Goal: Information Seeking & Learning: Learn about a topic

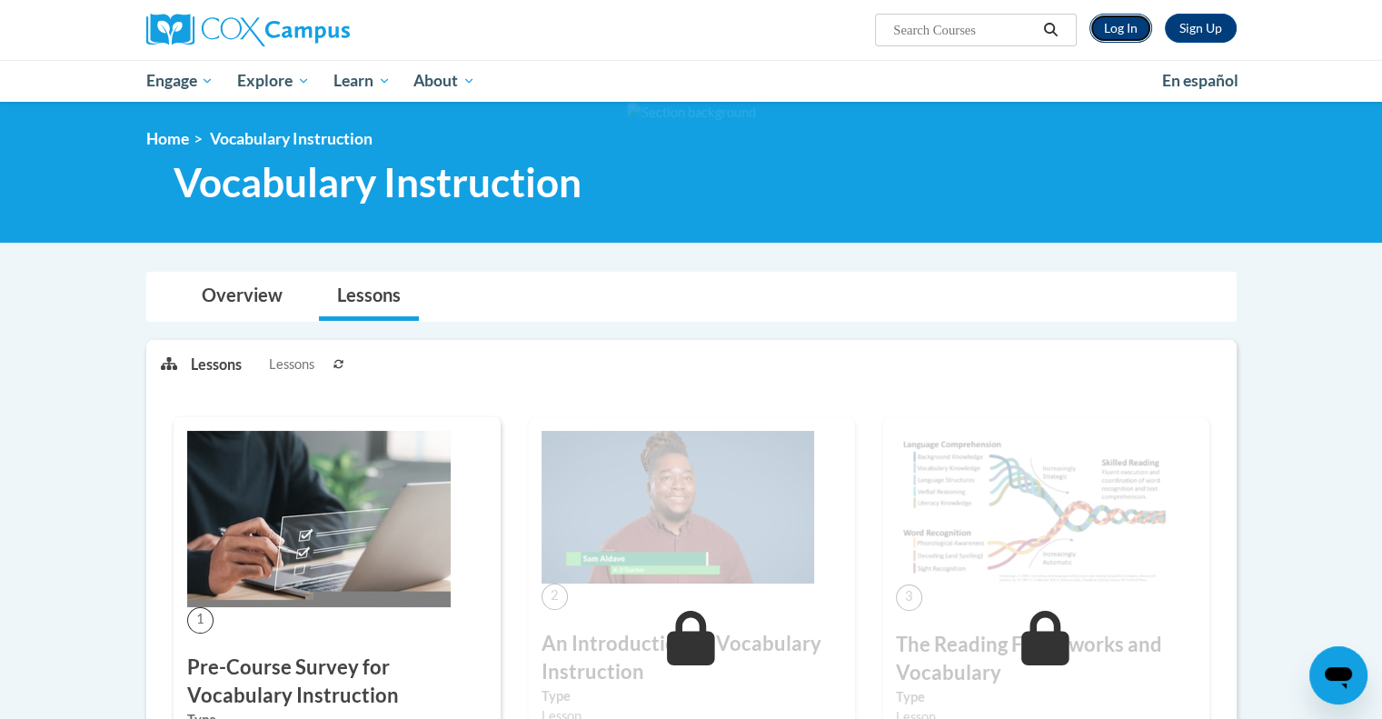
click at [1134, 32] on link "Log In" at bounding box center [1120, 28] width 63 height 29
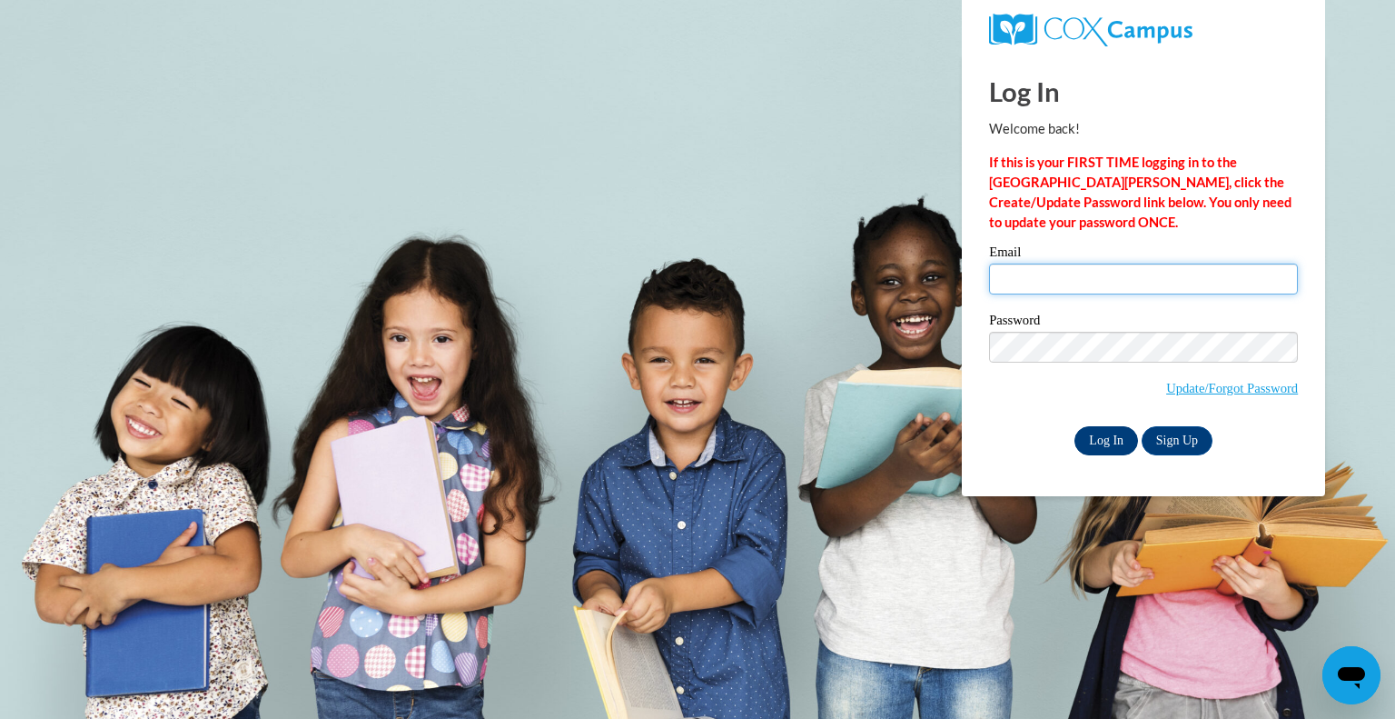
type input "rogersb@peshtigo.k12.wi.us"
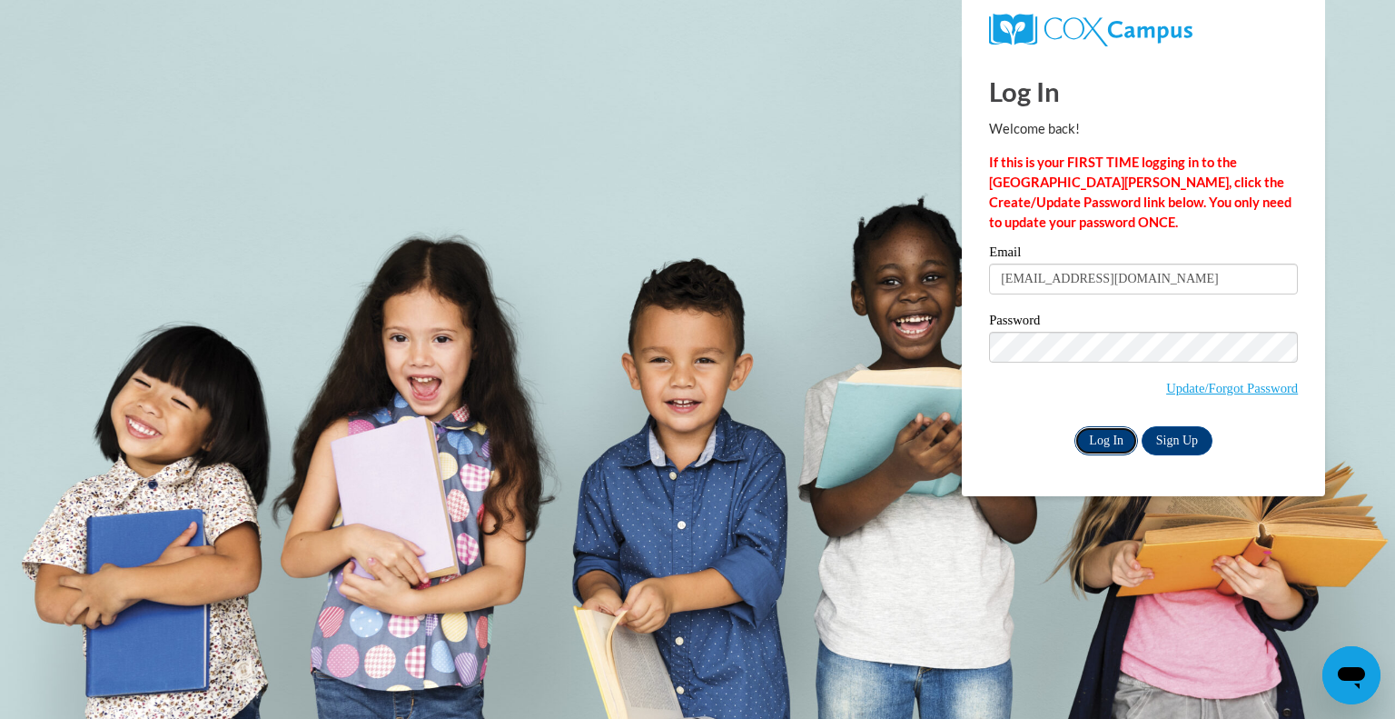
click at [1107, 439] on input "Log In" at bounding box center [1107, 440] width 64 height 29
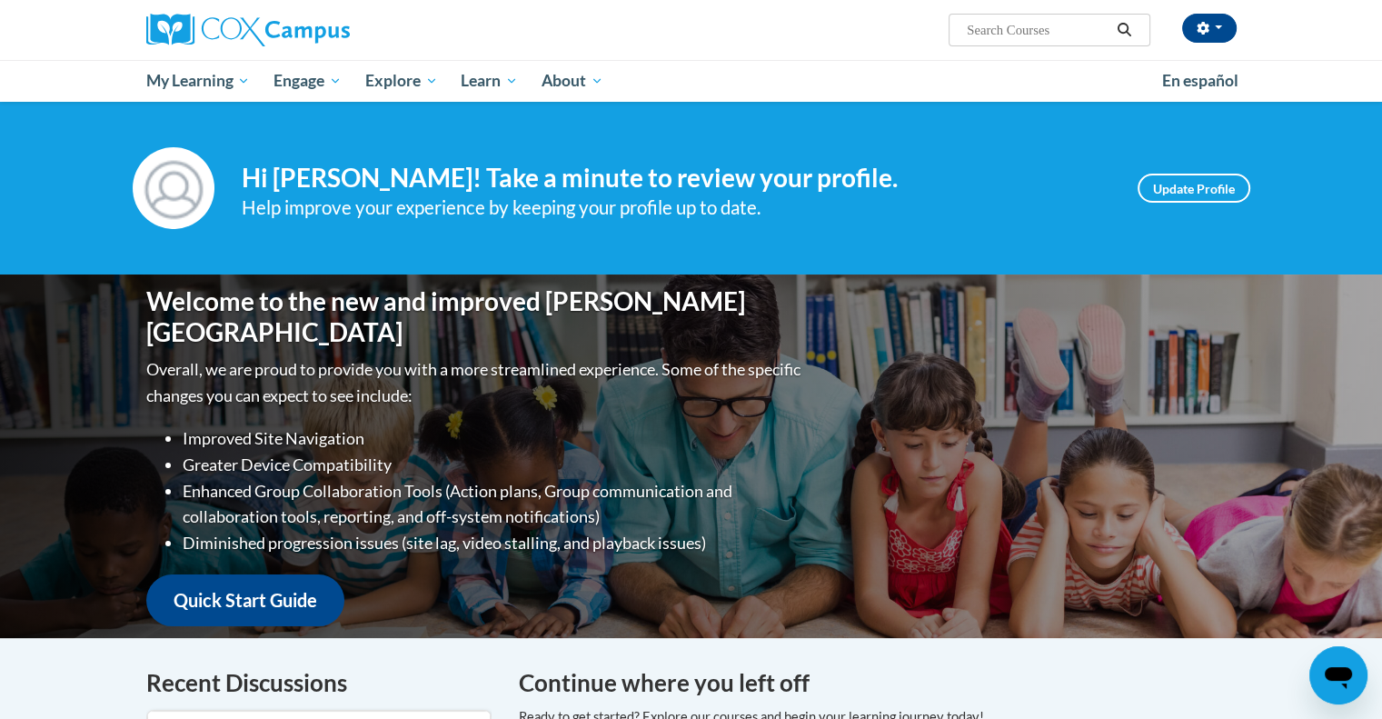
drag, startPoint x: 1381, startPoint y: 144, endPoint x: 1385, endPoint y: 326, distance: 181.7
click at [1381, 326] on html "Brittany Rogers (America/Chicago UTC-05:00) My Profile Inbox My Transcripts Log…" at bounding box center [691, 359] width 1382 height 719
click at [1276, 395] on div "Welcome to the new and improved Cox Campus Overall, we are proud to provide you…" at bounding box center [691, 455] width 1382 height 363
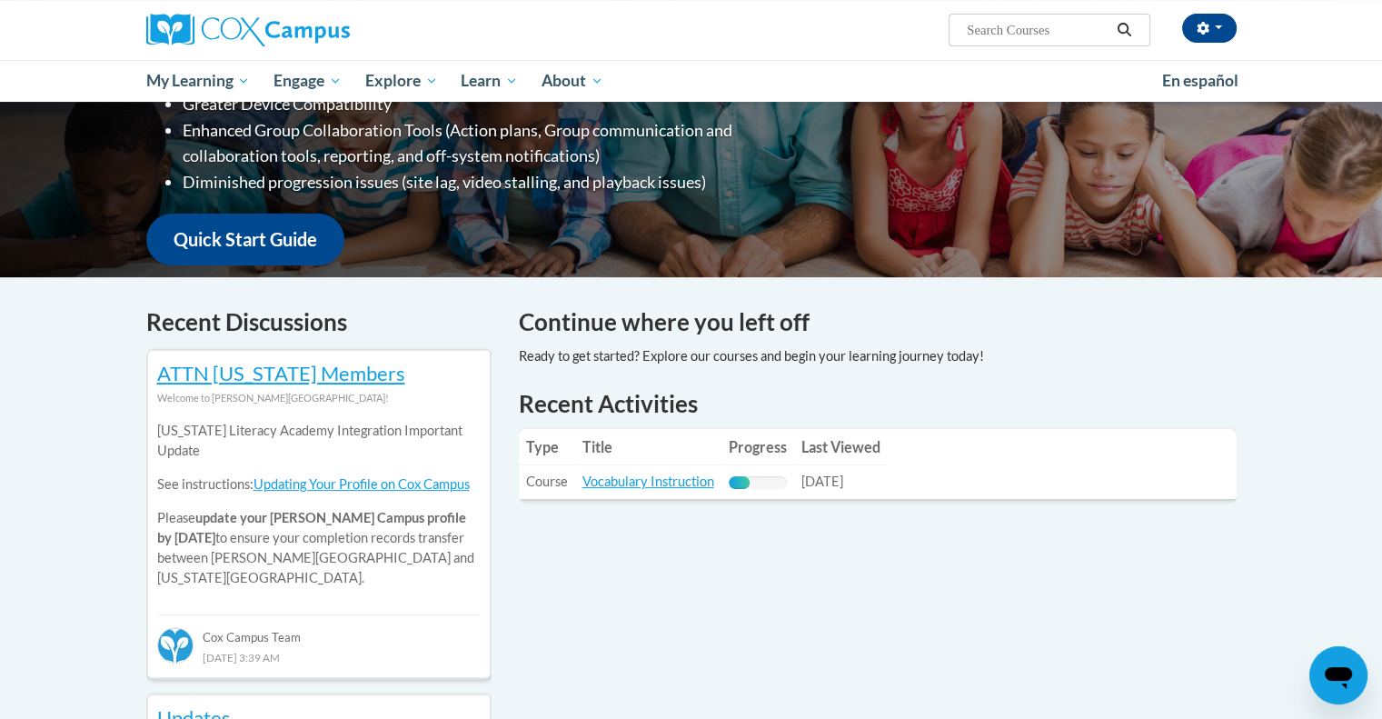
scroll to position [353, 0]
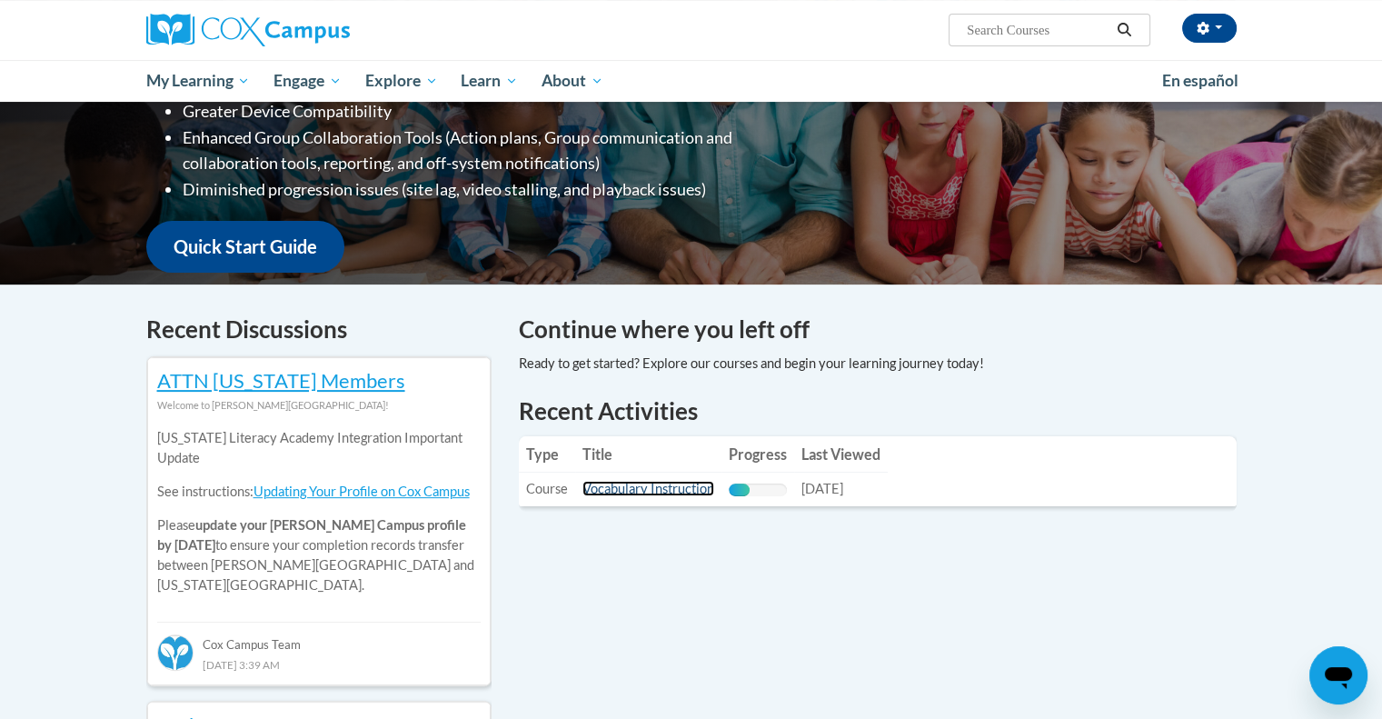
click at [667, 490] on link "Vocabulary Instruction" at bounding box center [648, 488] width 132 height 15
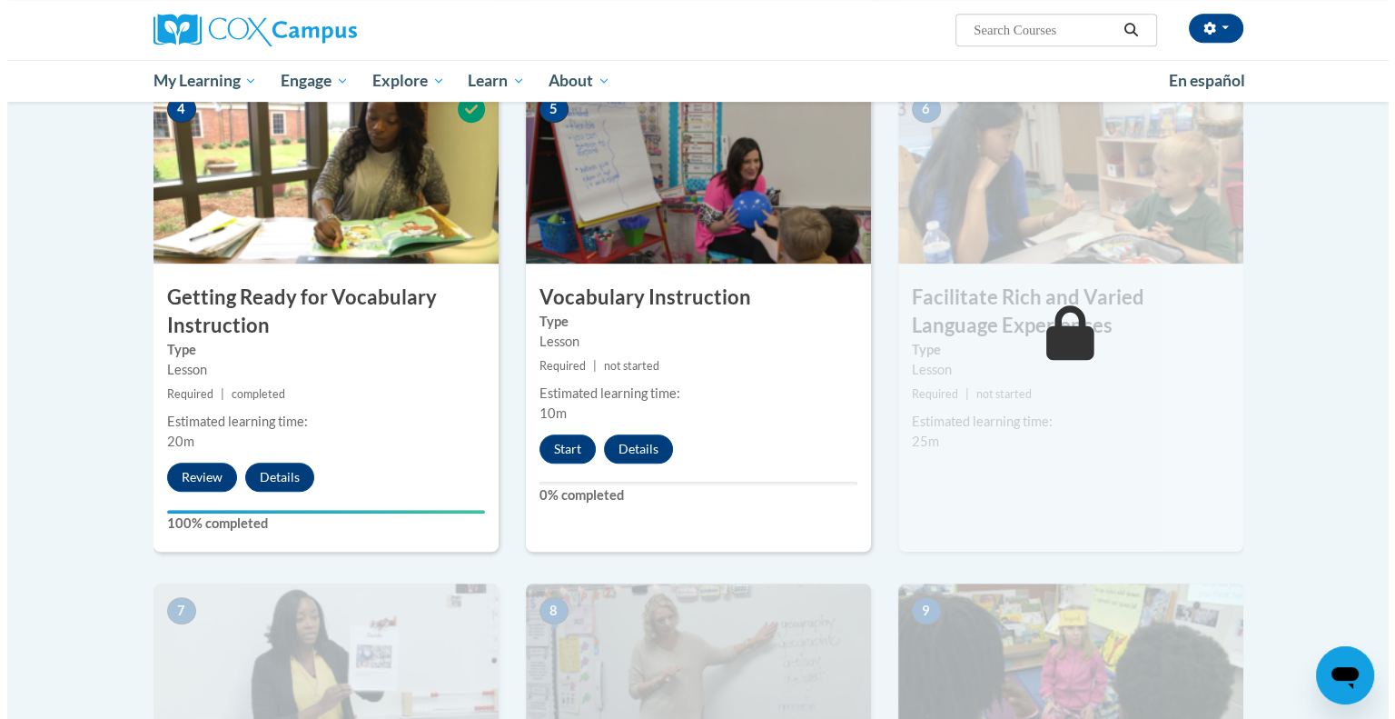
scroll to position [898, 0]
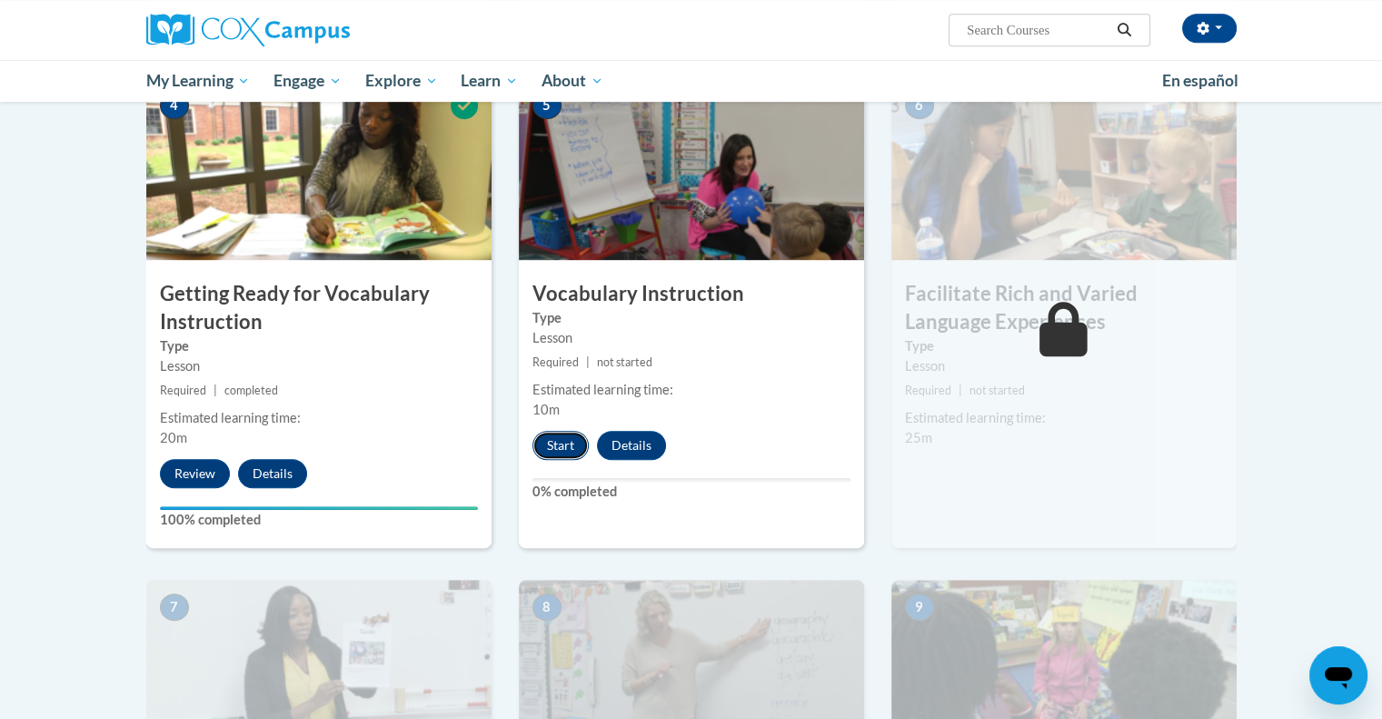
click at [549, 449] on button "Start" at bounding box center [560, 445] width 56 height 29
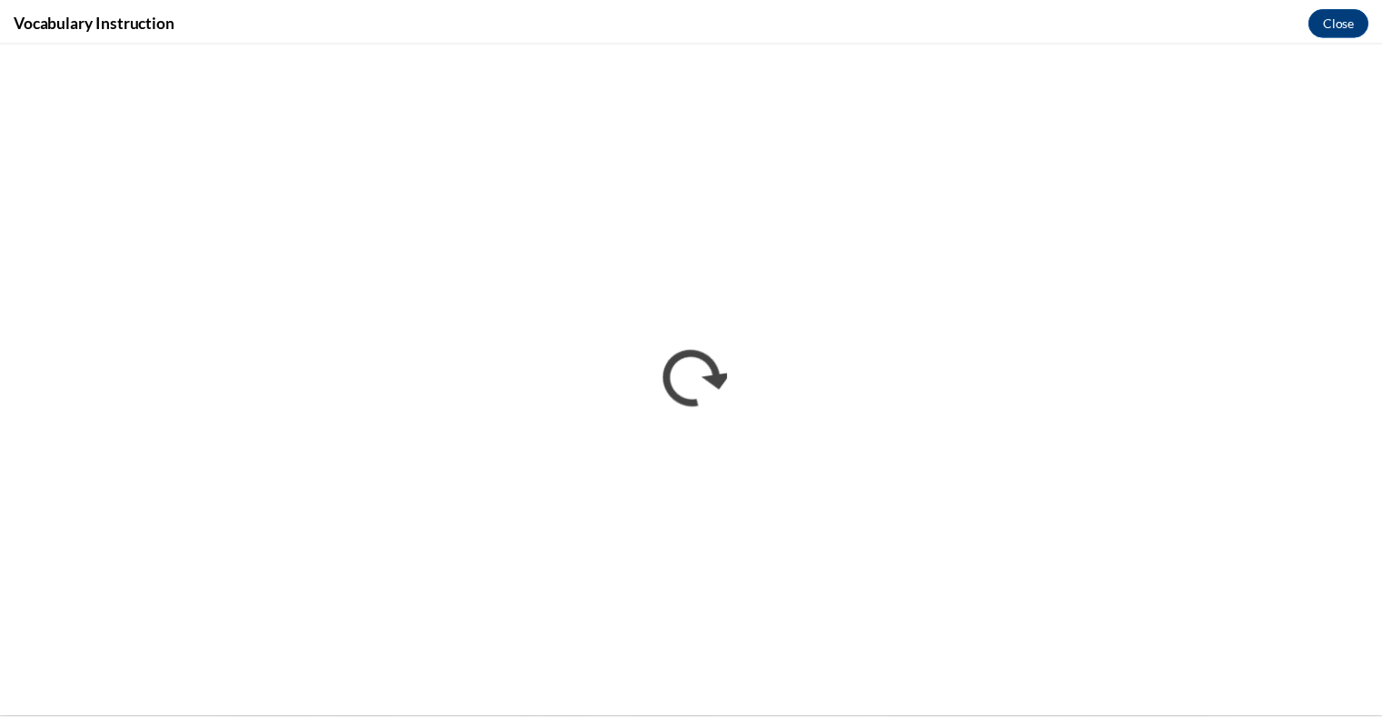
scroll to position [0, 0]
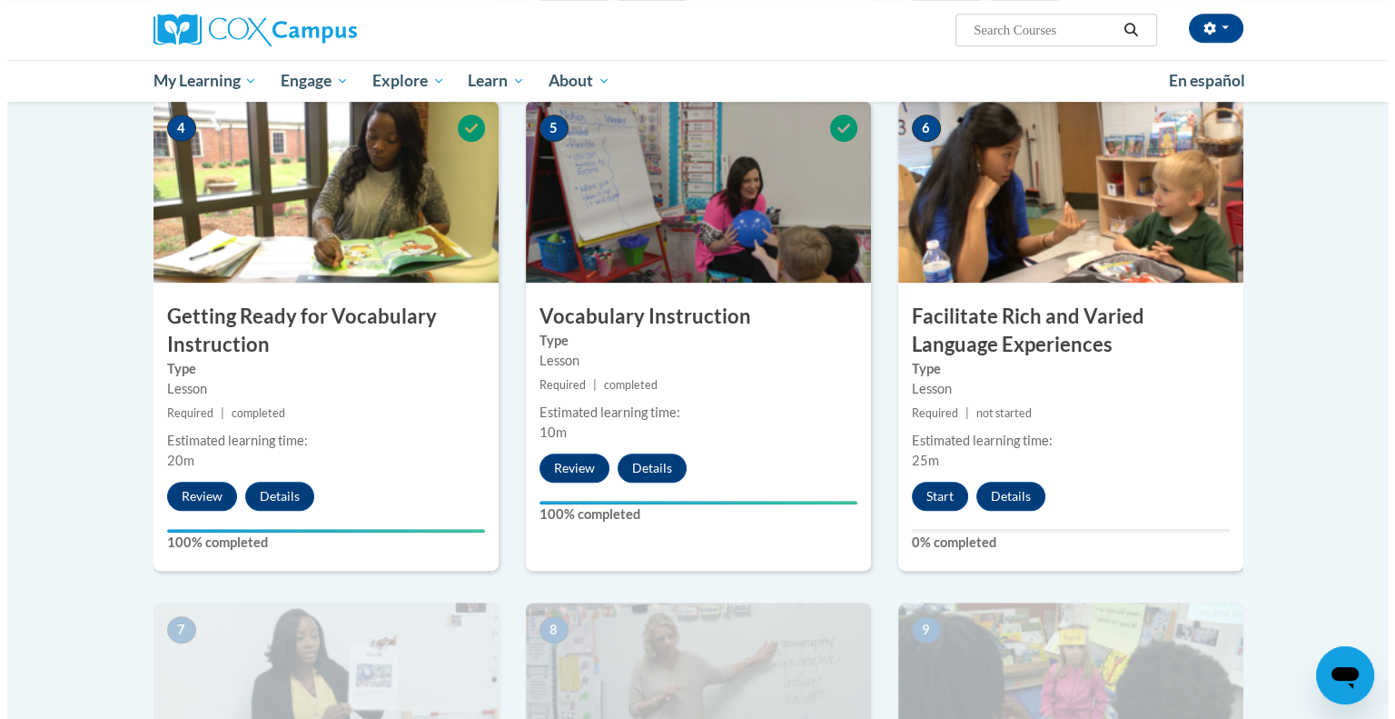
scroll to position [878, 0]
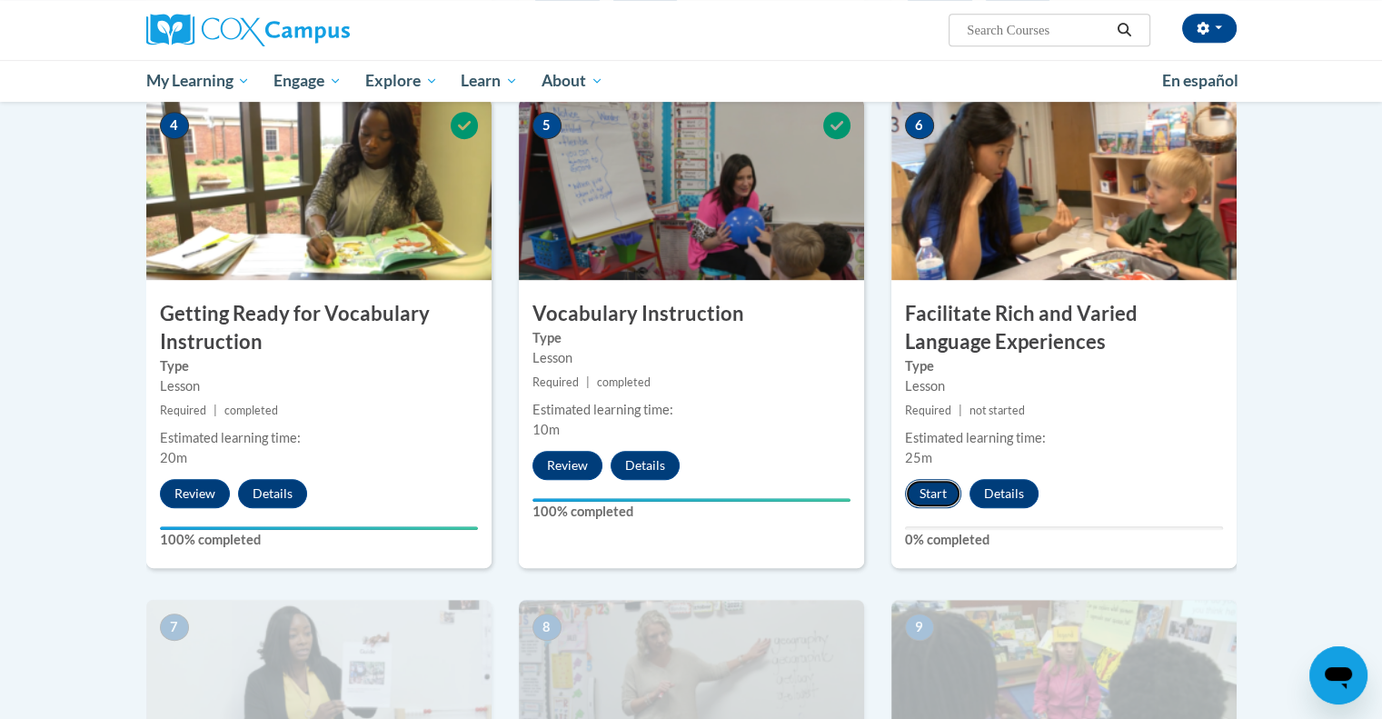
click at [932, 490] on button "Start" at bounding box center [933, 493] width 56 height 29
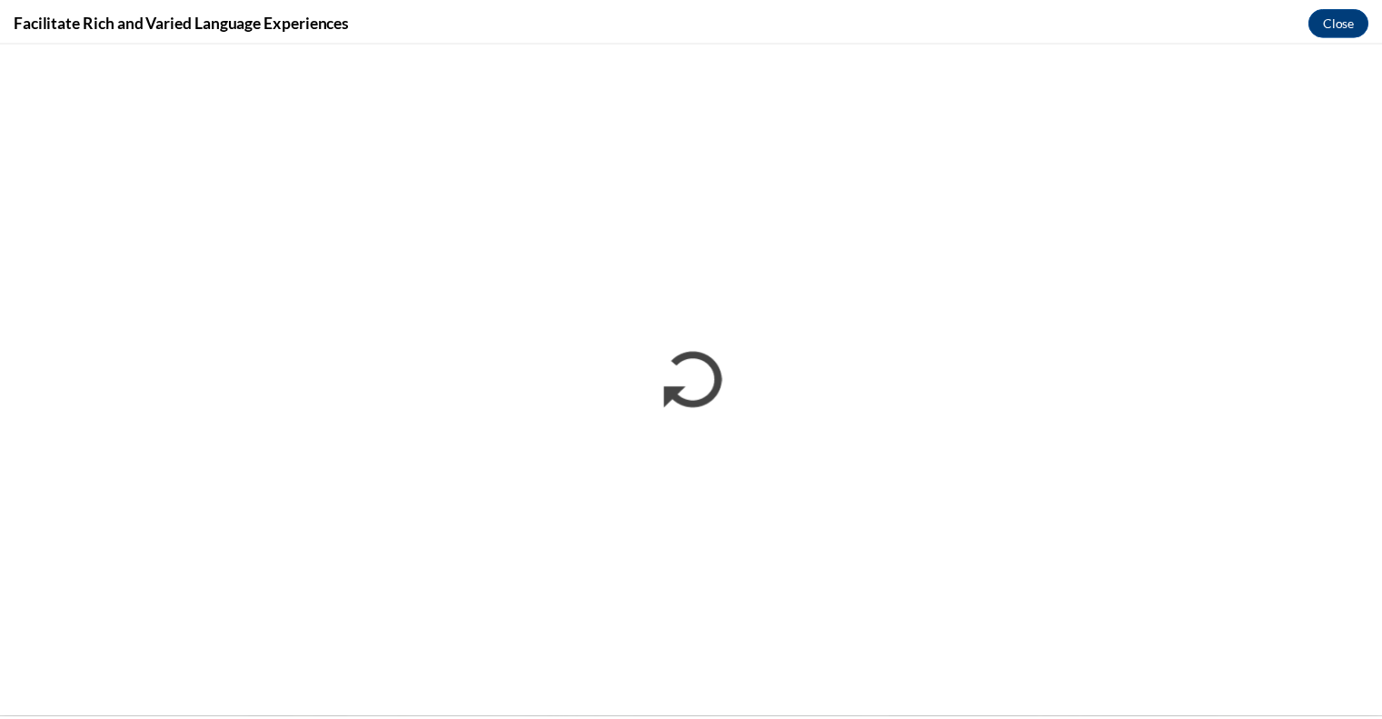
scroll to position [0, 0]
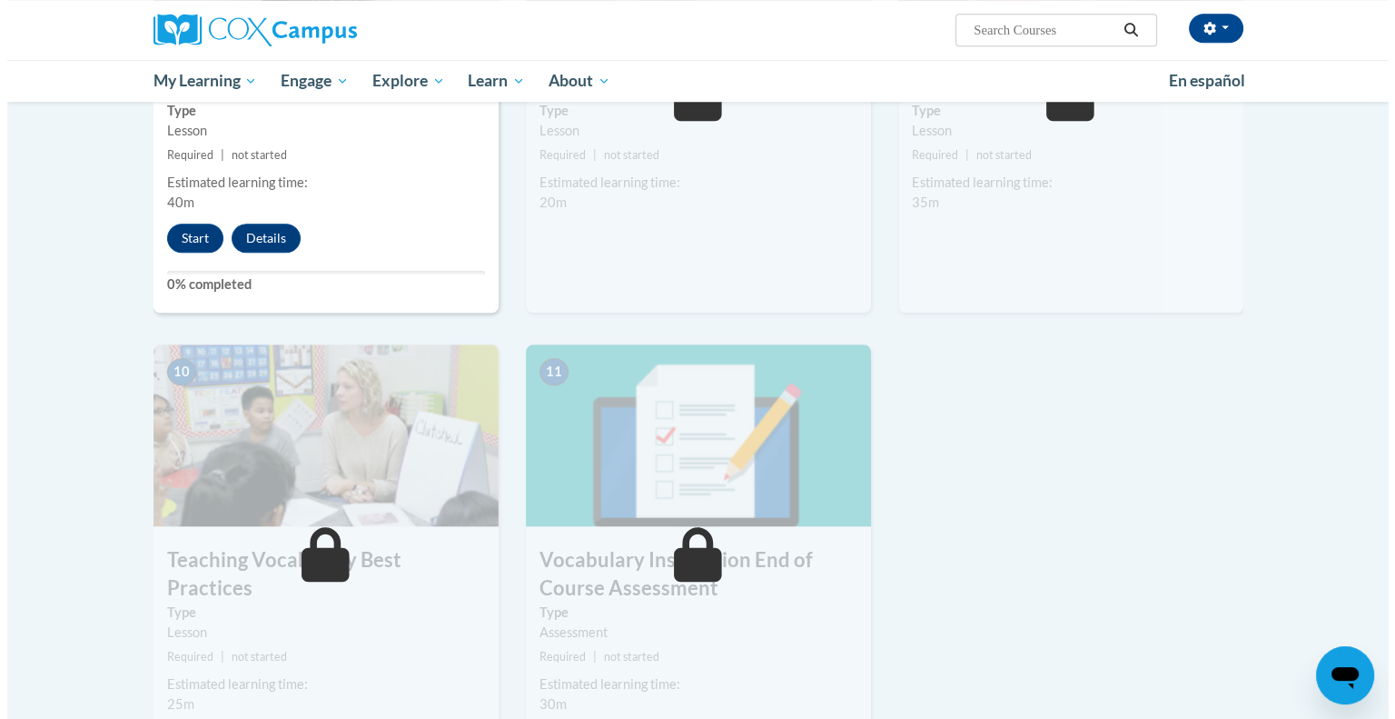
scroll to position [1636, 0]
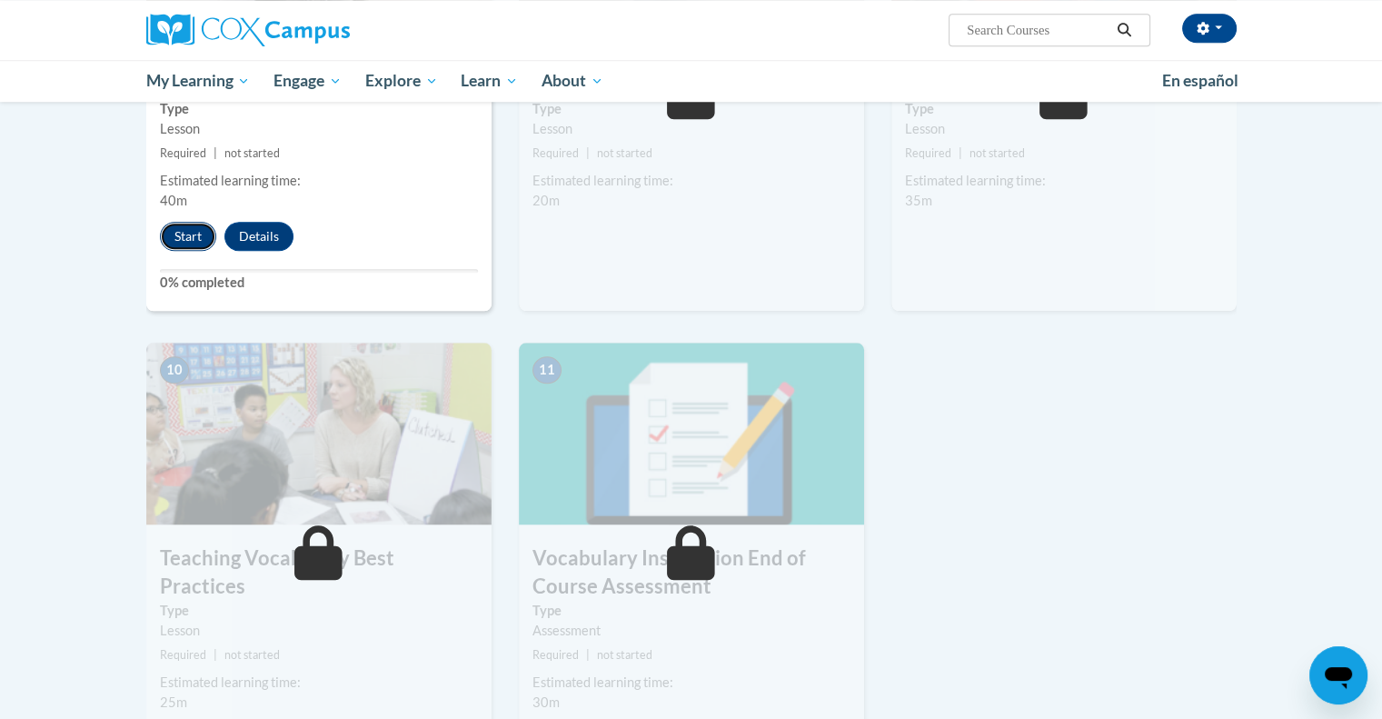
click at [180, 242] on button "Start" at bounding box center [188, 236] width 56 height 29
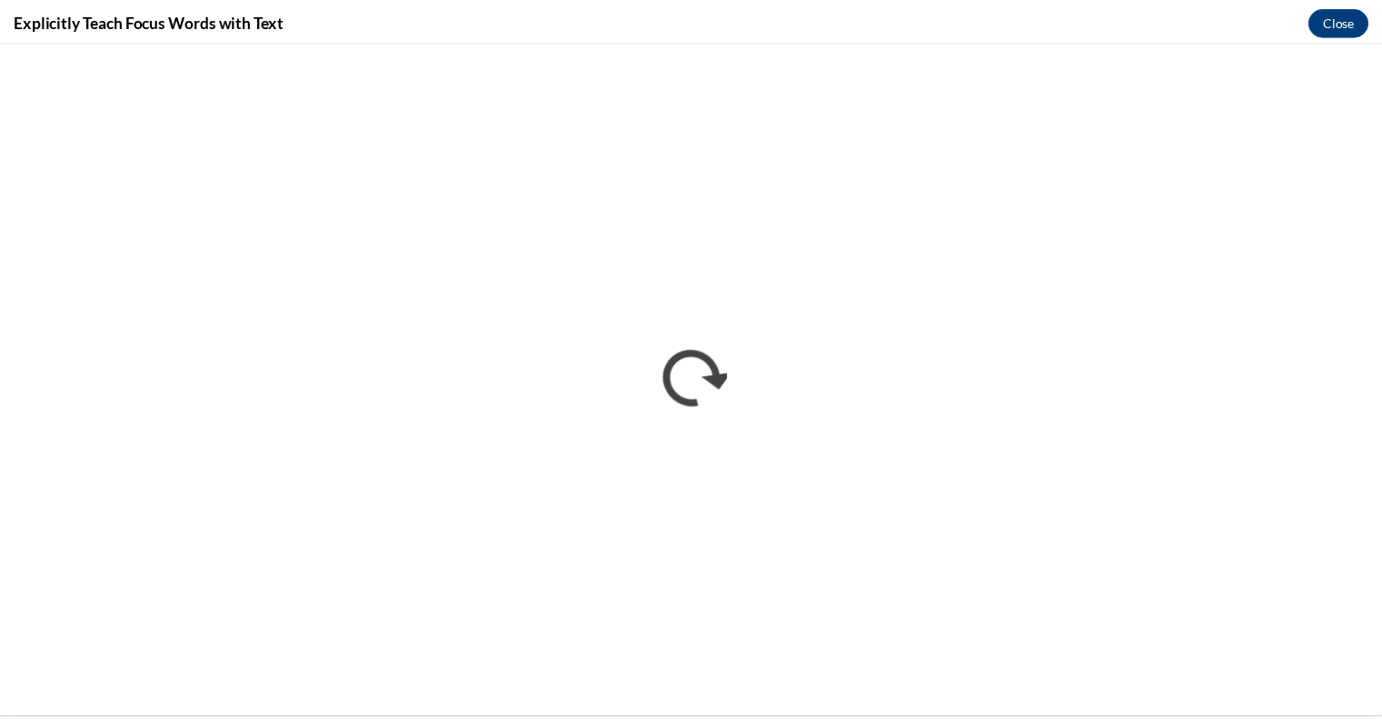
scroll to position [0, 0]
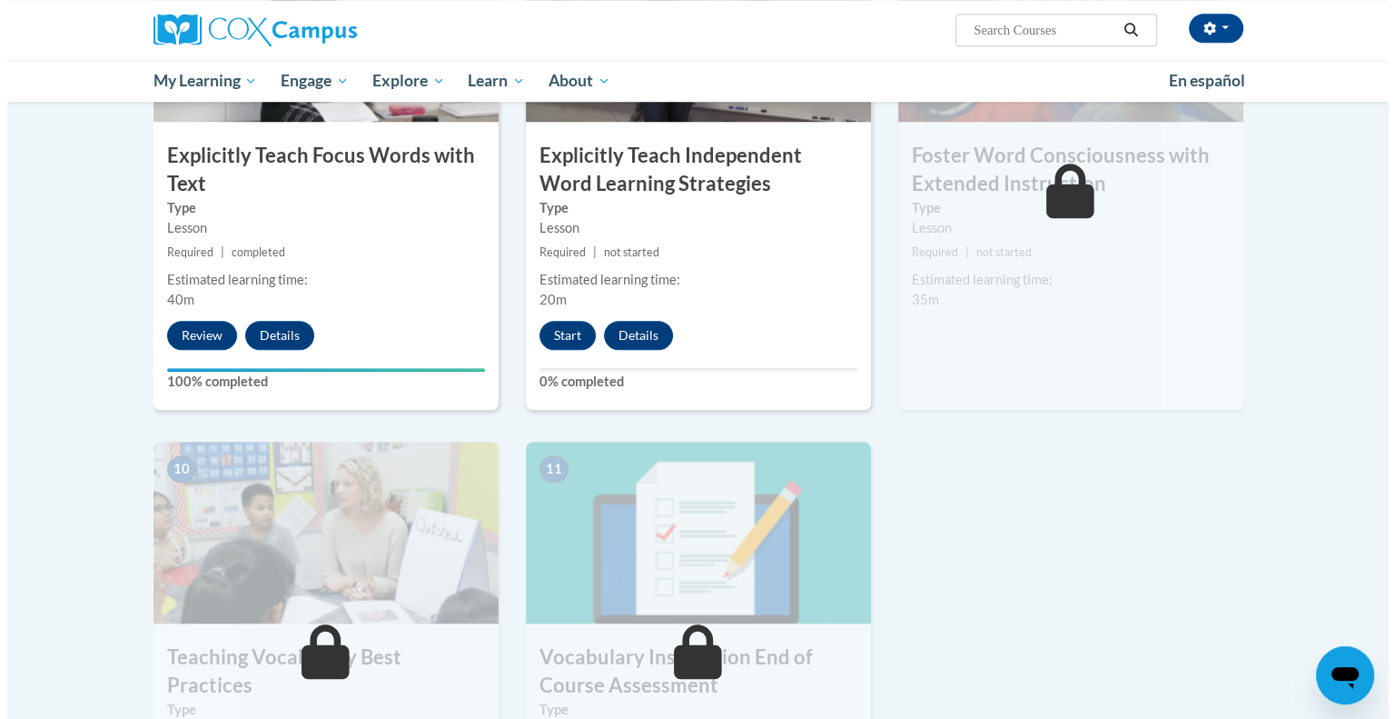
scroll to position [1544, 0]
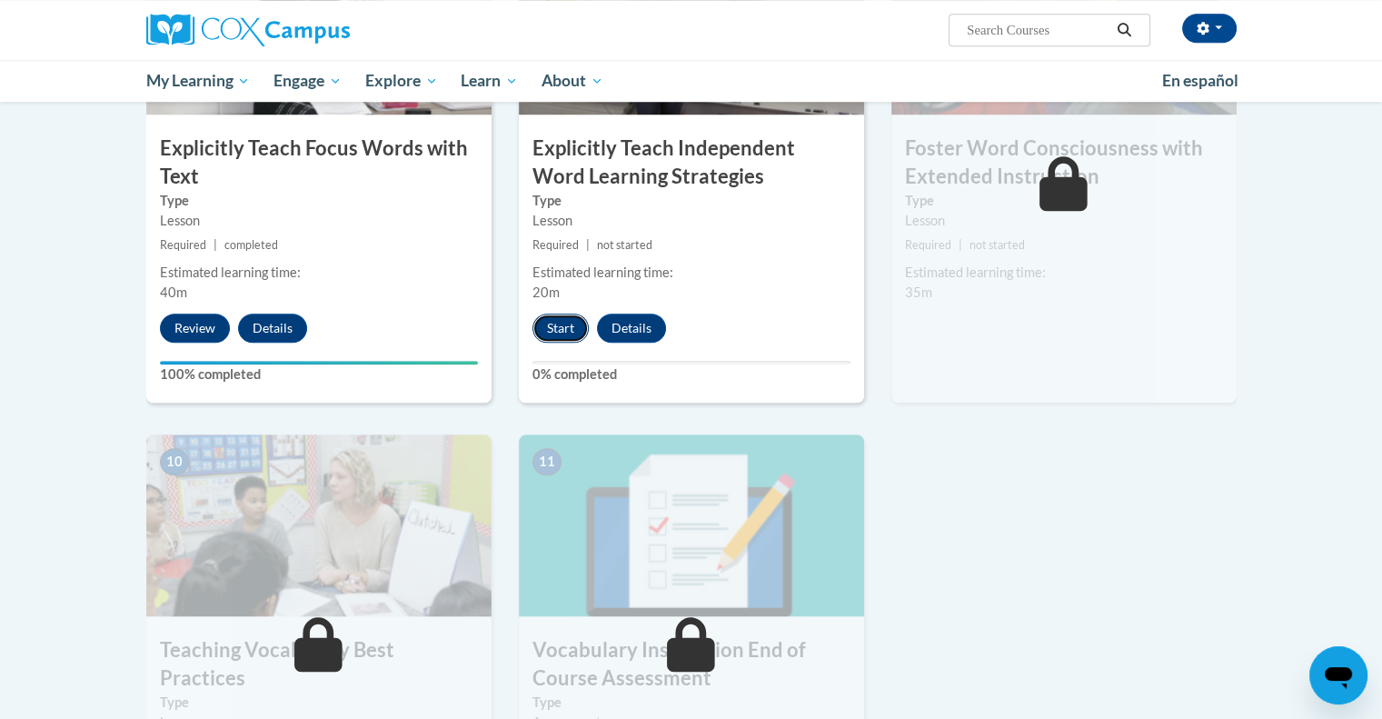
click at [551, 324] on button "Start" at bounding box center [560, 327] width 56 height 29
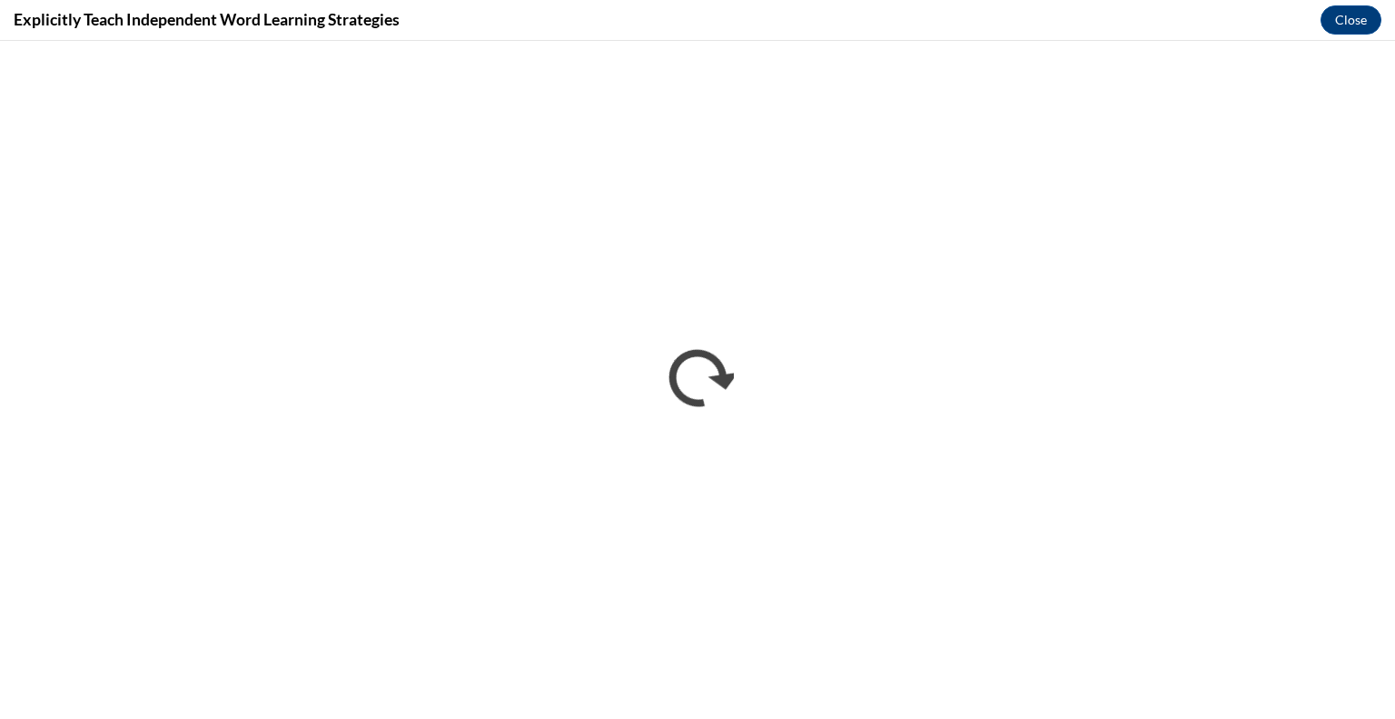
scroll to position [0, 0]
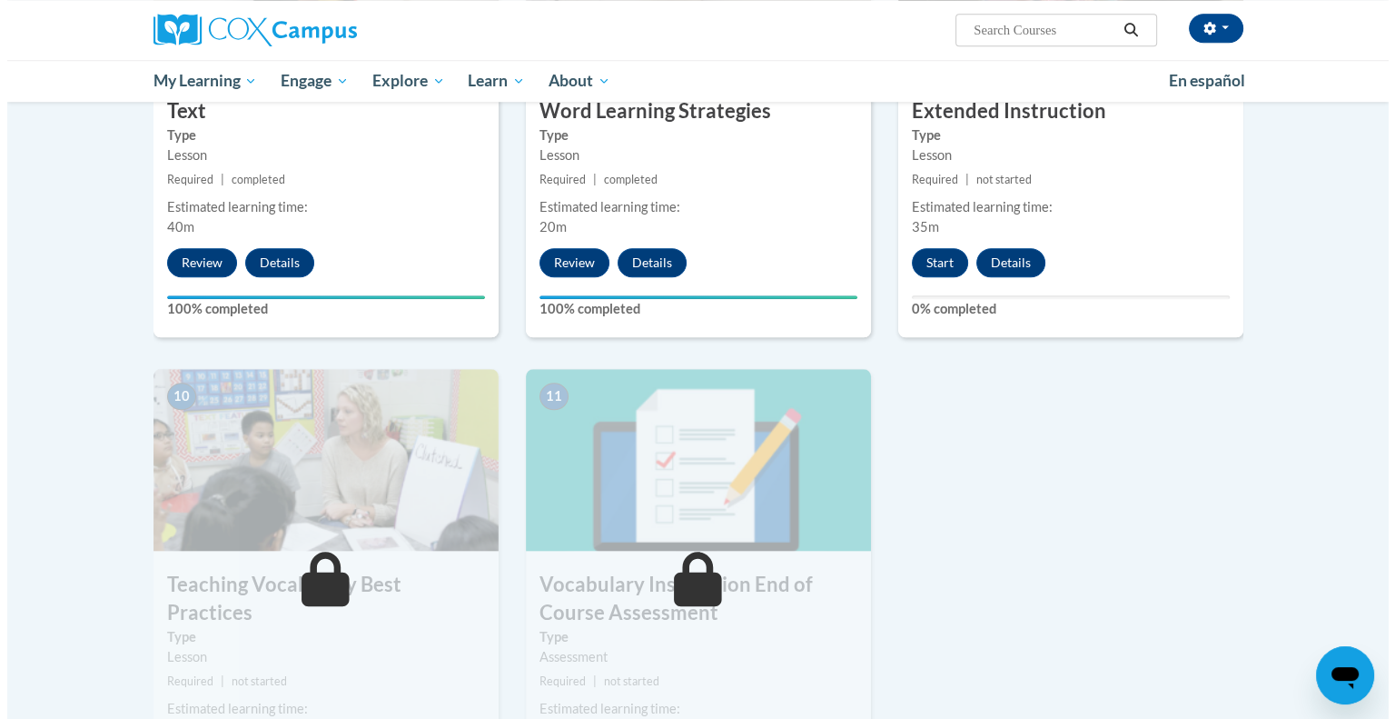
scroll to position [1613, 0]
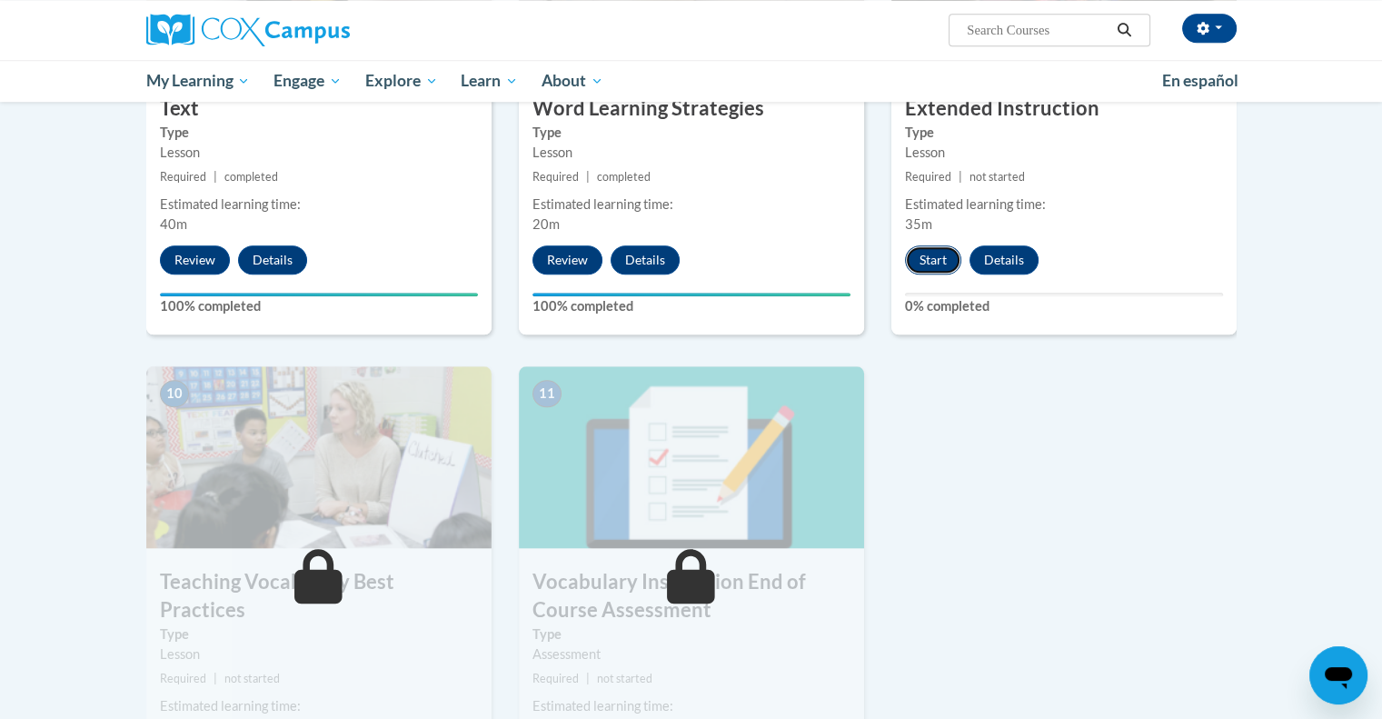
click at [930, 256] on button "Start" at bounding box center [933, 259] width 56 height 29
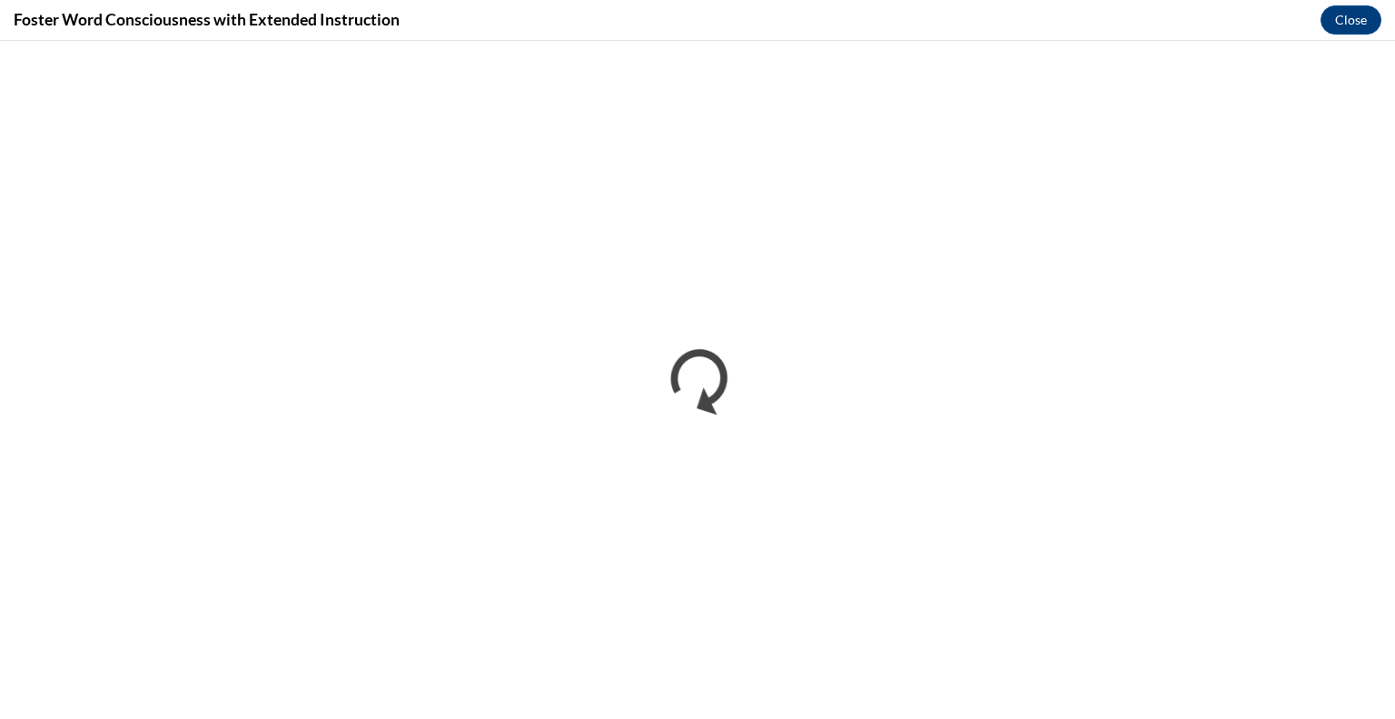
scroll to position [0, 0]
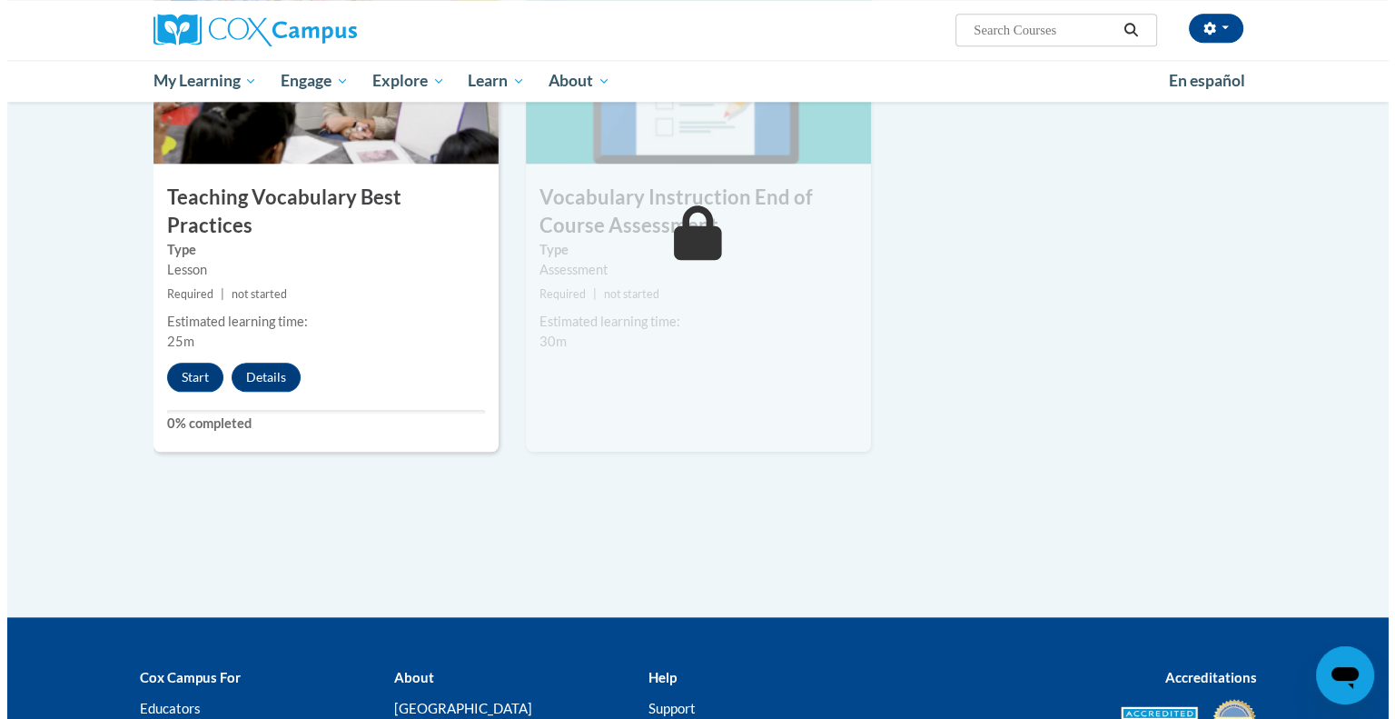
scroll to position [1998, 0]
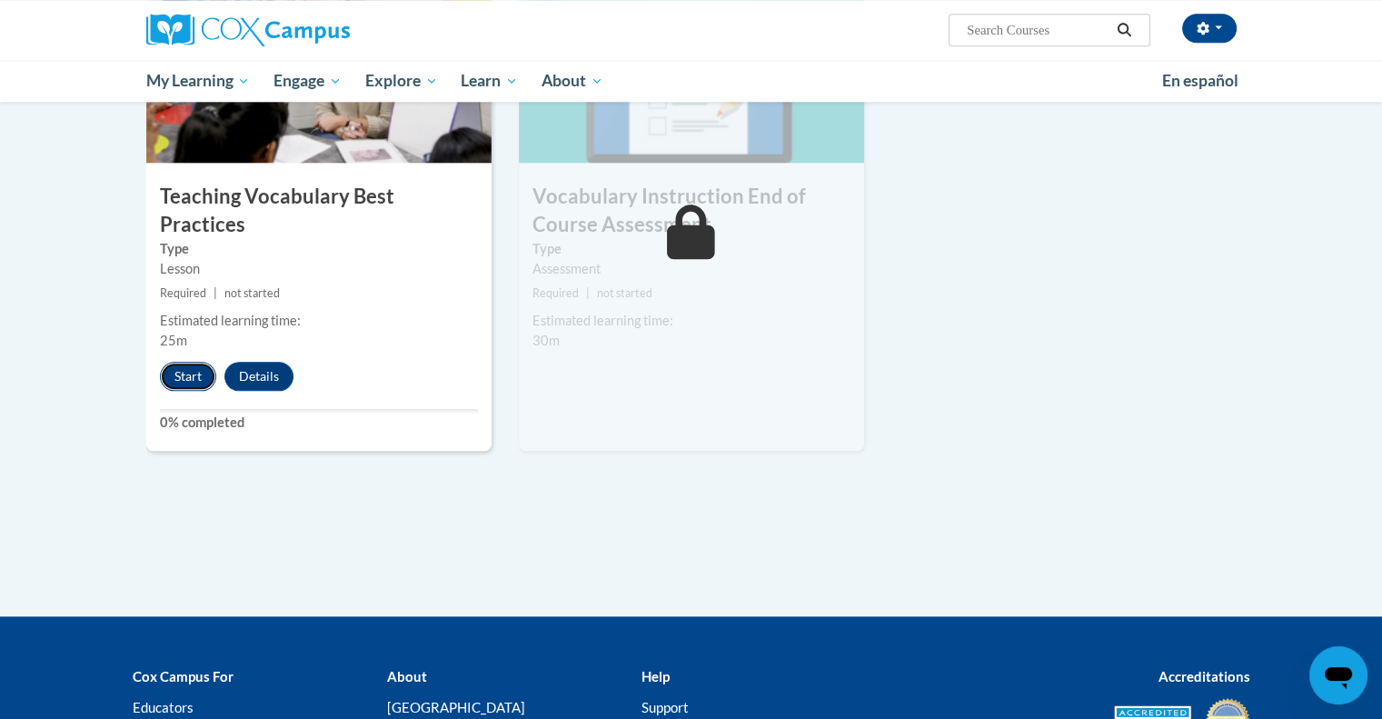
click at [176, 362] on button "Start" at bounding box center [188, 376] width 56 height 29
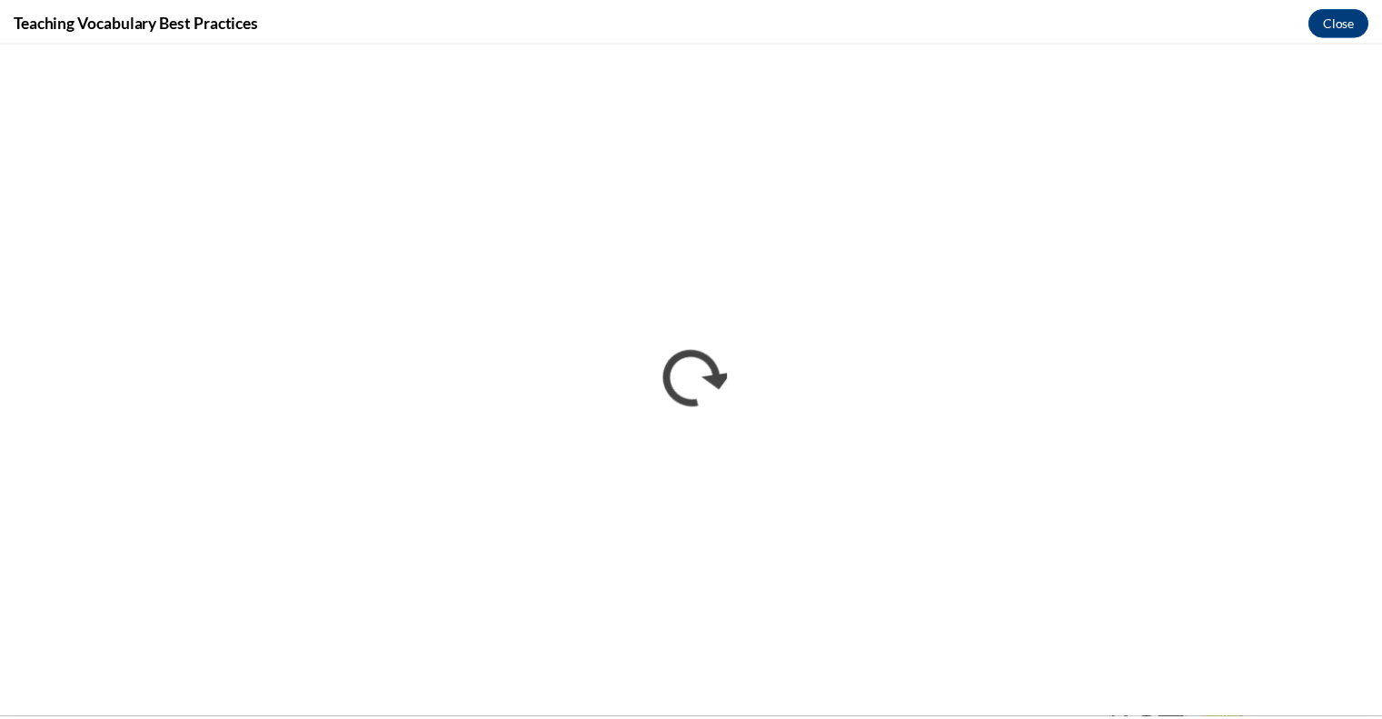
scroll to position [0, 0]
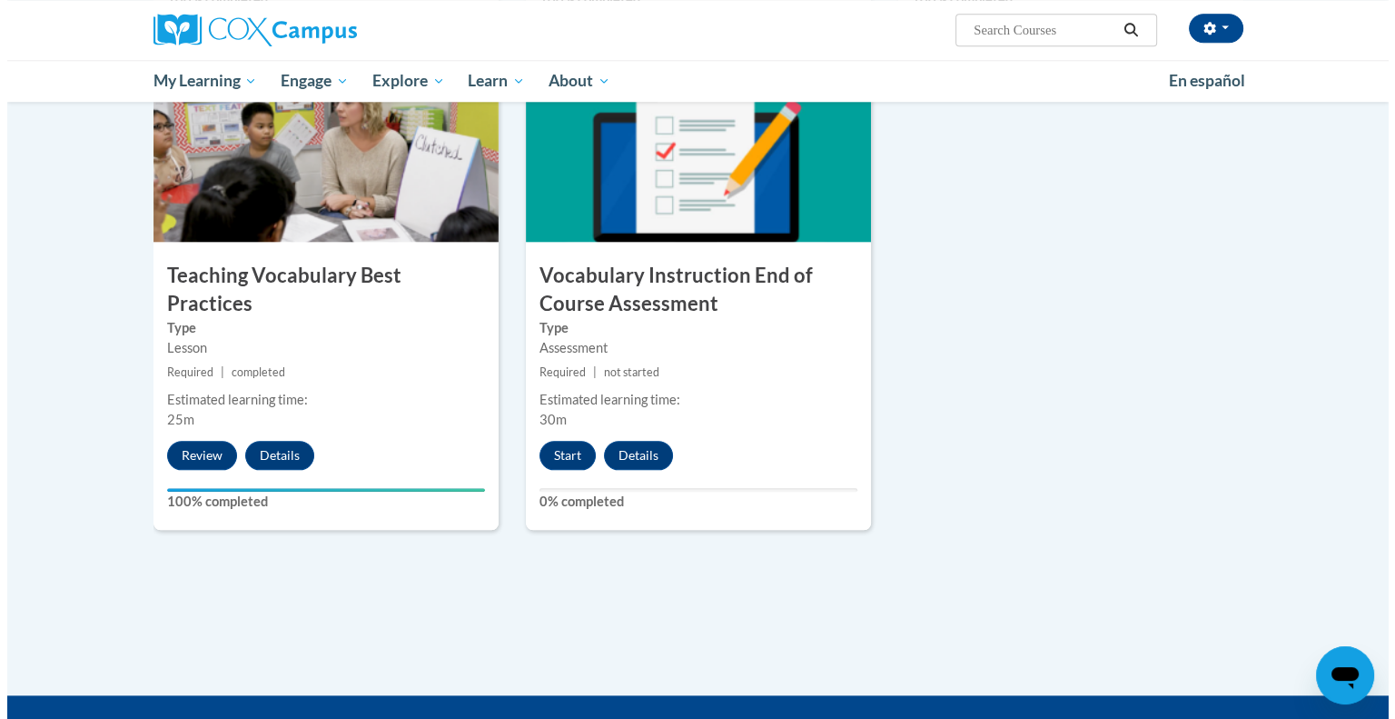
scroll to position [1917, 0]
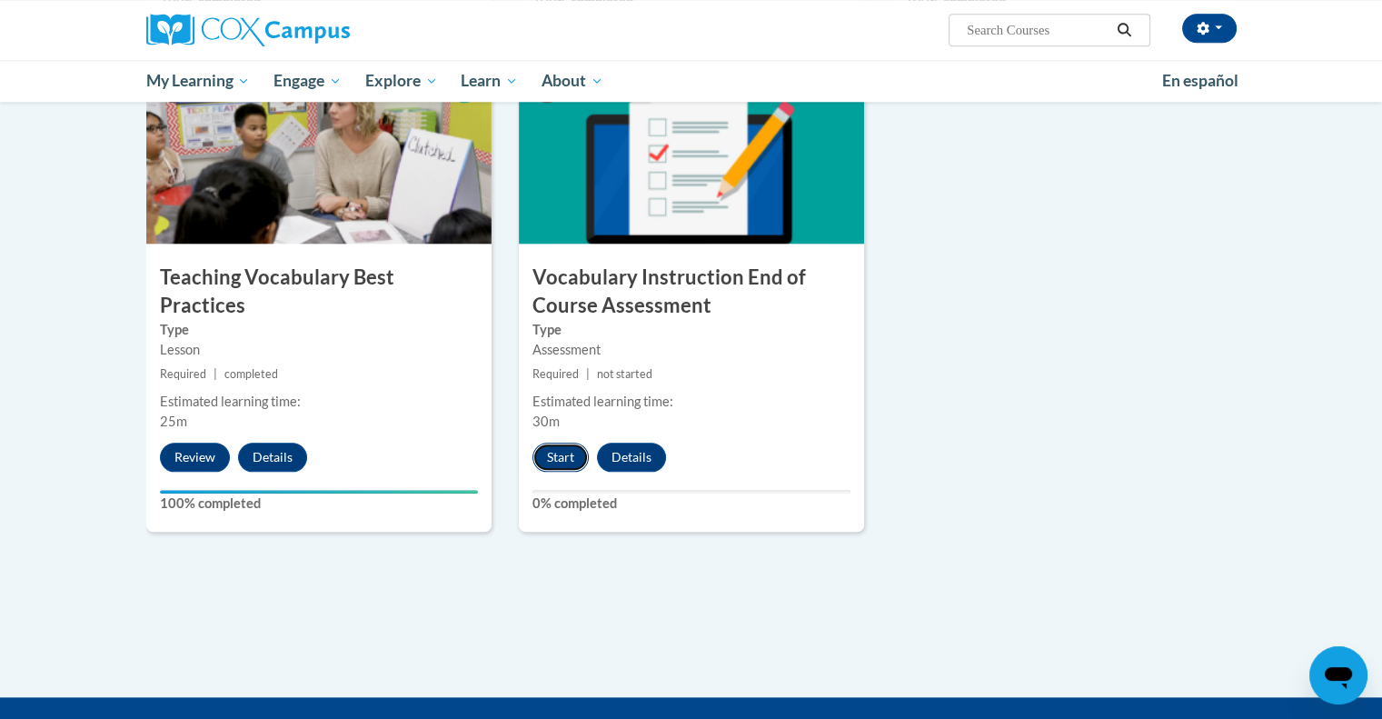
click at [557, 449] on button "Start" at bounding box center [560, 456] width 56 height 29
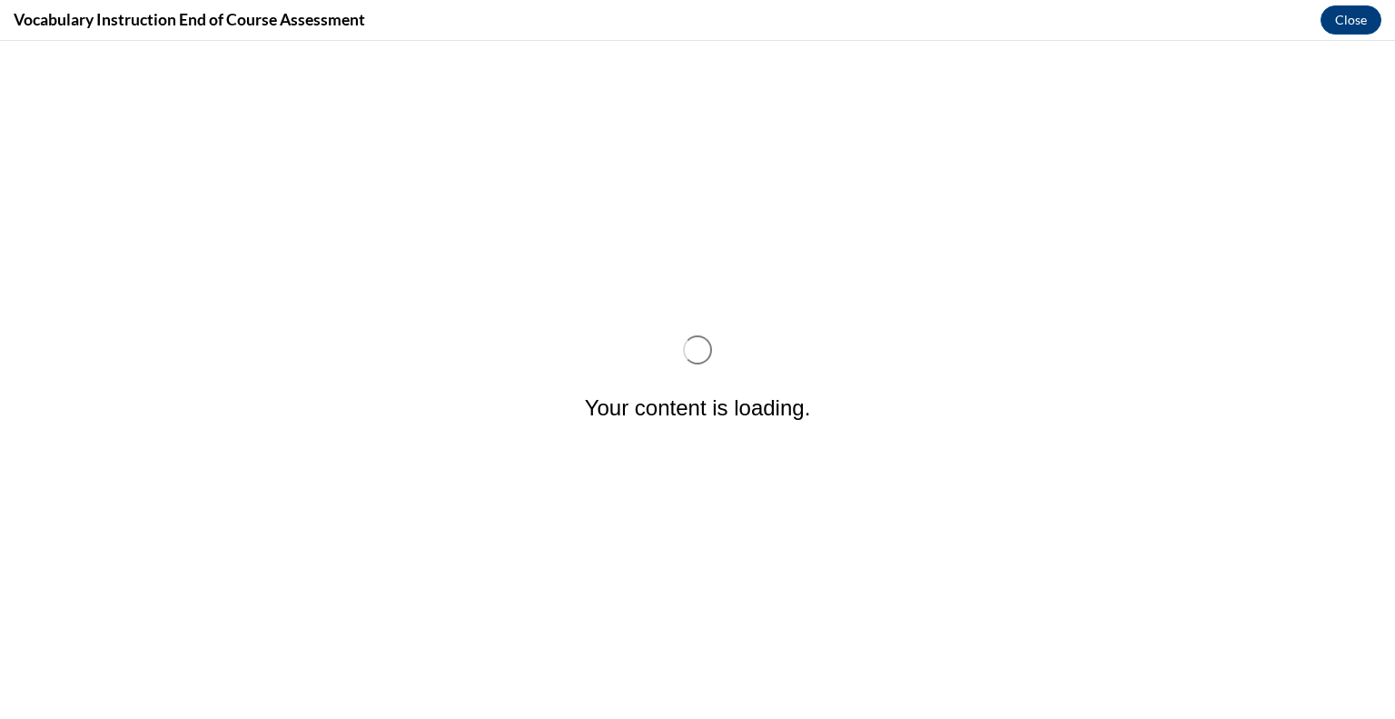
scroll to position [0, 0]
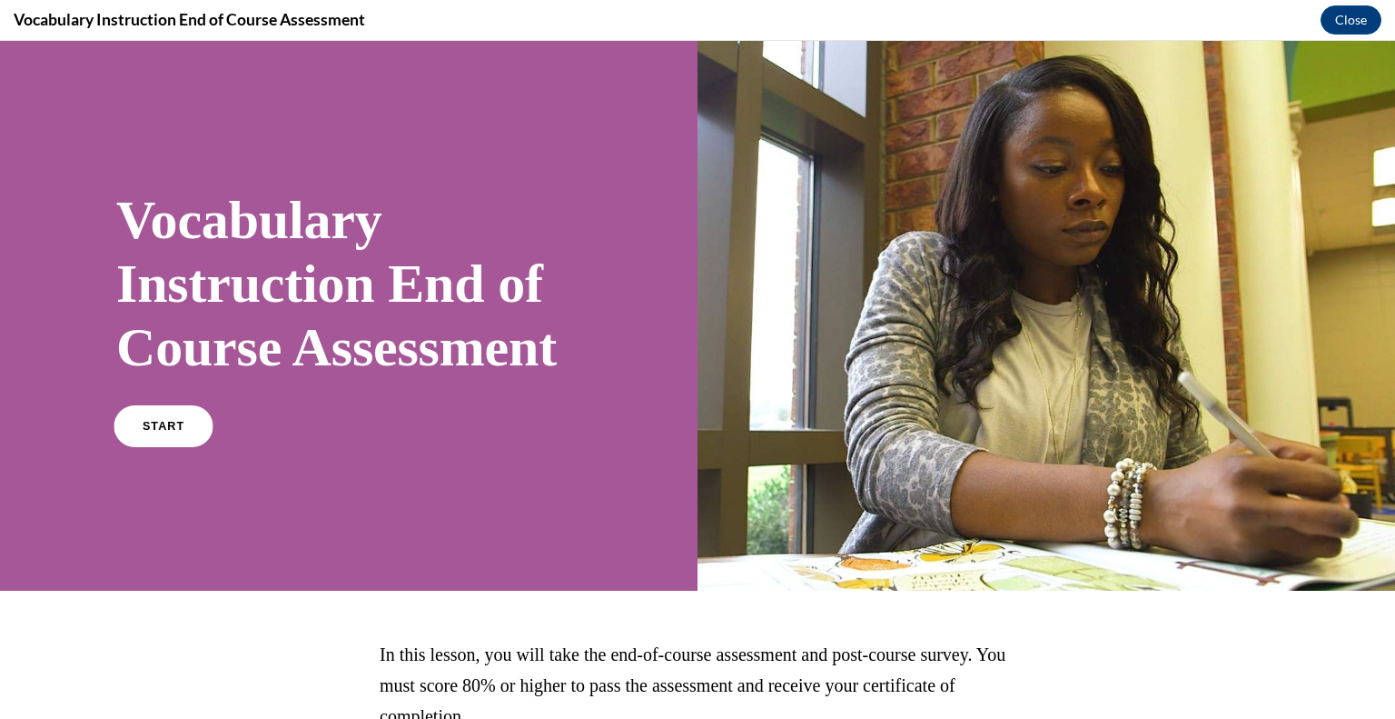
click at [124, 447] on link "START" at bounding box center [163, 426] width 99 height 42
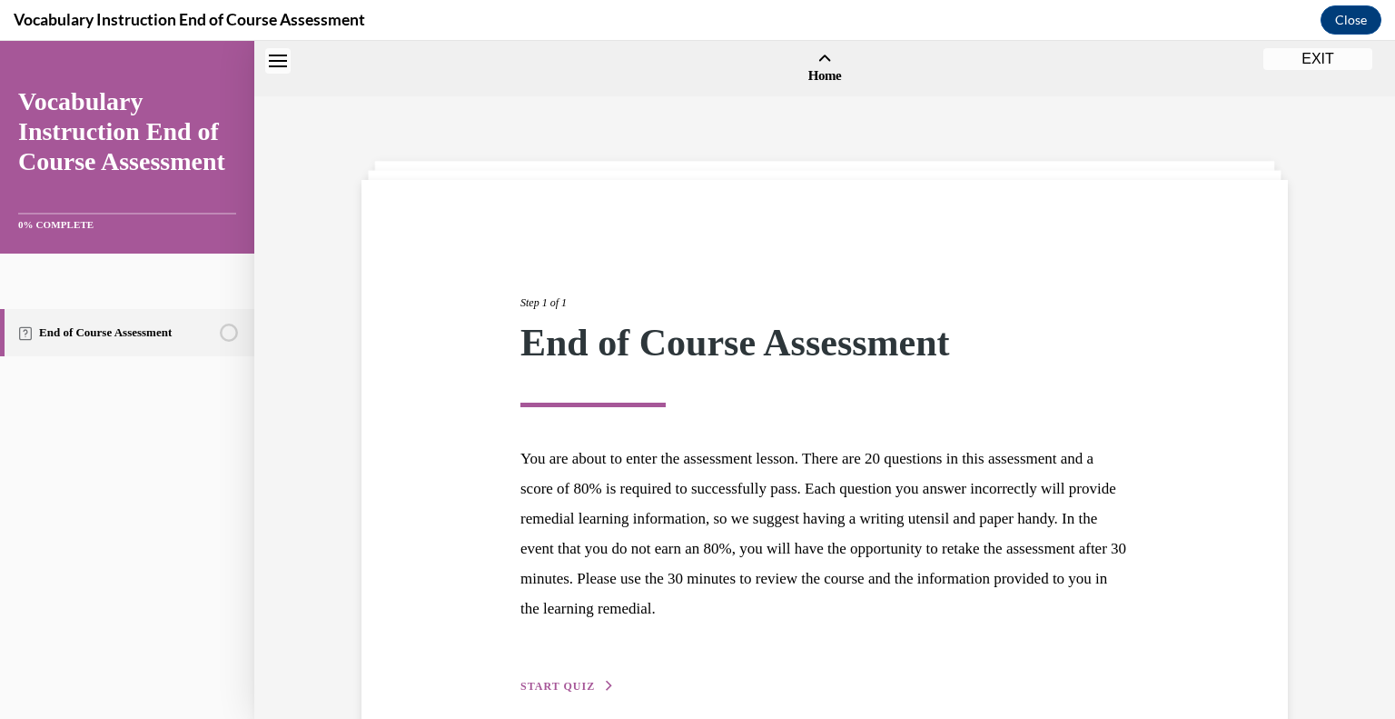
scroll to position [56, 0]
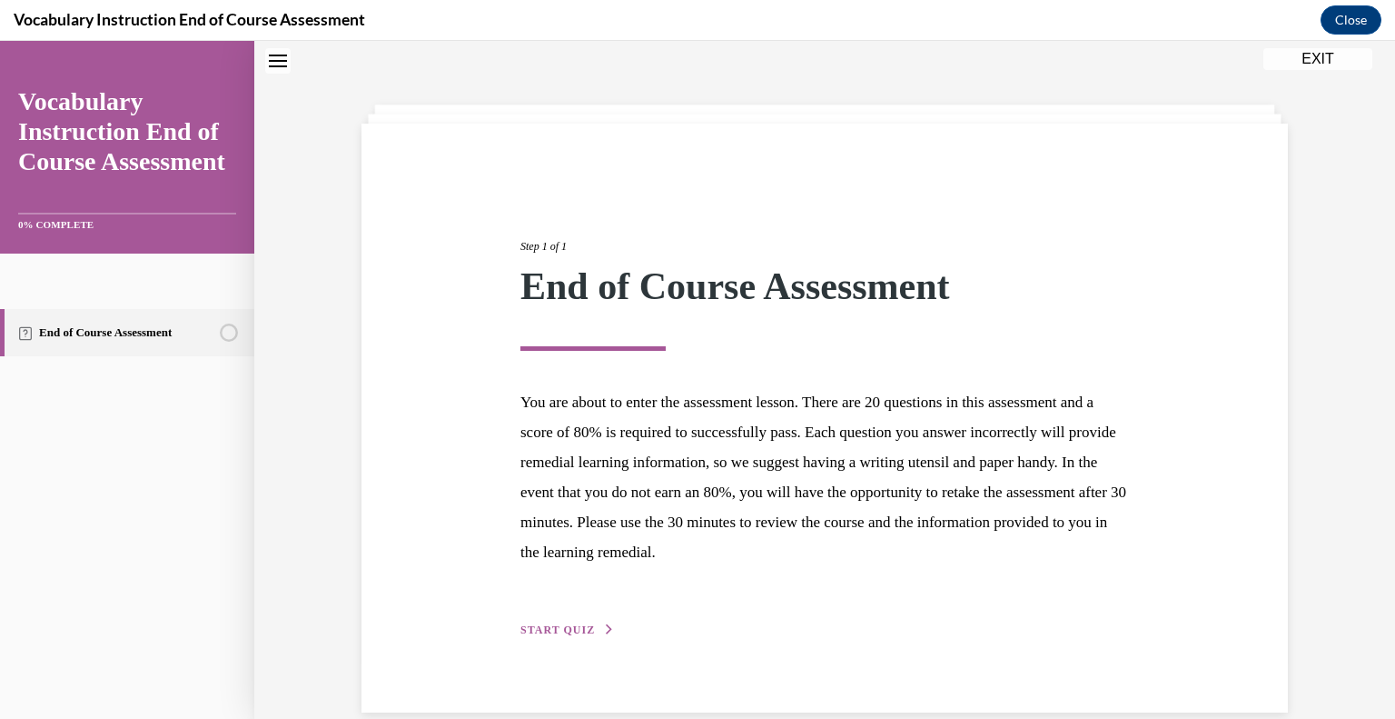
click at [534, 623] on span "START QUIZ" at bounding box center [558, 629] width 74 height 13
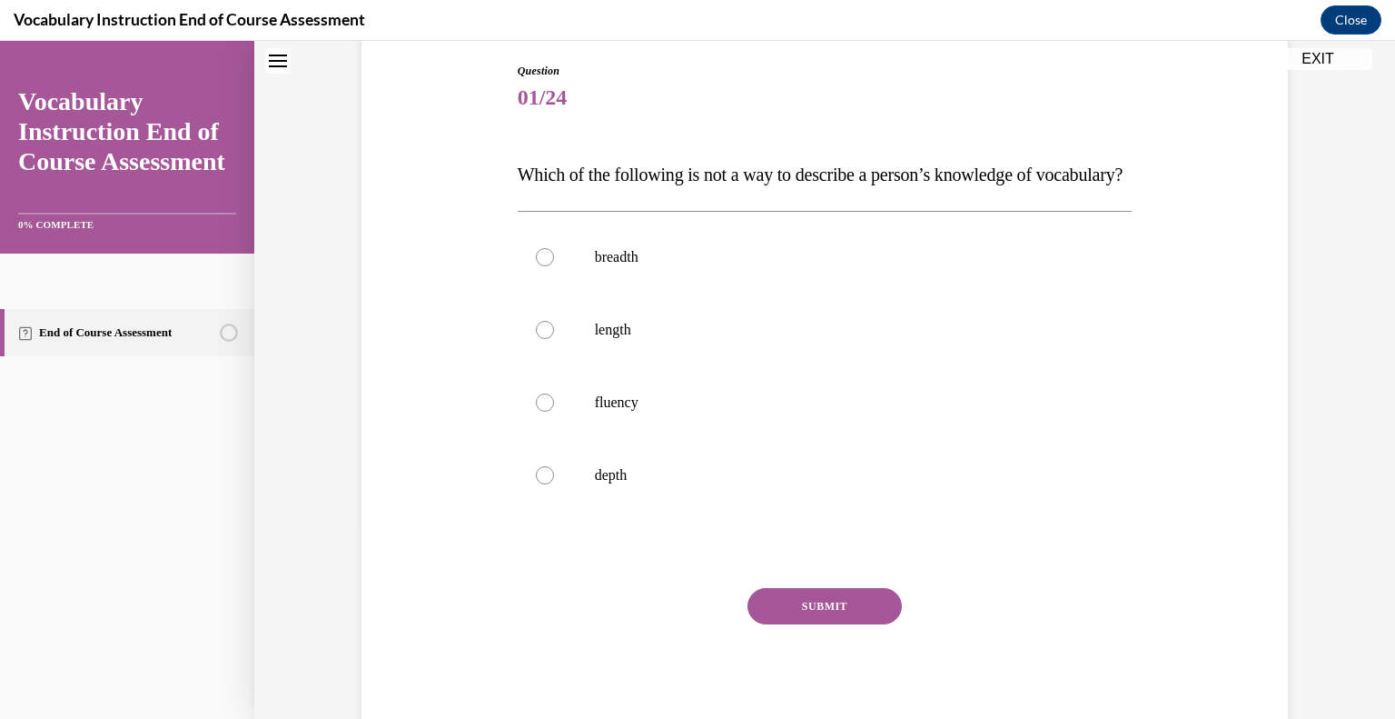
scroll to position [280, 0]
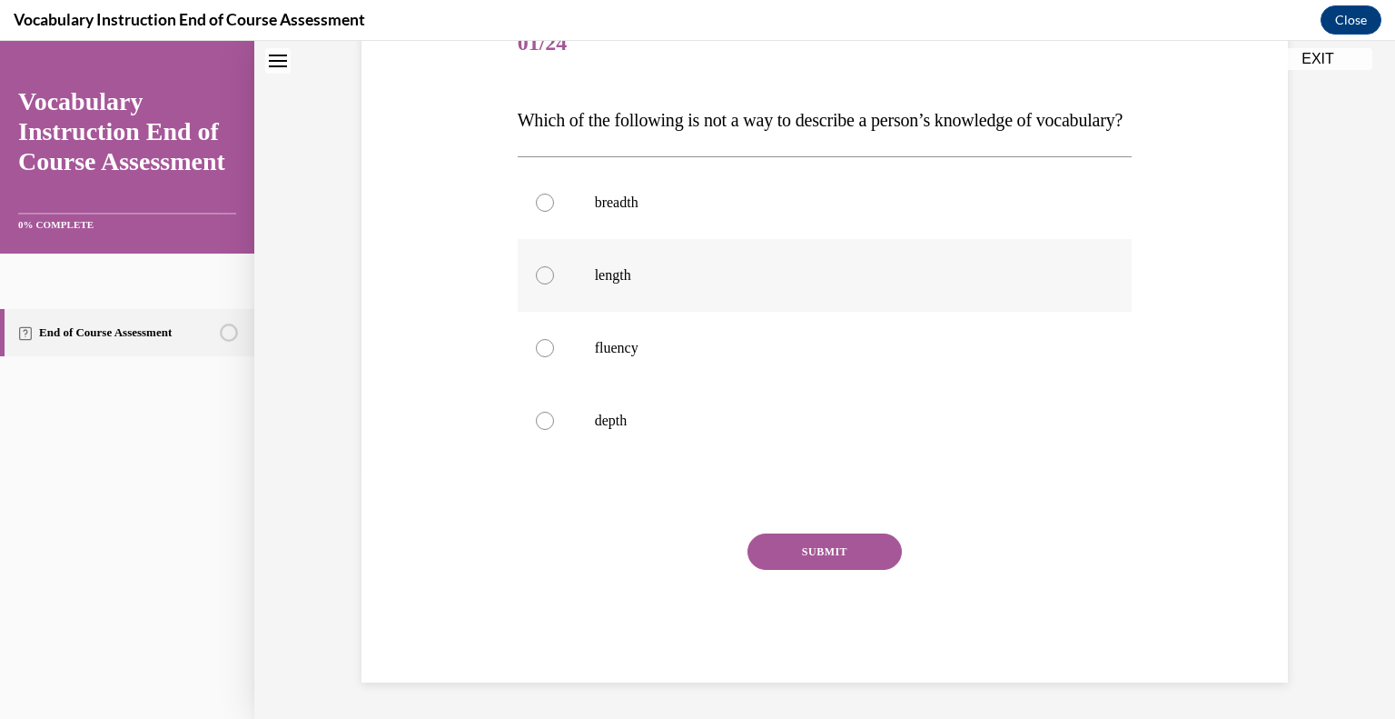
click at [518, 291] on label "length" at bounding box center [825, 275] width 615 height 73
click at [536, 284] on input "length" at bounding box center [545, 275] width 18 height 18
radio input "true"
click at [778, 560] on button "SUBMIT" at bounding box center [825, 551] width 154 height 36
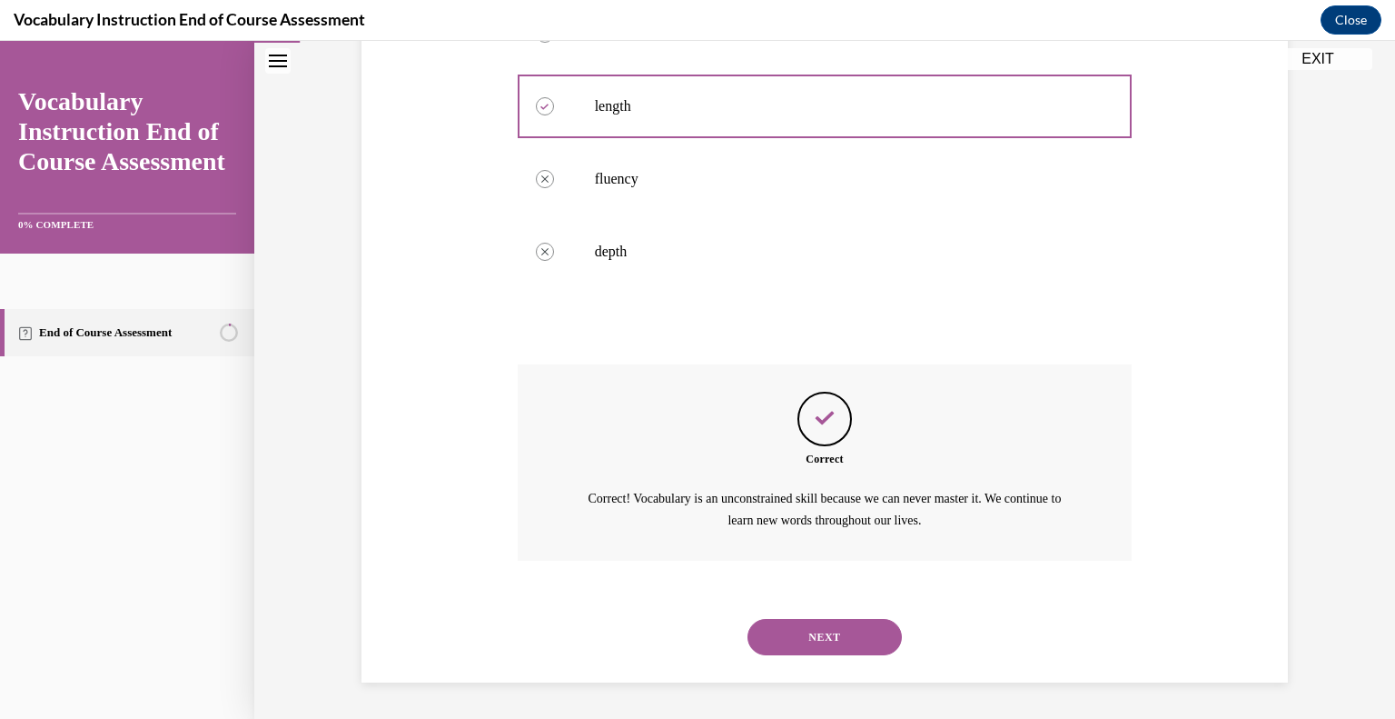
scroll to position [449, 0]
click at [757, 638] on button "NEXT" at bounding box center [825, 637] width 154 height 36
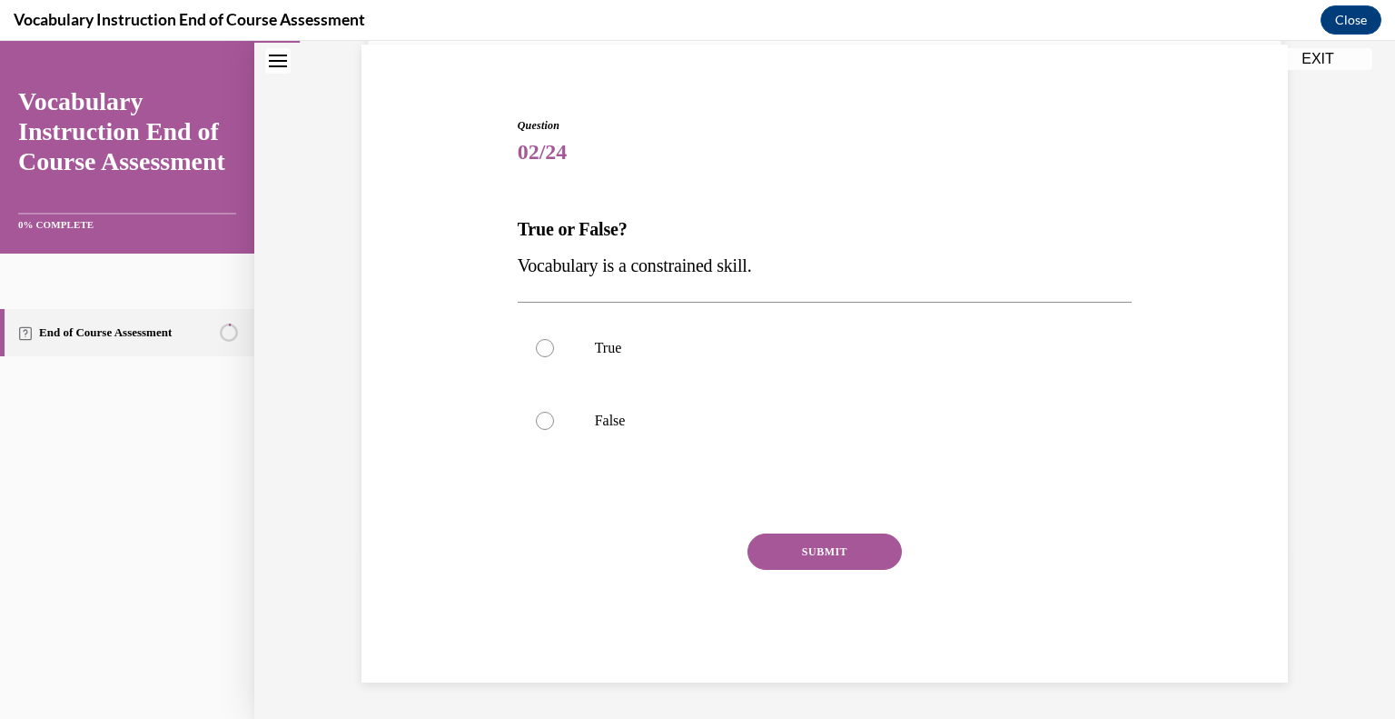
scroll to position [134, 0]
click at [531, 363] on label "True" at bounding box center [825, 349] width 615 height 73
click at [536, 358] on input "True" at bounding box center [545, 349] width 18 height 18
radio input "true"
click at [531, 432] on label "False" at bounding box center [825, 421] width 615 height 73
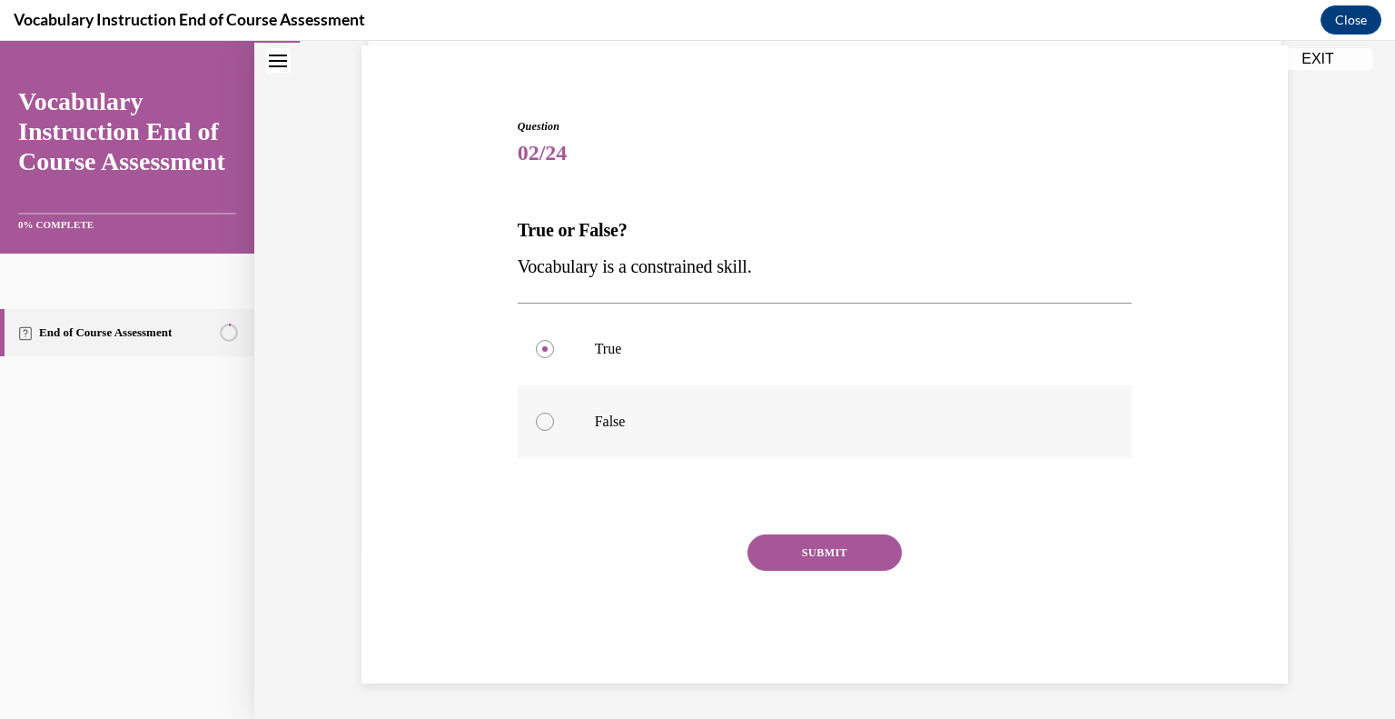
click at [536, 431] on input "False" at bounding box center [545, 421] width 18 height 18
radio input "true"
click at [774, 549] on button "SUBMIT" at bounding box center [825, 552] width 154 height 36
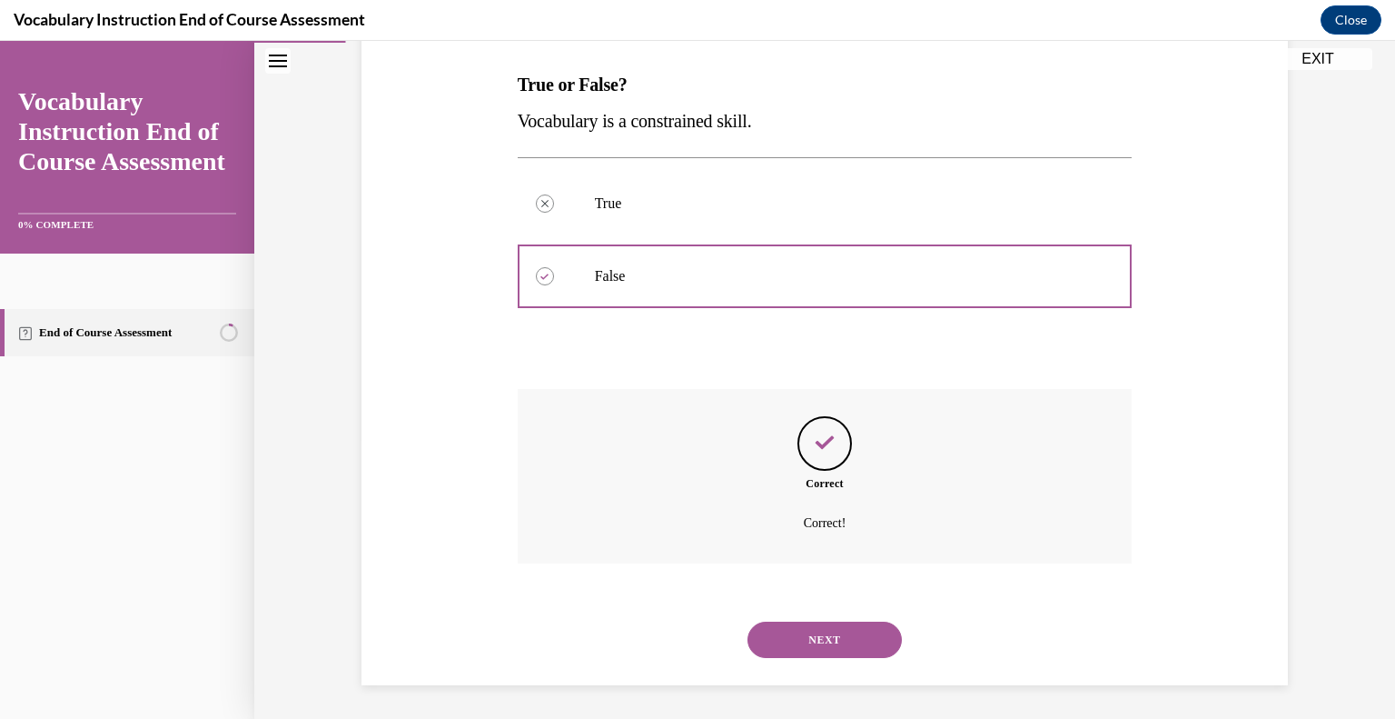
scroll to position [282, 0]
click at [799, 669] on div "NEXT" at bounding box center [825, 637] width 615 height 73
click at [803, 632] on button "NEXT" at bounding box center [825, 638] width 154 height 36
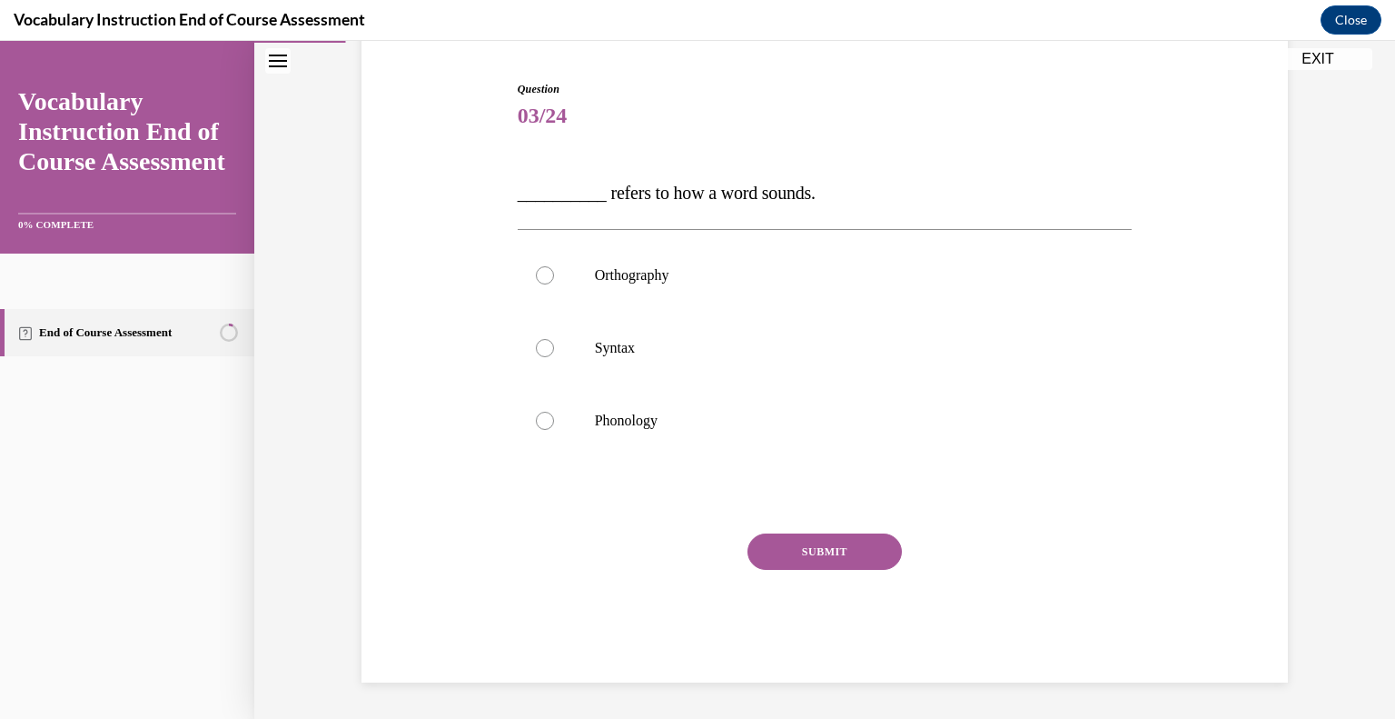
scroll to position [171, 0]
click at [540, 429] on div at bounding box center [545, 421] width 18 height 18
click at [540, 429] on input "Phonology" at bounding box center [545, 421] width 18 height 18
radio input "true"
click at [789, 555] on button "SUBMIT" at bounding box center [825, 552] width 154 height 36
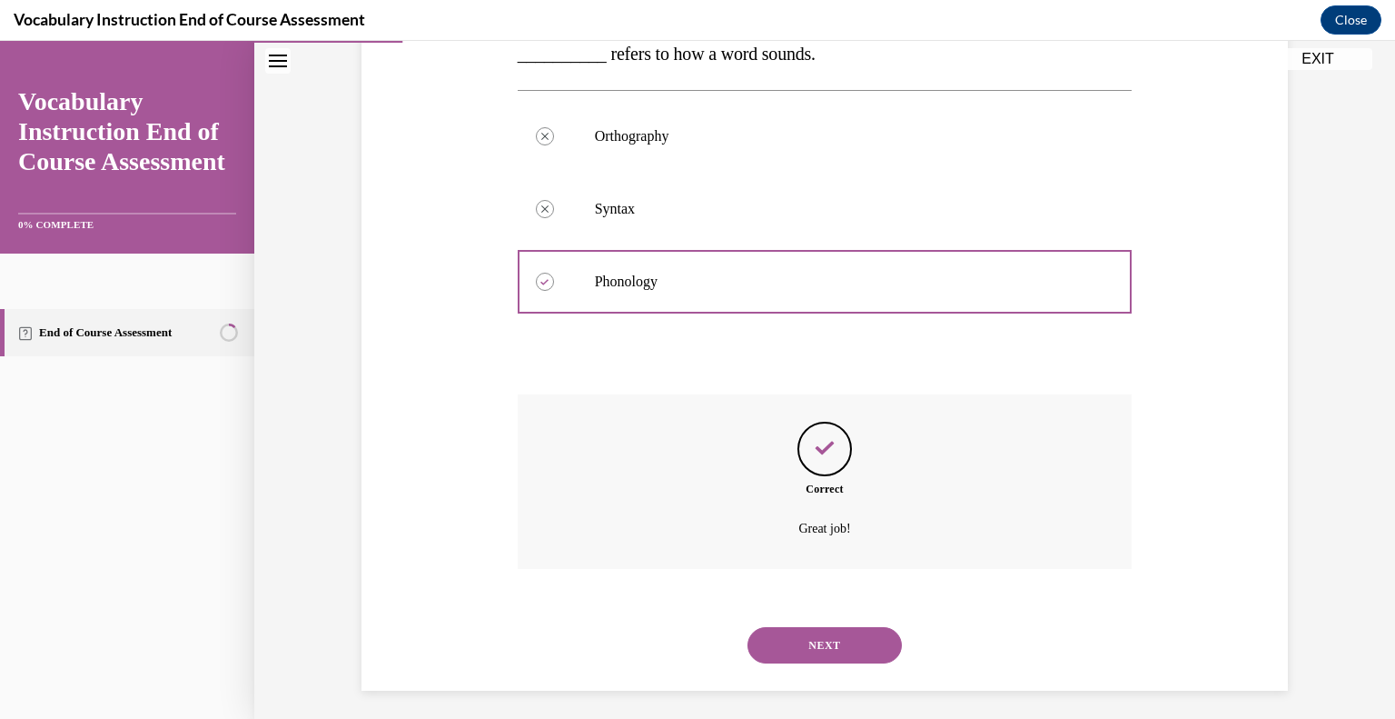
scroll to position [318, 0]
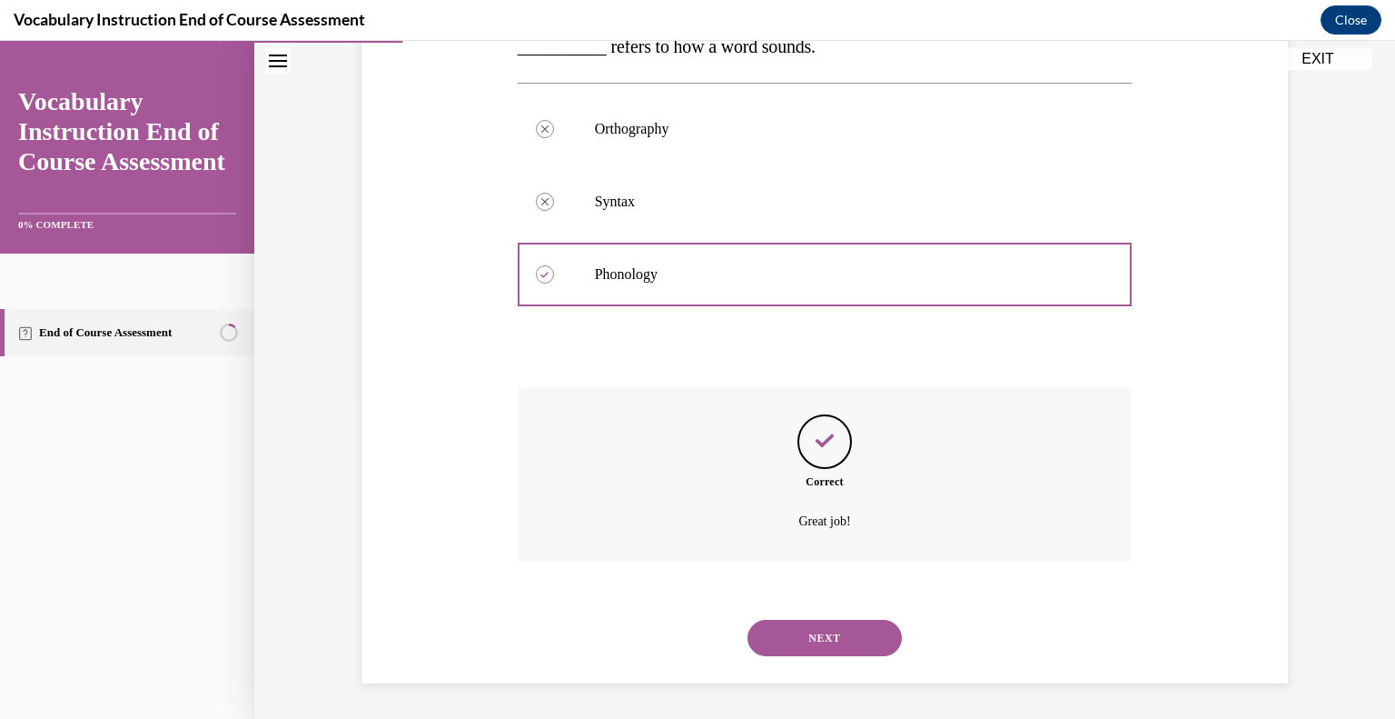
click at [749, 640] on button "NEXT" at bounding box center [825, 638] width 154 height 36
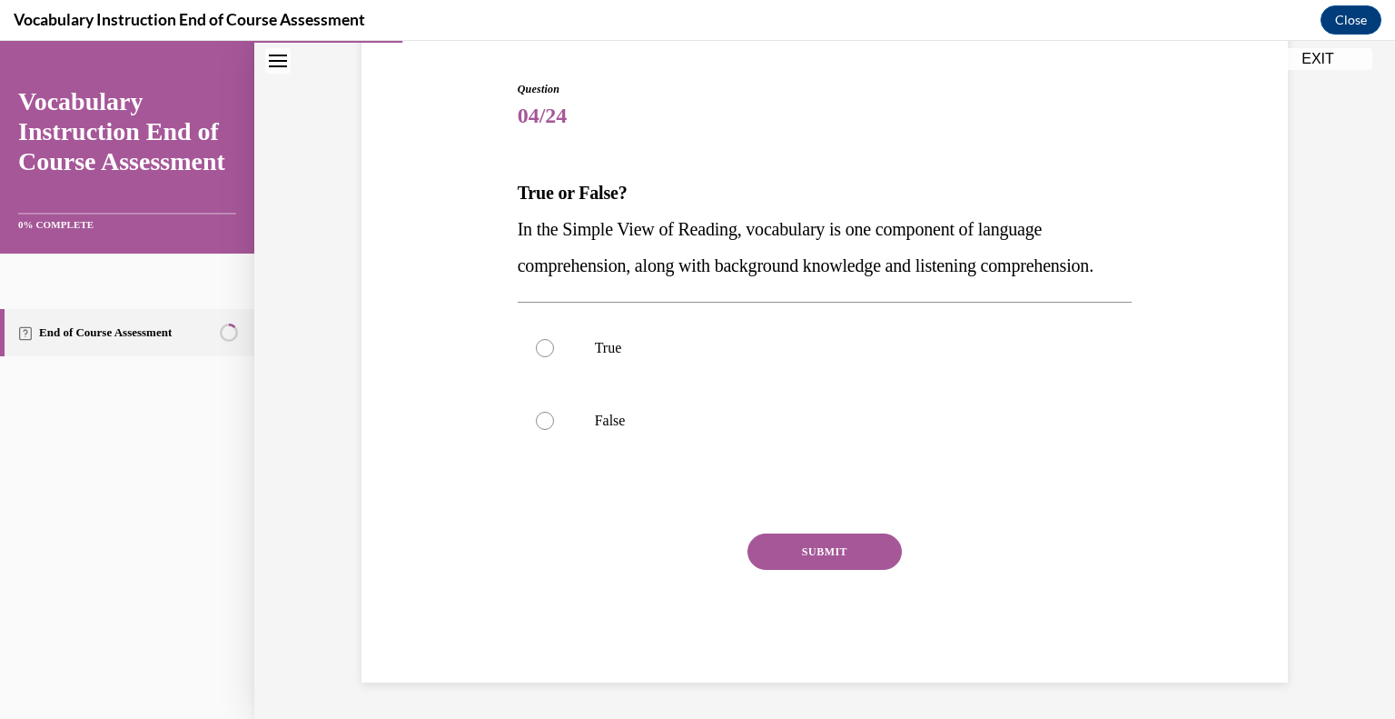
scroll to position [202, 0]
click at [527, 363] on label "True" at bounding box center [825, 348] width 615 height 73
click at [536, 357] on input "True" at bounding box center [545, 348] width 18 height 18
radio input "true"
click at [790, 559] on button "SUBMIT" at bounding box center [825, 551] width 154 height 36
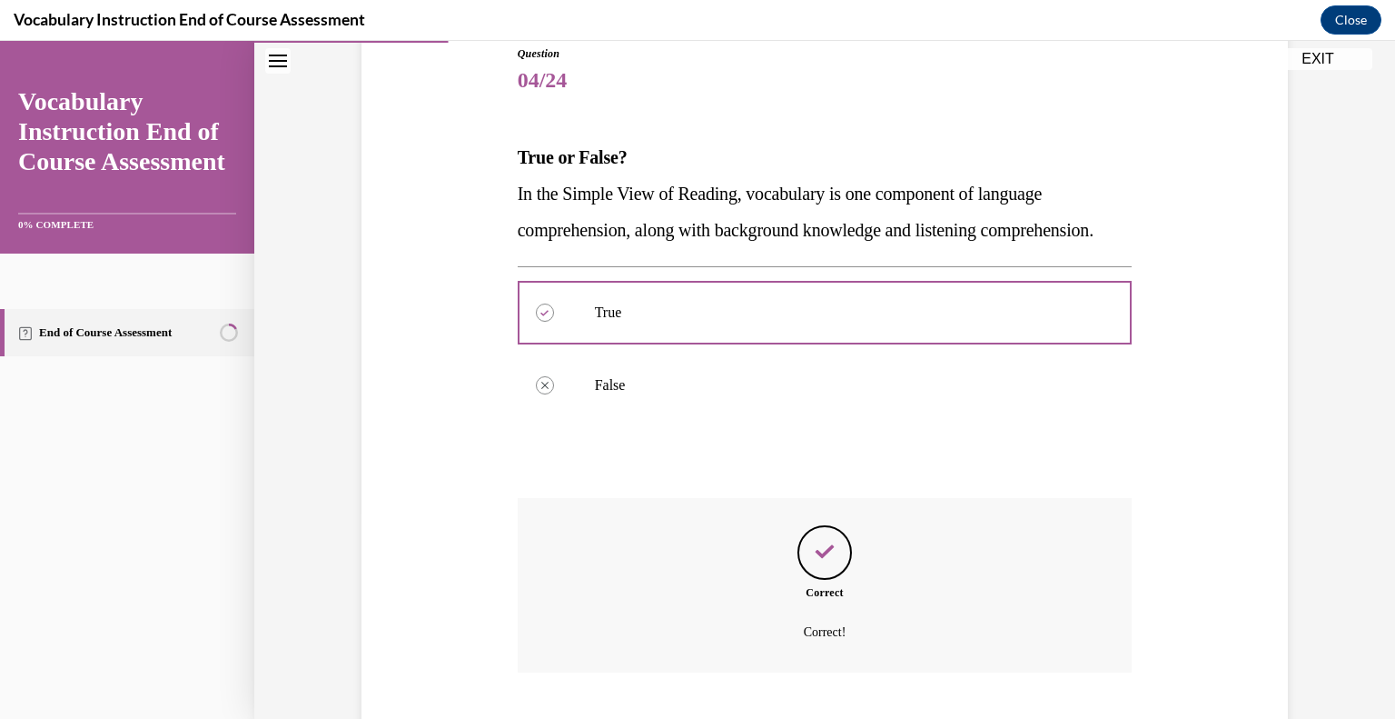
scroll to position [354, 0]
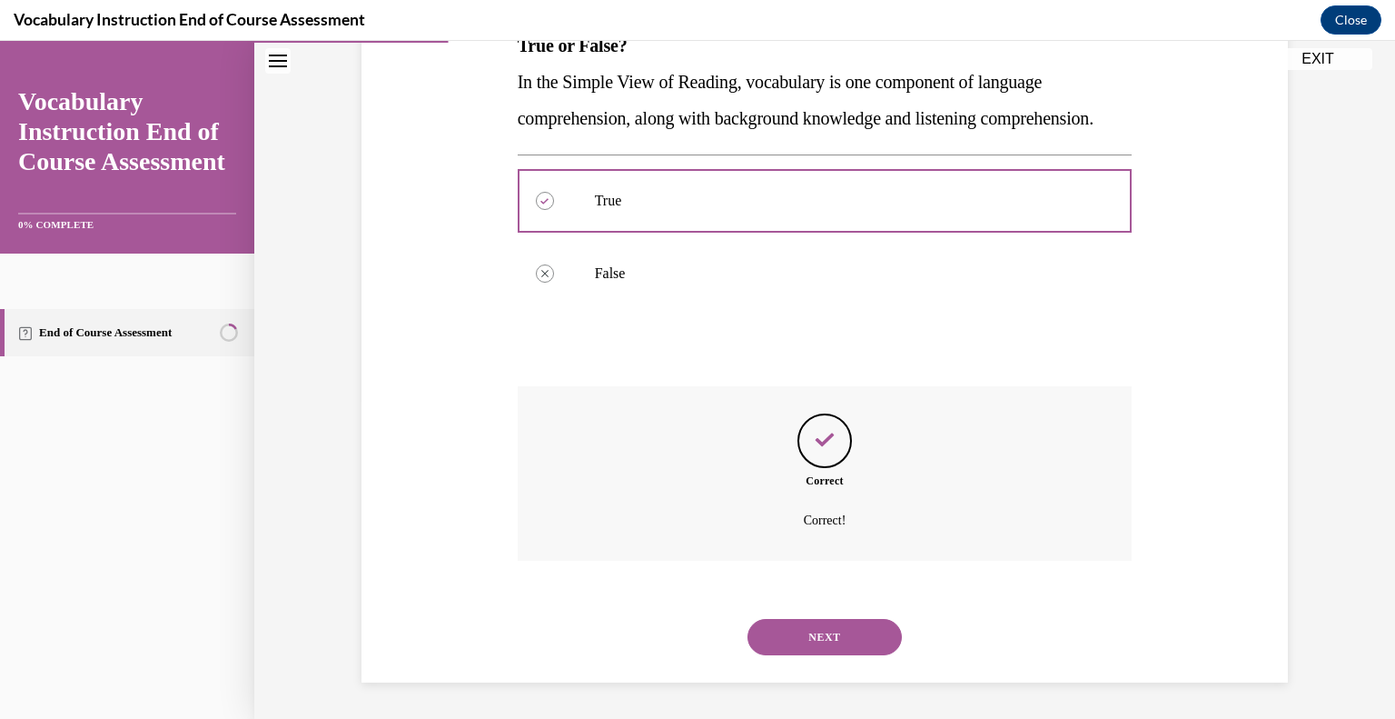
click at [800, 647] on button "NEXT" at bounding box center [825, 637] width 154 height 36
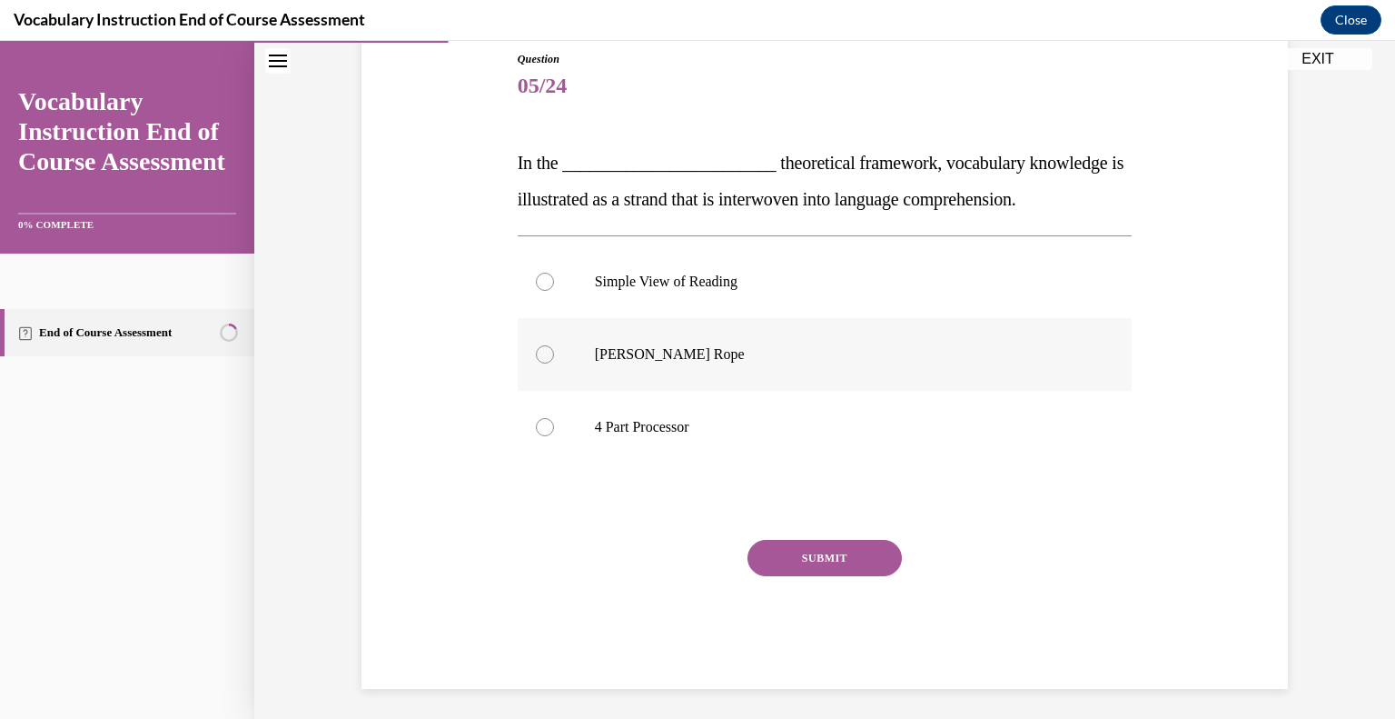
click at [561, 343] on label "Scarborough's Rope" at bounding box center [825, 354] width 615 height 73
click at [554, 345] on input "Scarborough's Rope" at bounding box center [545, 354] width 18 height 18
radio input "true"
click at [865, 544] on button "SUBMIT" at bounding box center [825, 558] width 154 height 36
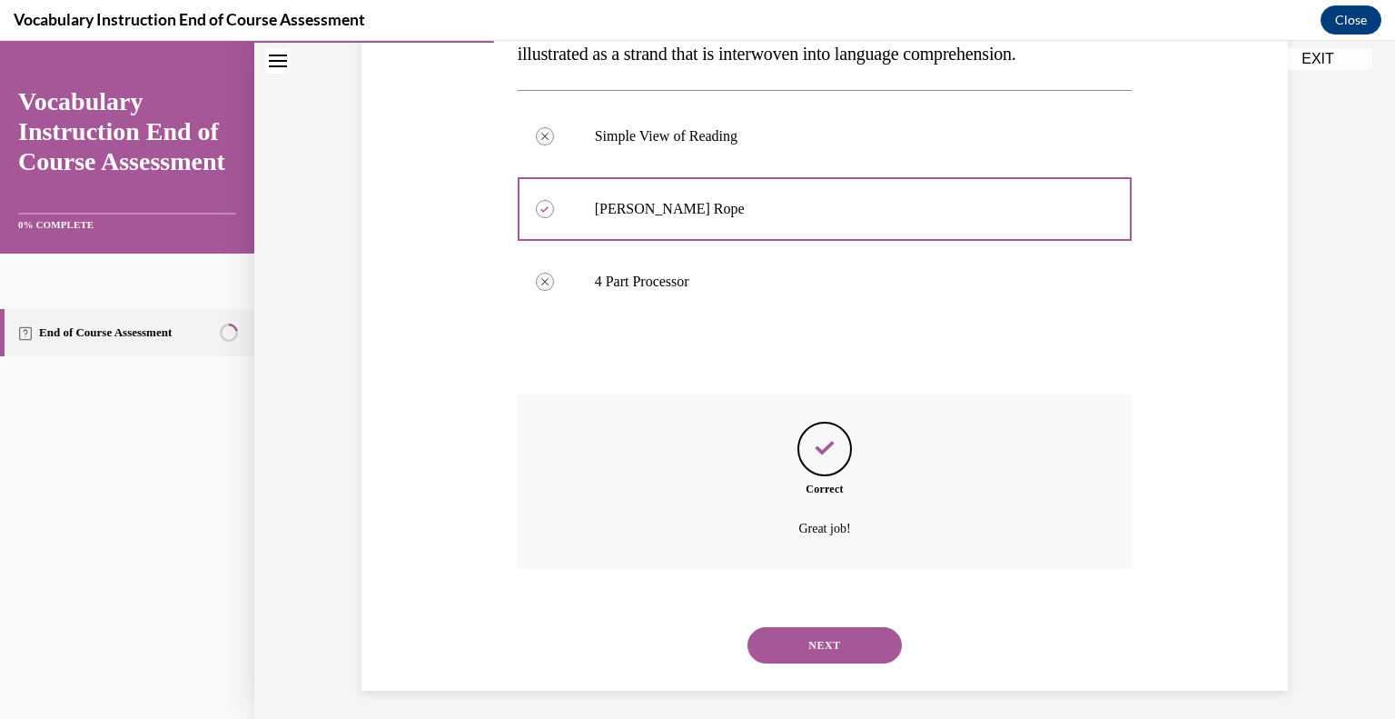
scroll to position [354, 0]
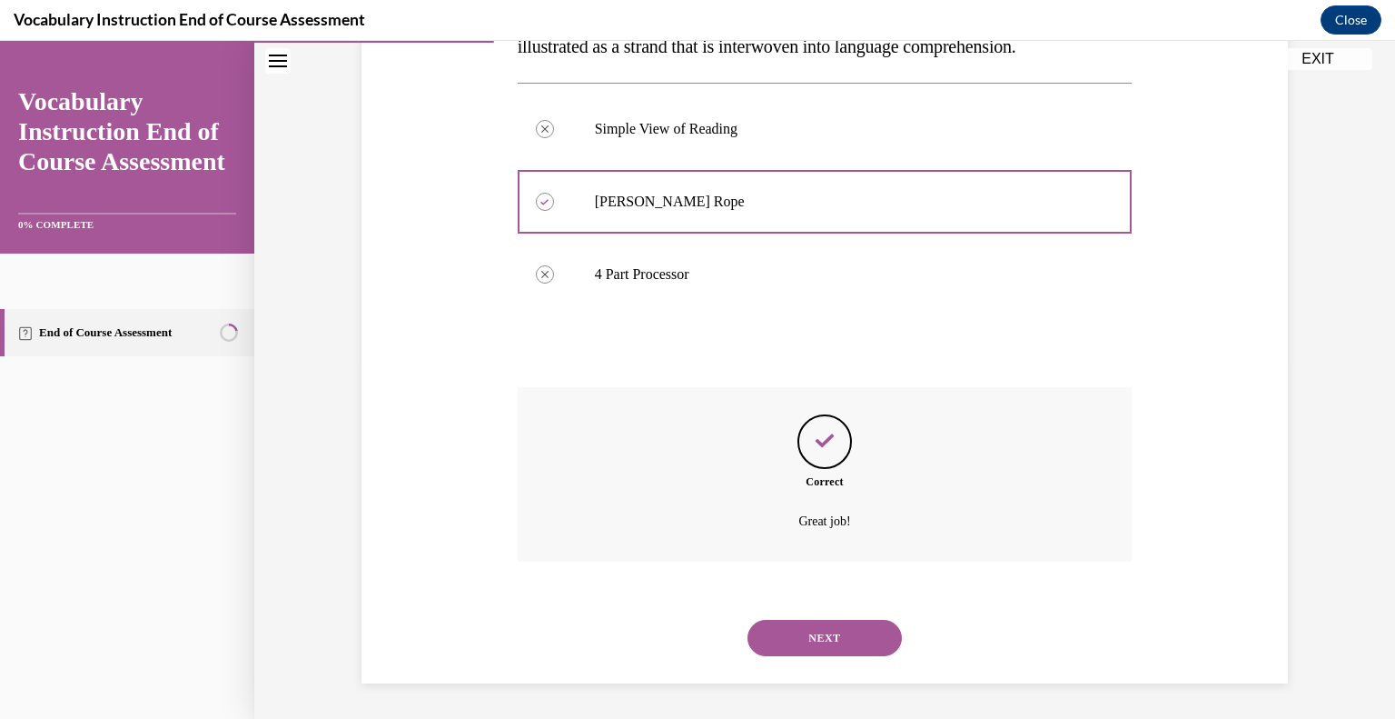
click at [785, 653] on button "NEXT" at bounding box center [825, 638] width 154 height 36
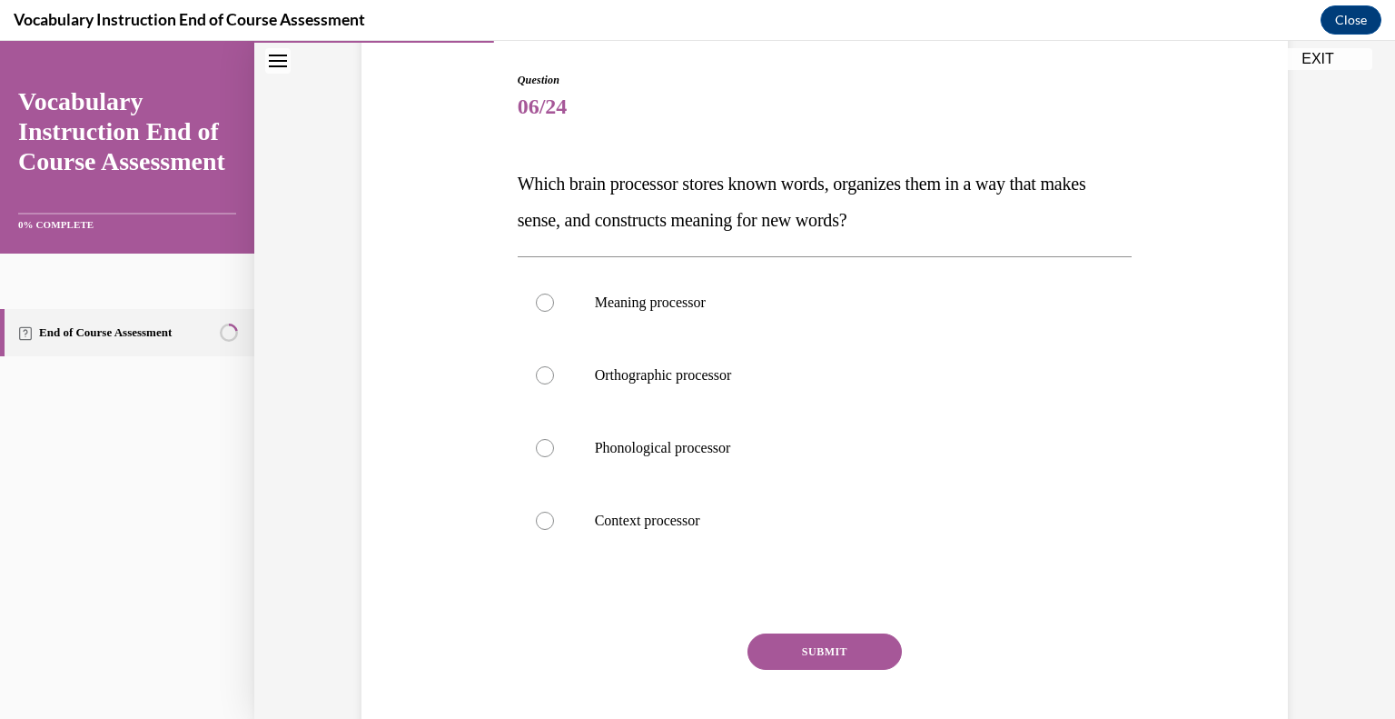
scroll to position [184, 0]
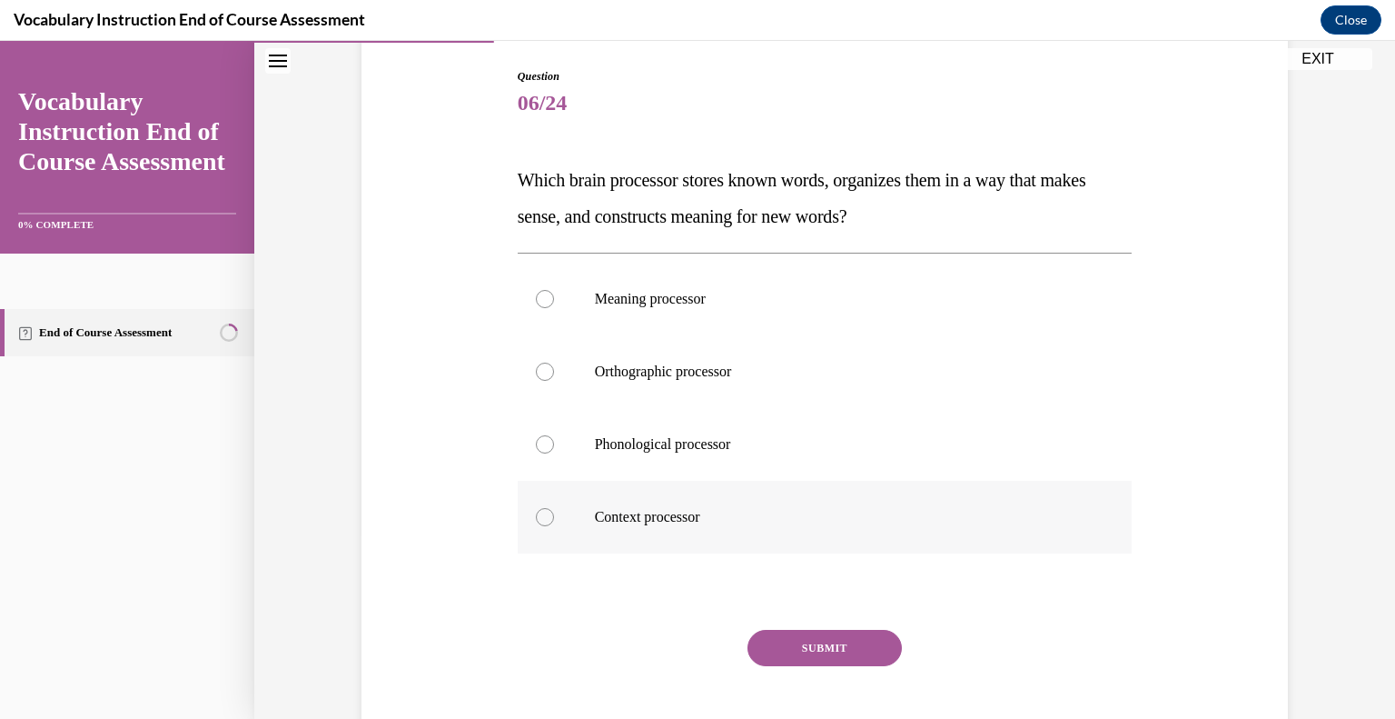
click at [518, 533] on label "Context processor" at bounding box center [825, 517] width 615 height 73
click at [536, 526] on input "Context processor" at bounding box center [545, 517] width 18 height 18
radio input "true"
click at [811, 632] on button "SUBMIT" at bounding box center [825, 648] width 154 height 36
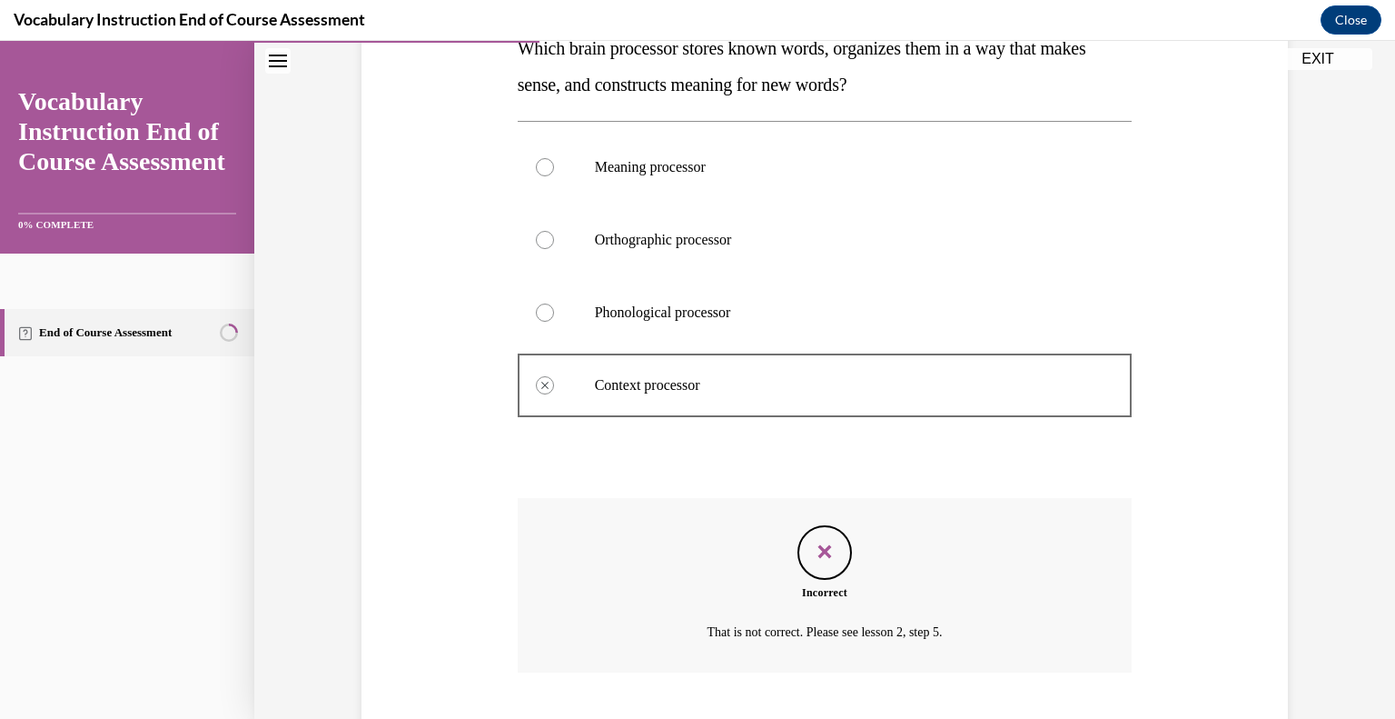
scroll to position [427, 0]
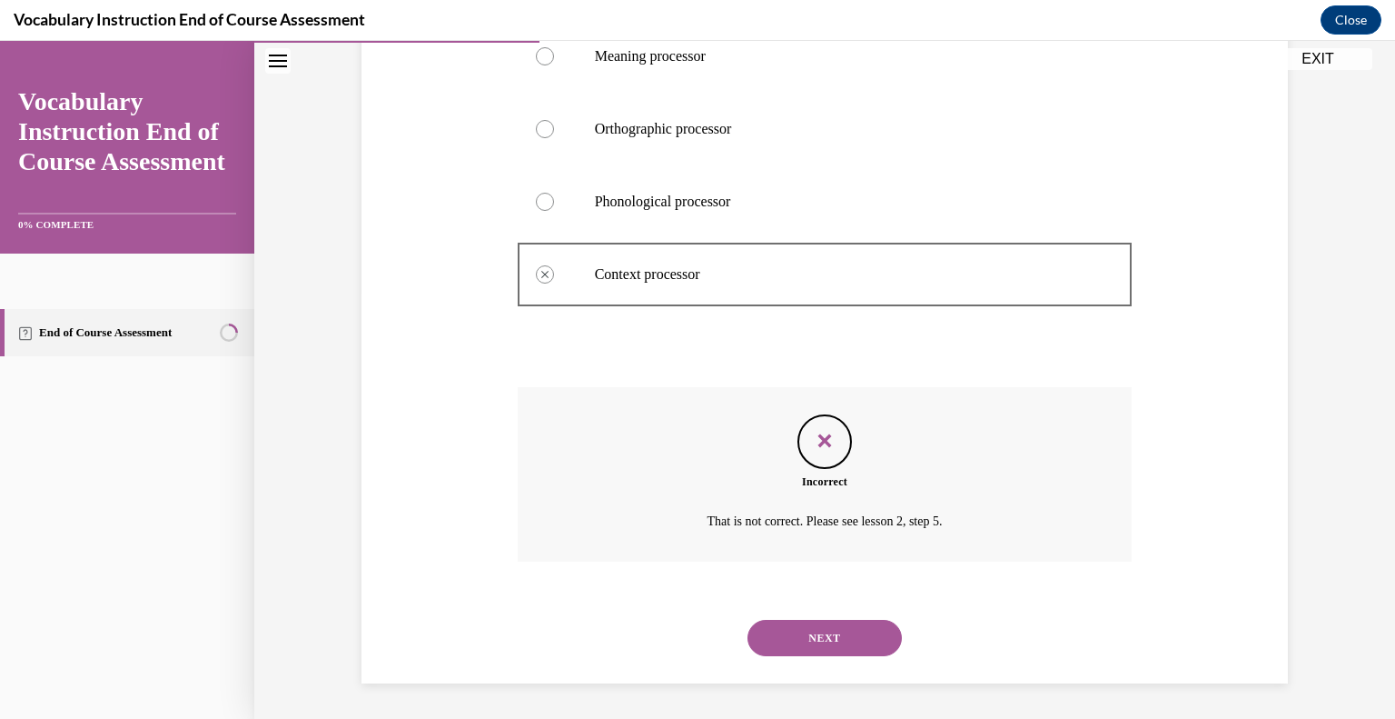
click at [761, 637] on button "NEXT" at bounding box center [825, 638] width 154 height 36
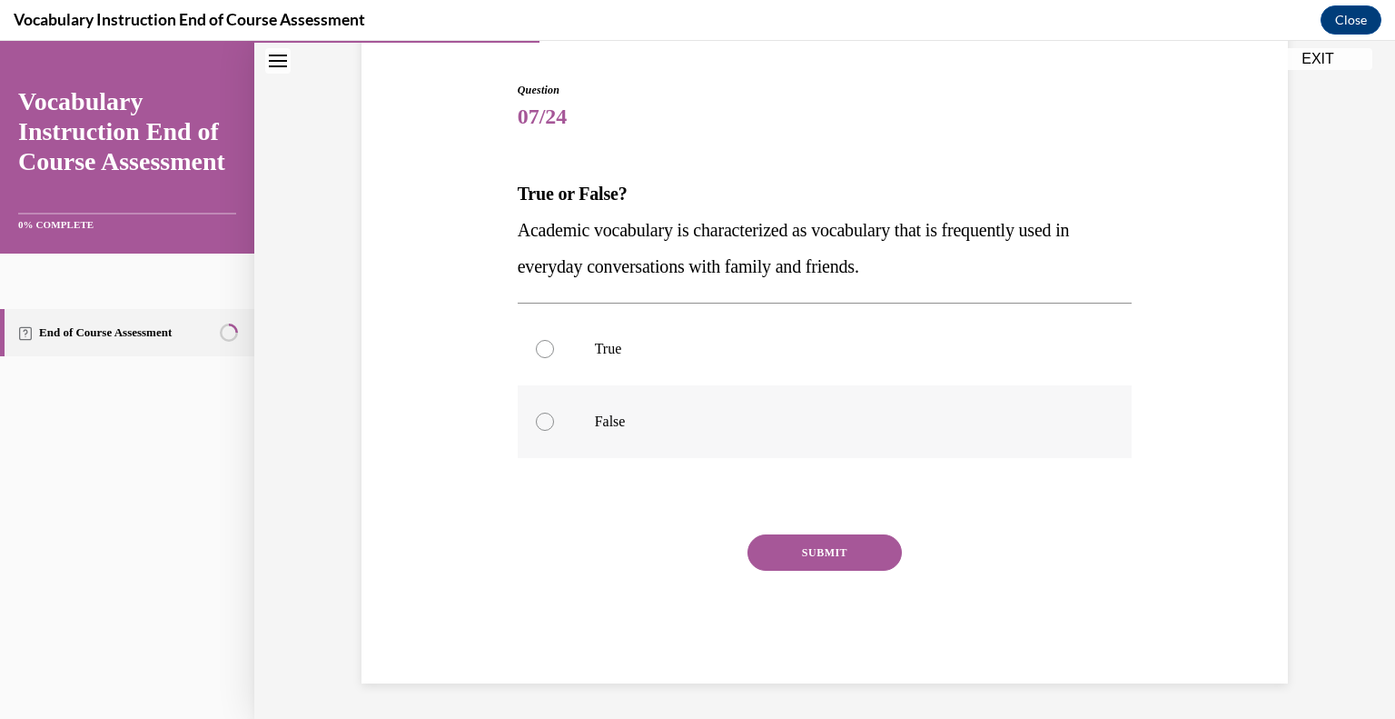
click at [536, 416] on div at bounding box center [545, 421] width 18 height 18
click at [536, 416] on input "False" at bounding box center [545, 421] width 18 height 18
radio input "true"
click at [829, 562] on button "SUBMIT" at bounding box center [825, 552] width 154 height 36
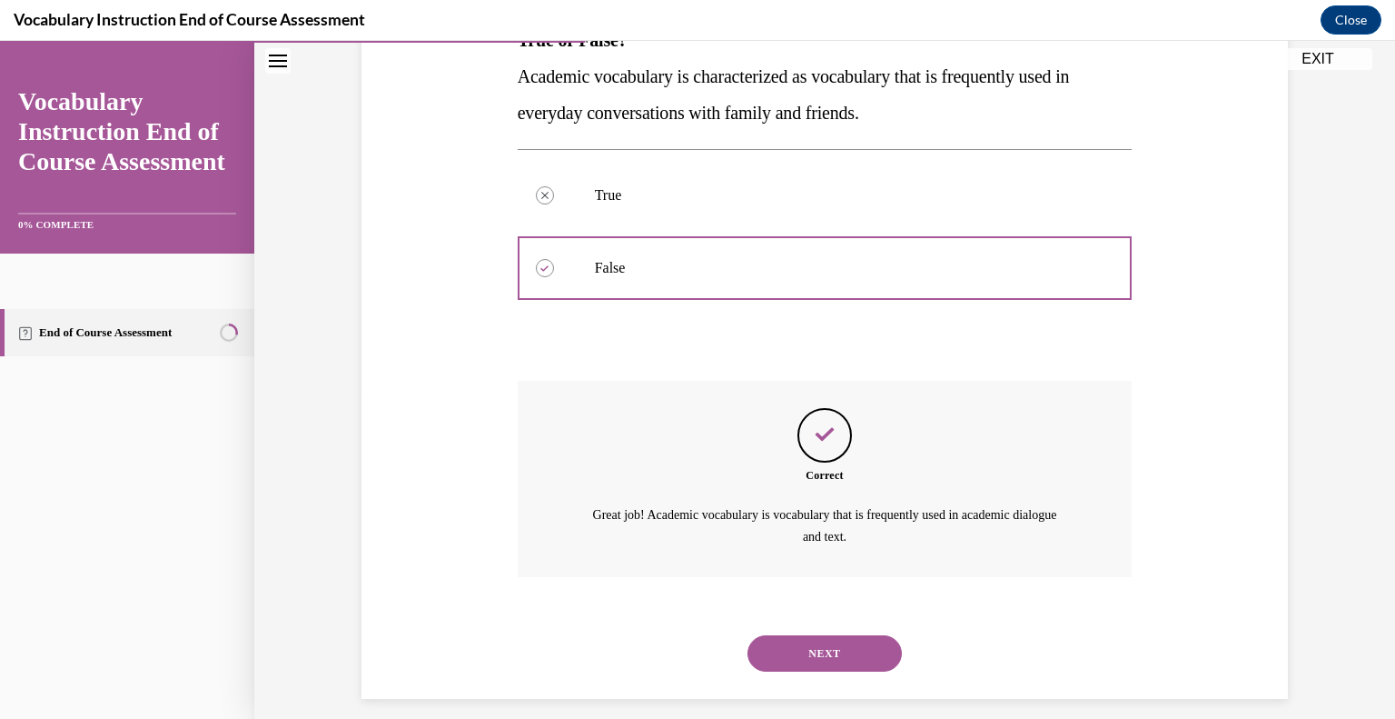
scroll to position [340, 0]
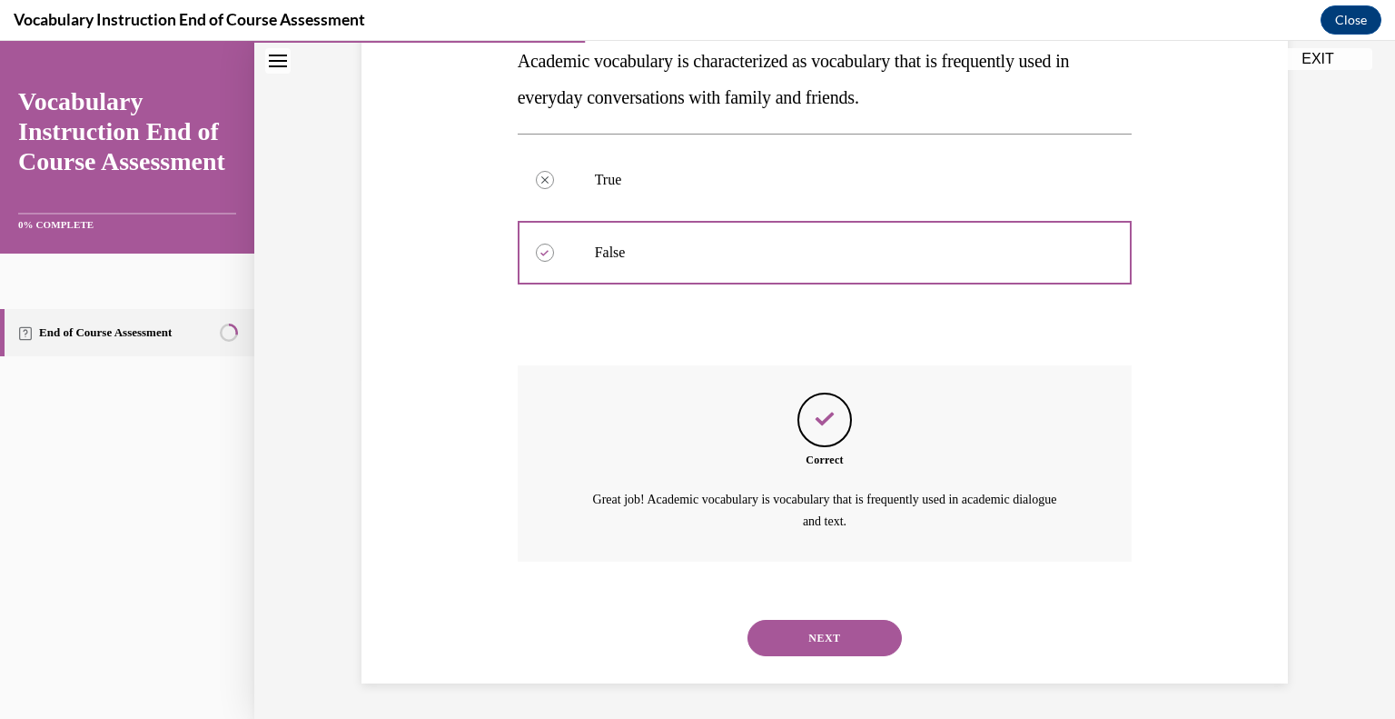
click at [820, 625] on button "NEXT" at bounding box center [825, 638] width 154 height 36
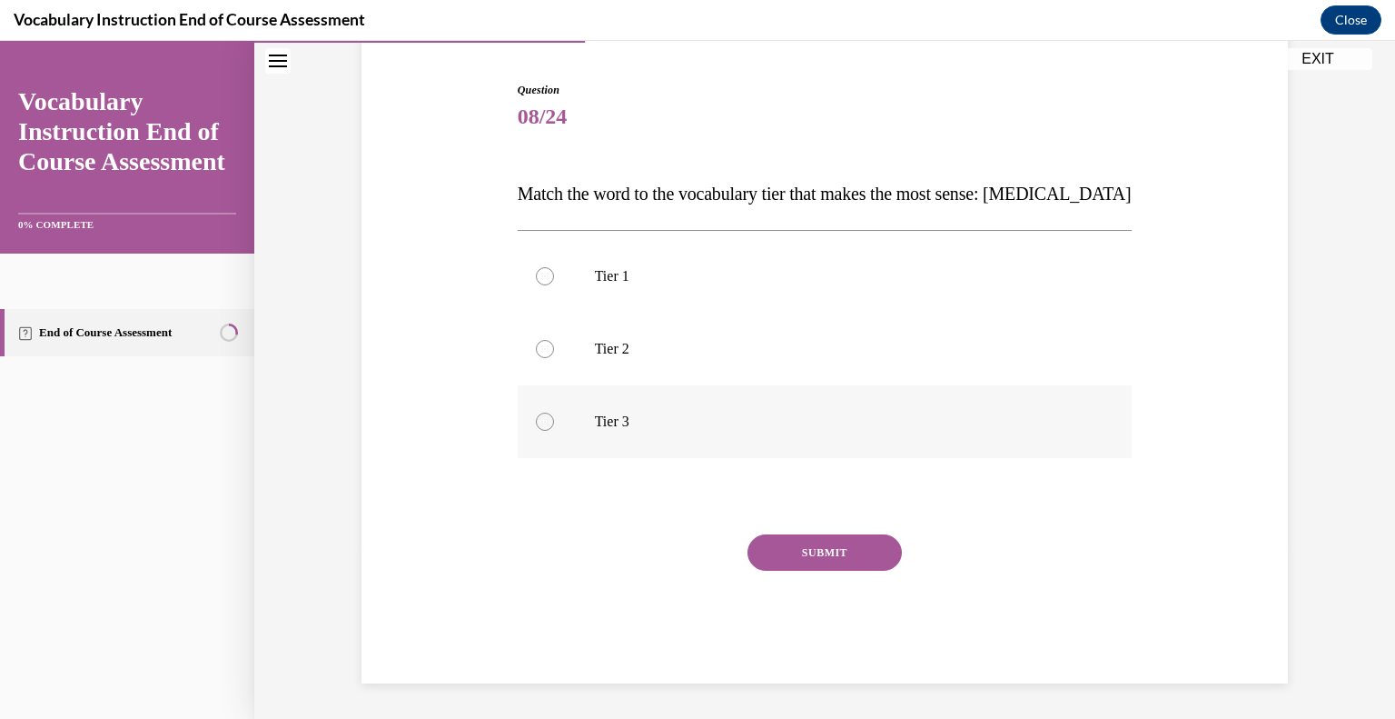
click at [523, 426] on label "Tier 3" at bounding box center [825, 421] width 615 height 73
click at [536, 426] on input "Tier 3" at bounding box center [545, 421] width 18 height 18
radio input "true"
click at [807, 551] on button "SUBMIT" at bounding box center [825, 552] width 154 height 36
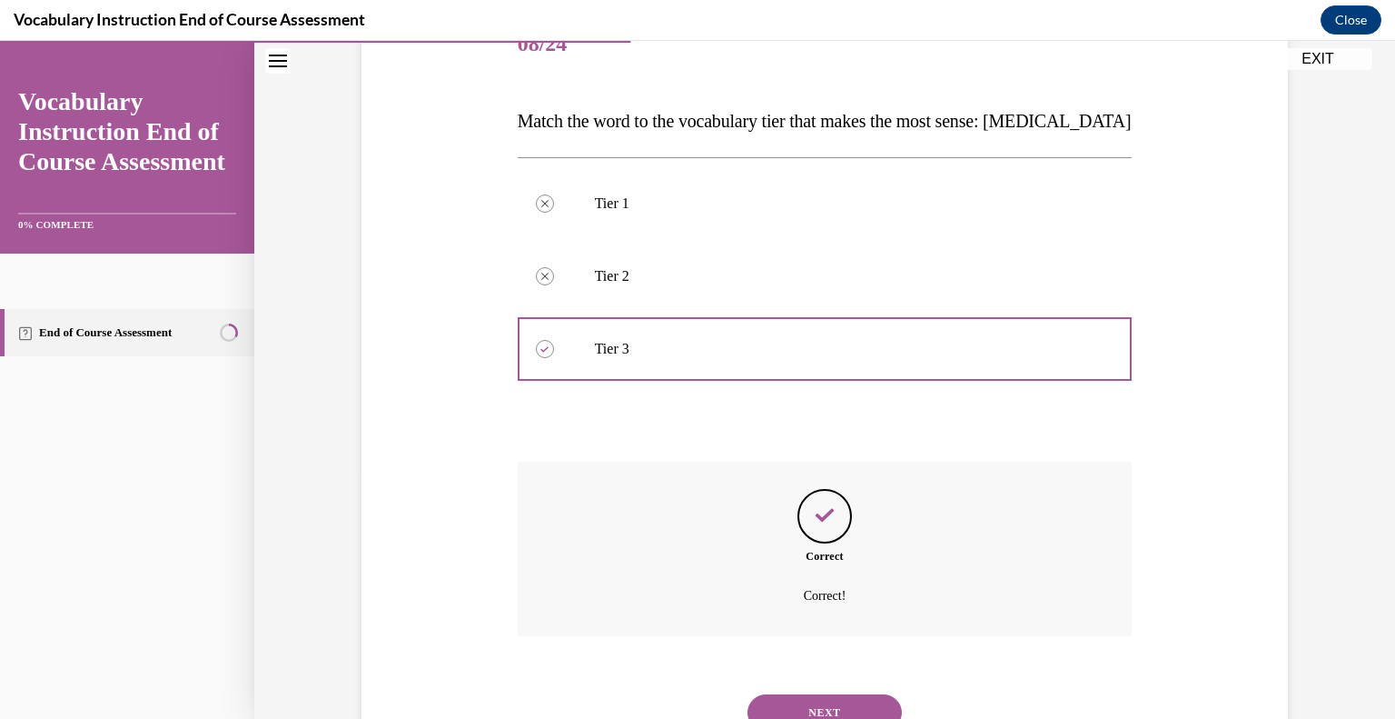
scroll to position [318, 0]
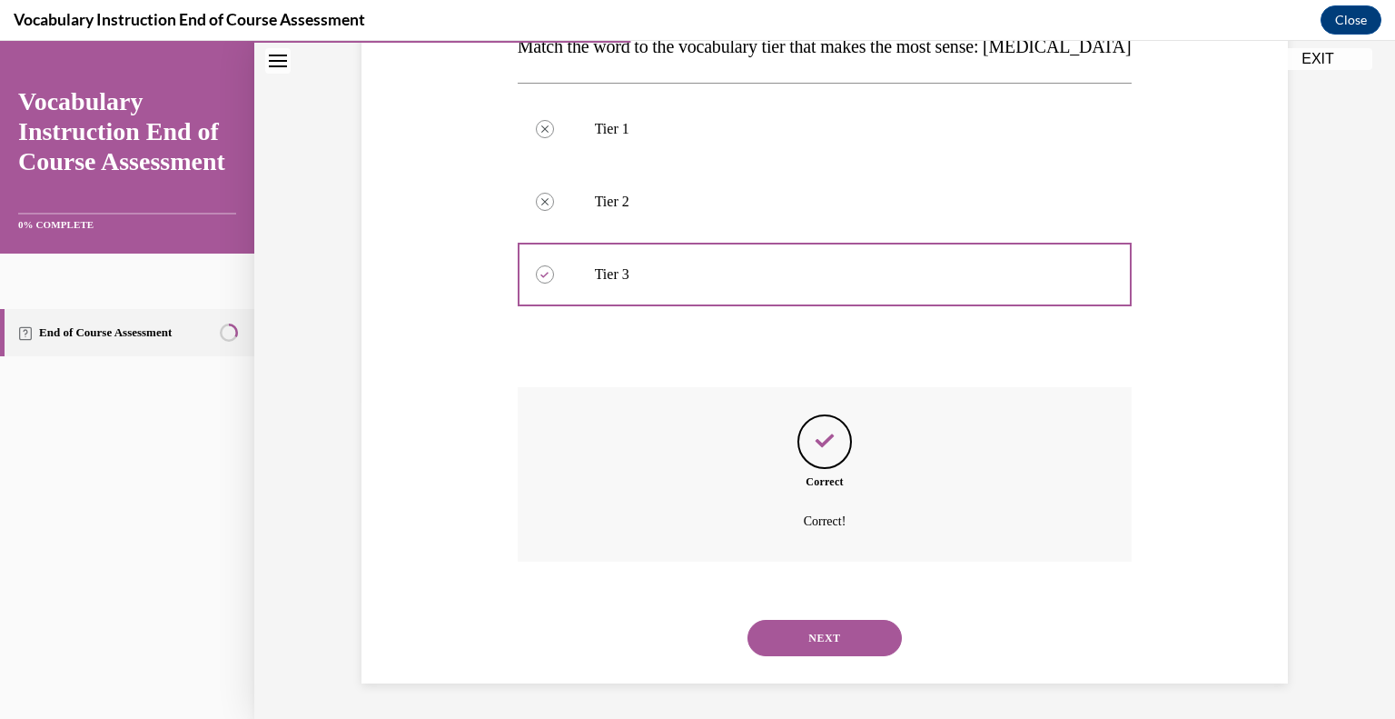
click at [775, 628] on button "NEXT" at bounding box center [825, 638] width 154 height 36
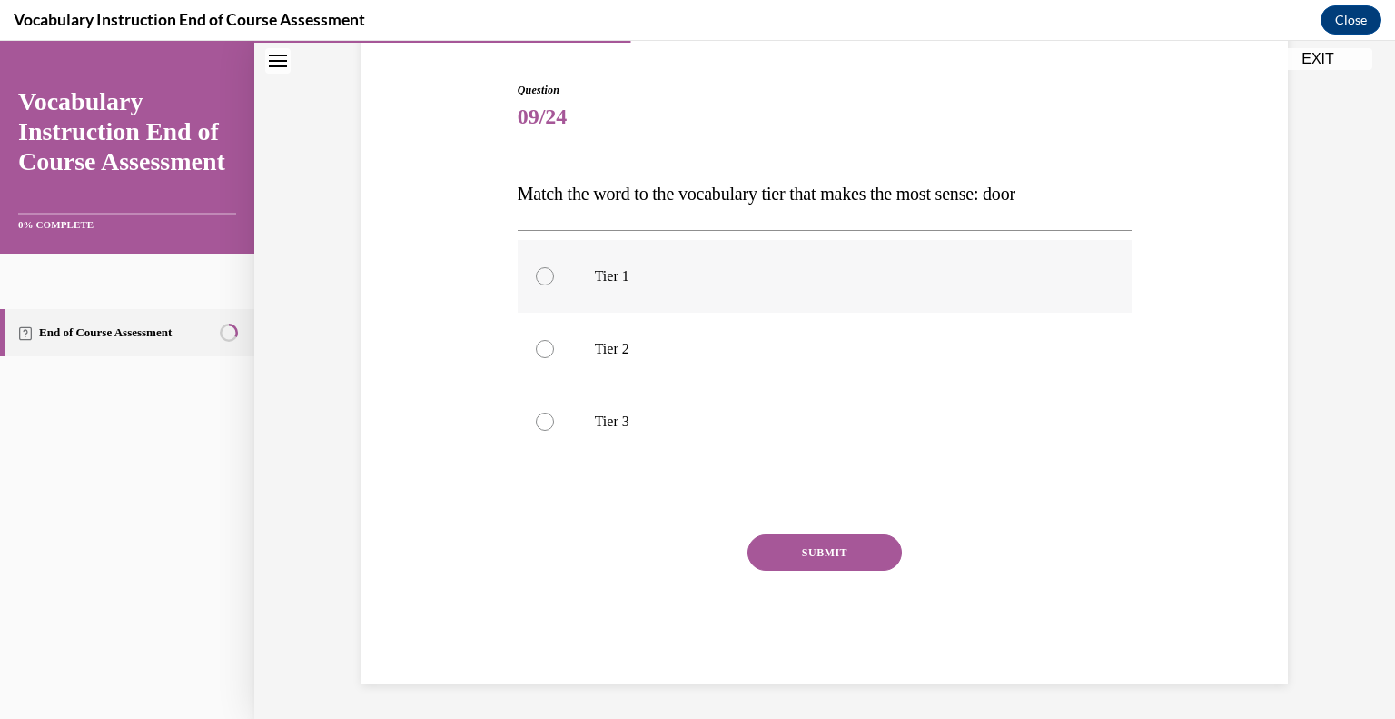
click at [532, 284] on label "Tier 1" at bounding box center [825, 276] width 615 height 73
click at [536, 284] on input "Tier 1" at bounding box center [545, 276] width 18 height 18
radio input "true"
click at [789, 541] on button "SUBMIT" at bounding box center [825, 552] width 154 height 36
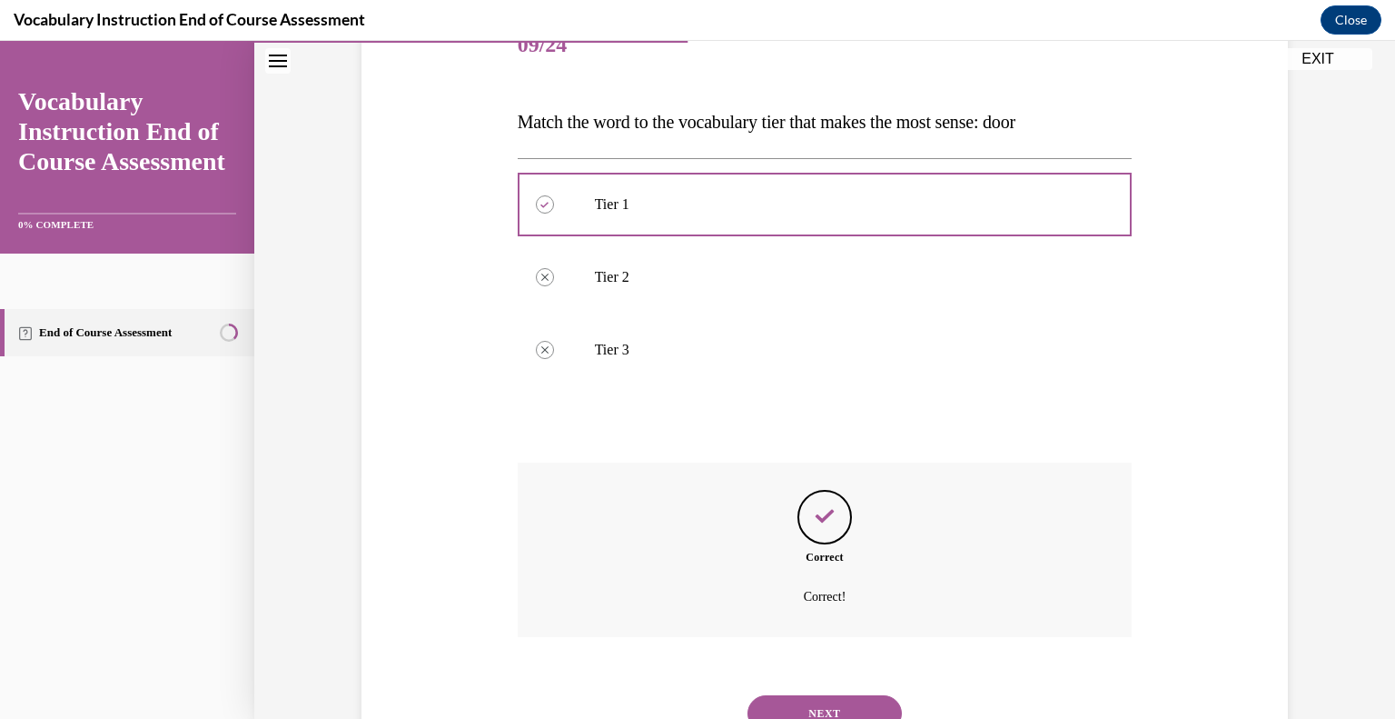
scroll to position [318, 0]
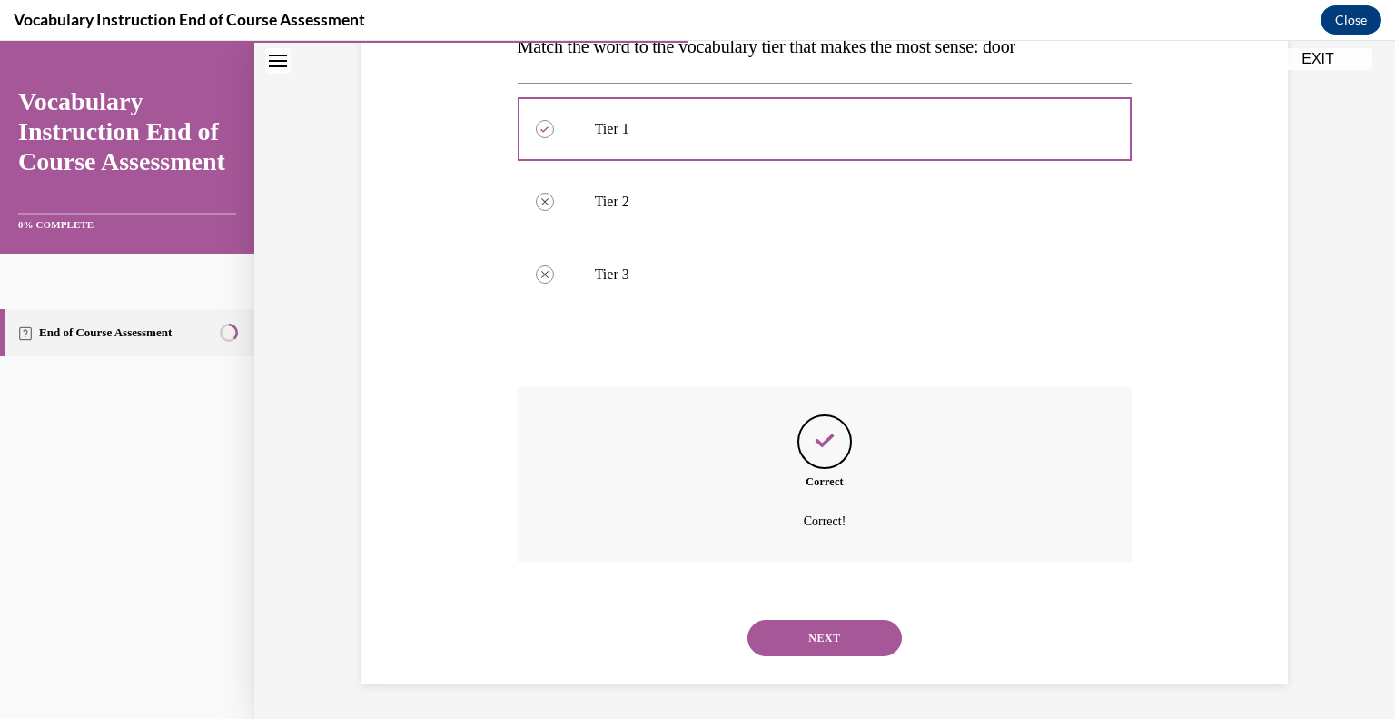
click at [792, 626] on button "NEXT" at bounding box center [825, 638] width 154 height 36
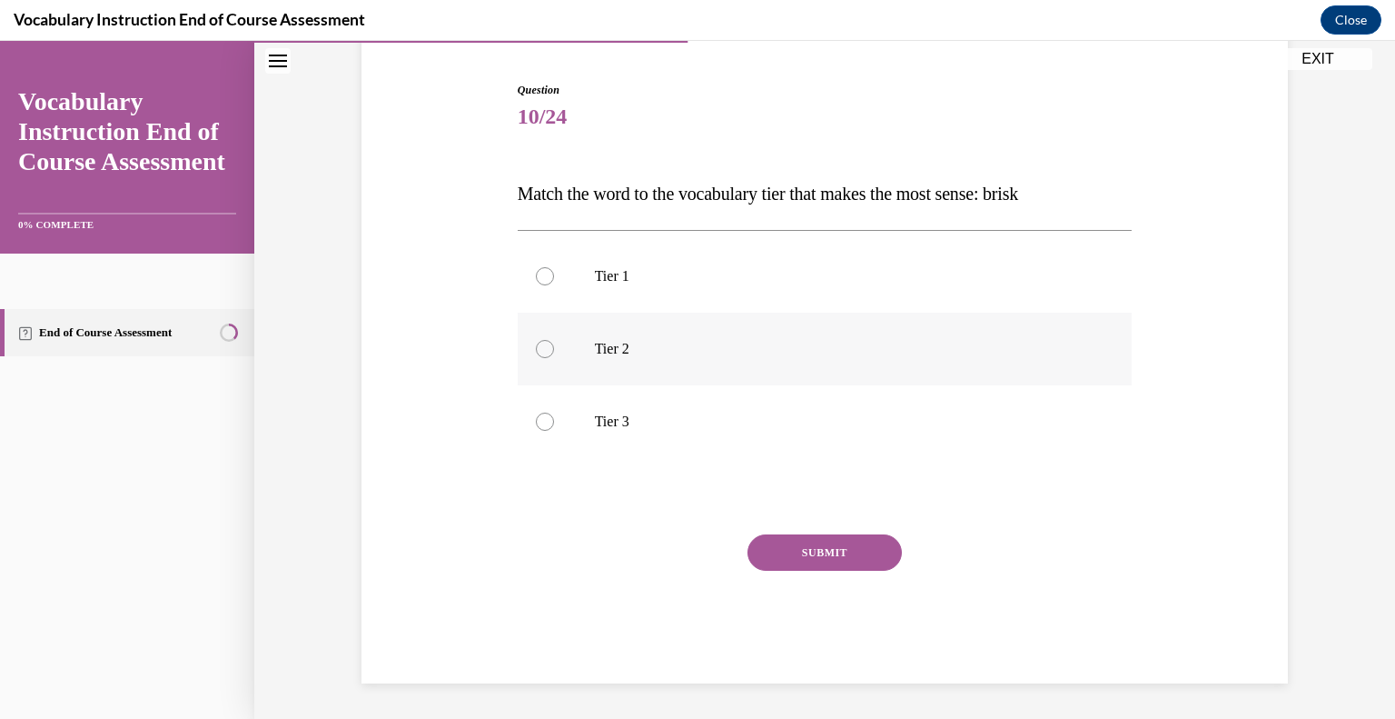
click at [552, 353] on label "Tier 2" at bounding box center [825, 349] width 615 height 73
click at [552, 353] on input "Tier 2" at bounding box center [545, 349] width 18 height 18
radio input "true"
click at [797, 563] on button "SUBMIT" at bounding box center [825, 552] width 154 height 36
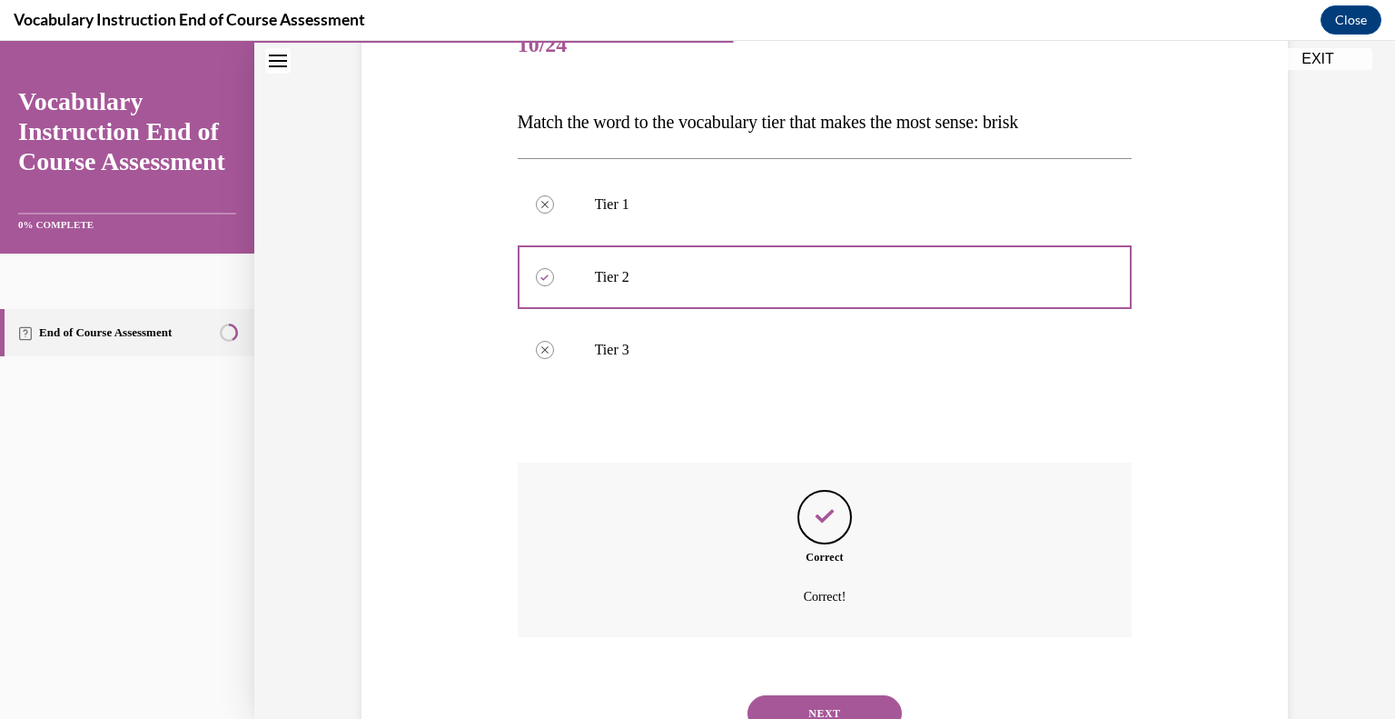
scroll to position [318, 0]
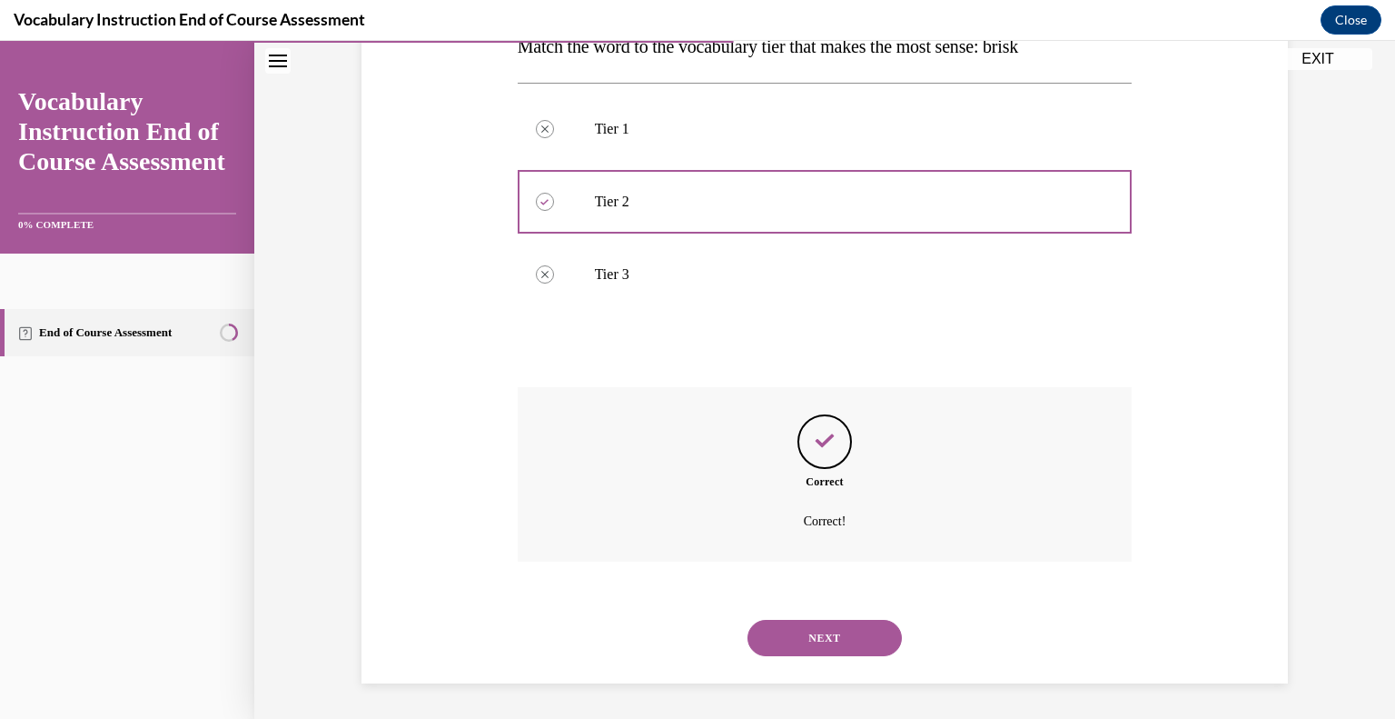
click at [805, 621] on button "NEXT" at bounding box center [825, 638] width 154 height 36
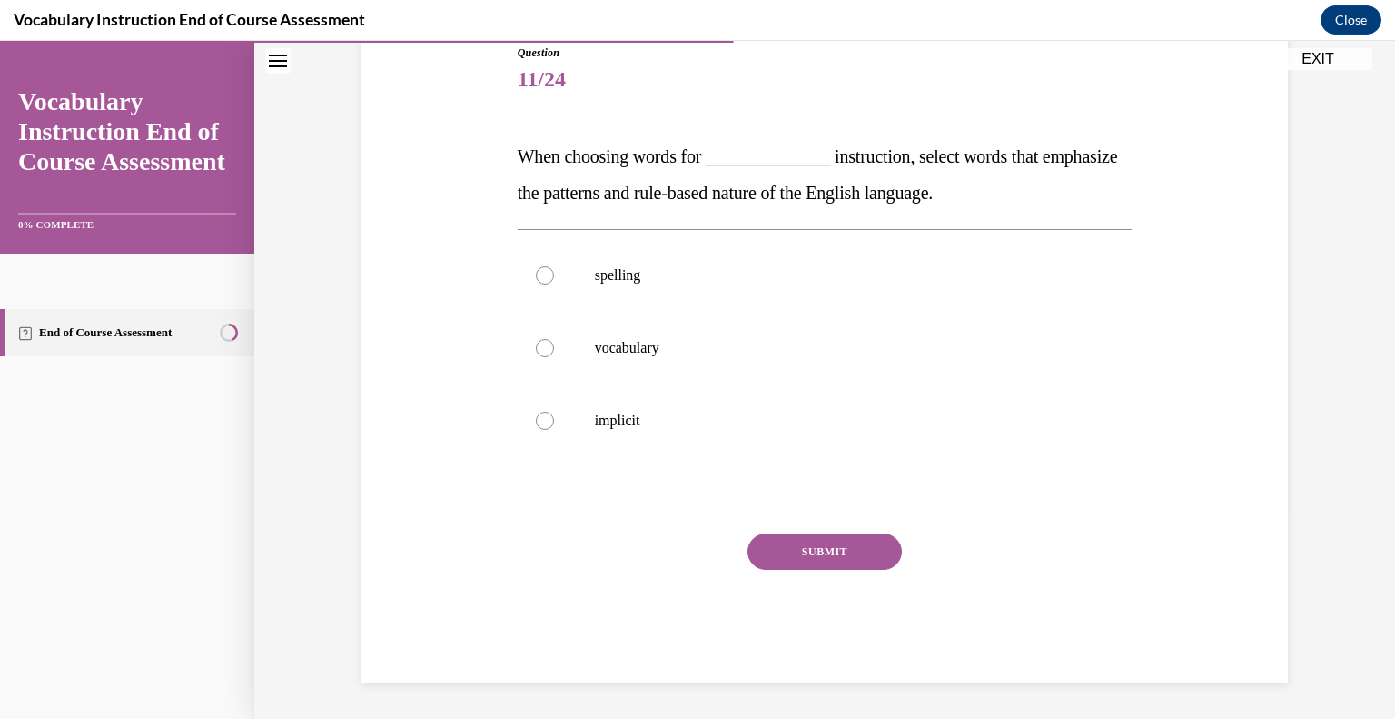
scroll to position [202, 0]
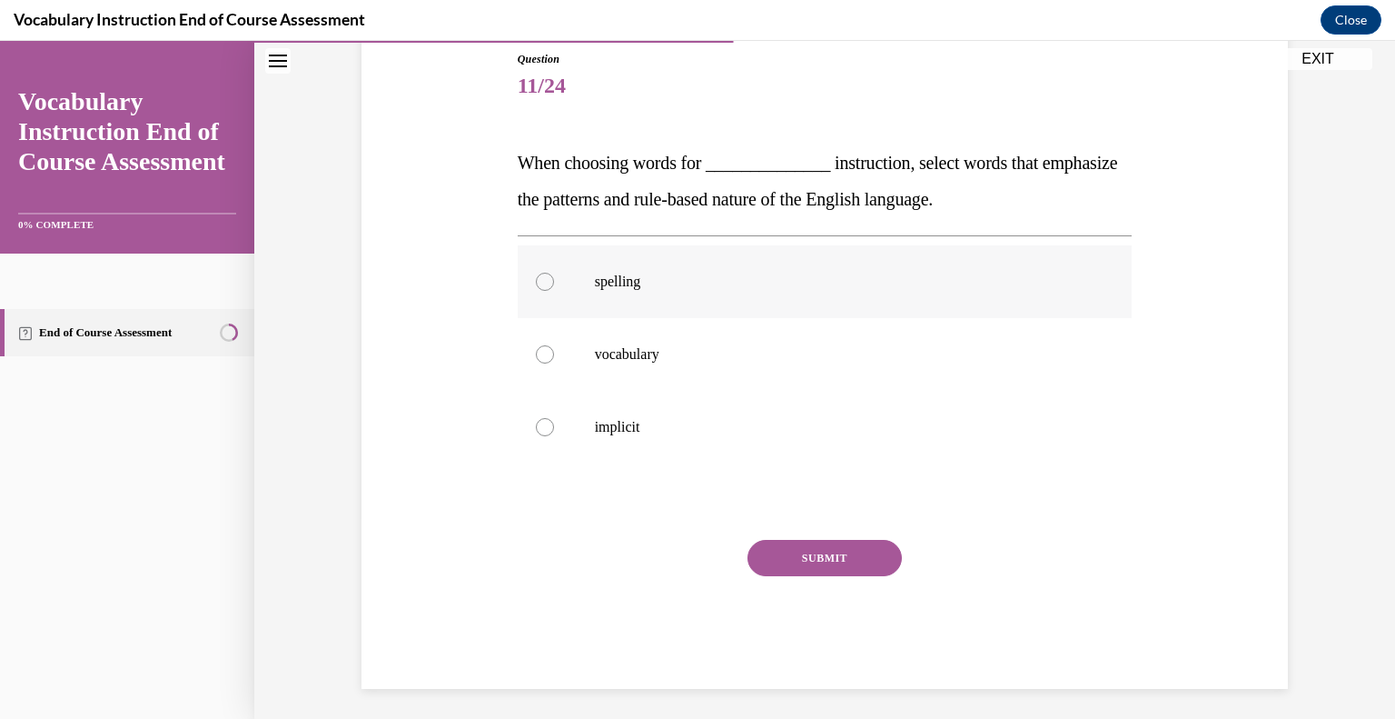
click at [539, 283] on div at bounding box center [545, 282] width 18 height 18
click at [539, 283] on input "spelling" at bounding box center [545, 282] width 18 height 18
radio input "true"
click at [808, 565] on button "SUBMIT" at bounding box center [825, 558] width 154 height 36
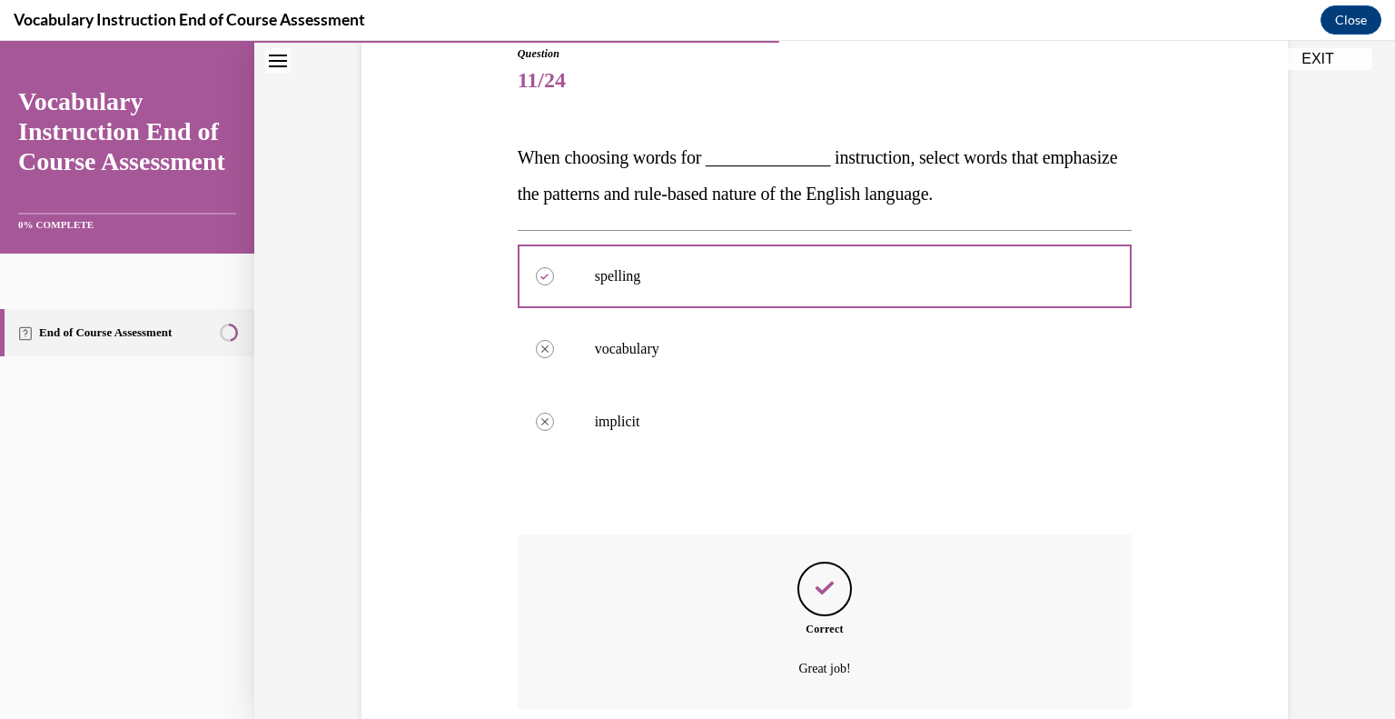
scroll to position [354, 0]
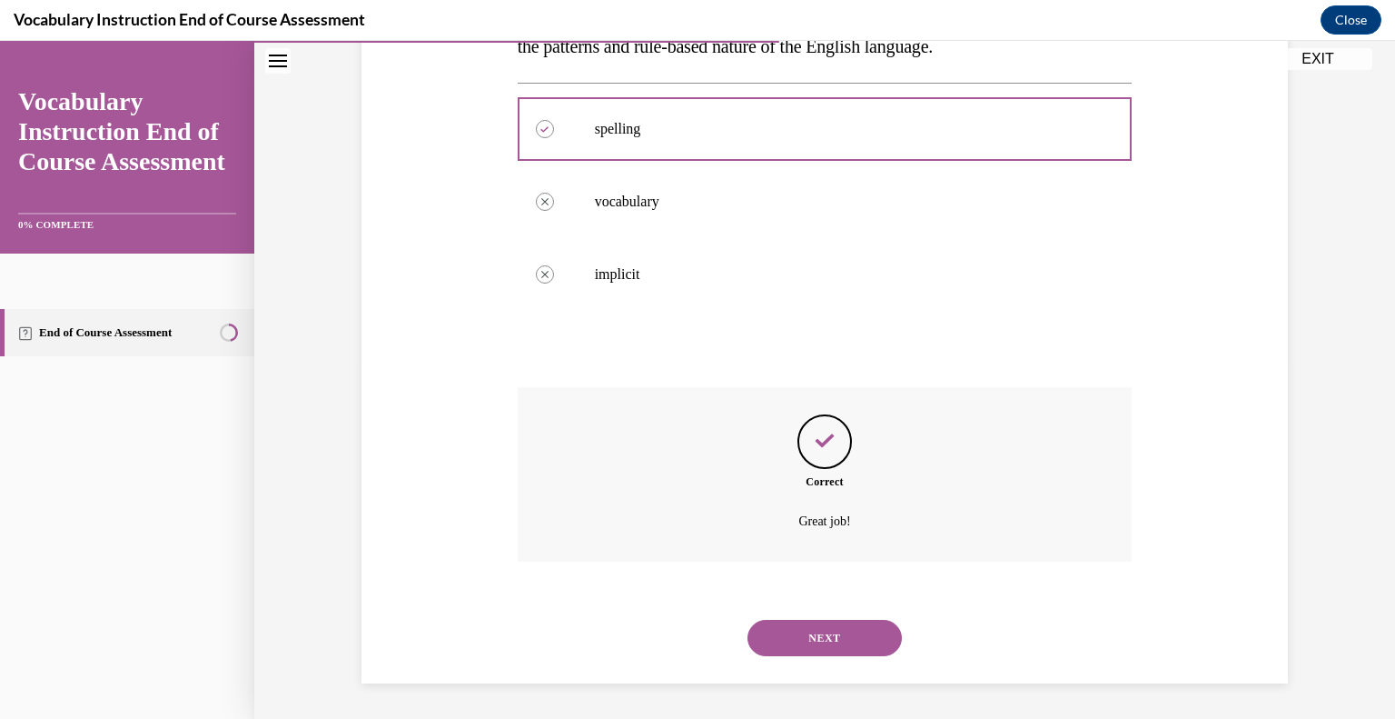
click at [810, 631] on button "NEXT" at bounding box center [825, 638] width 154 height 36
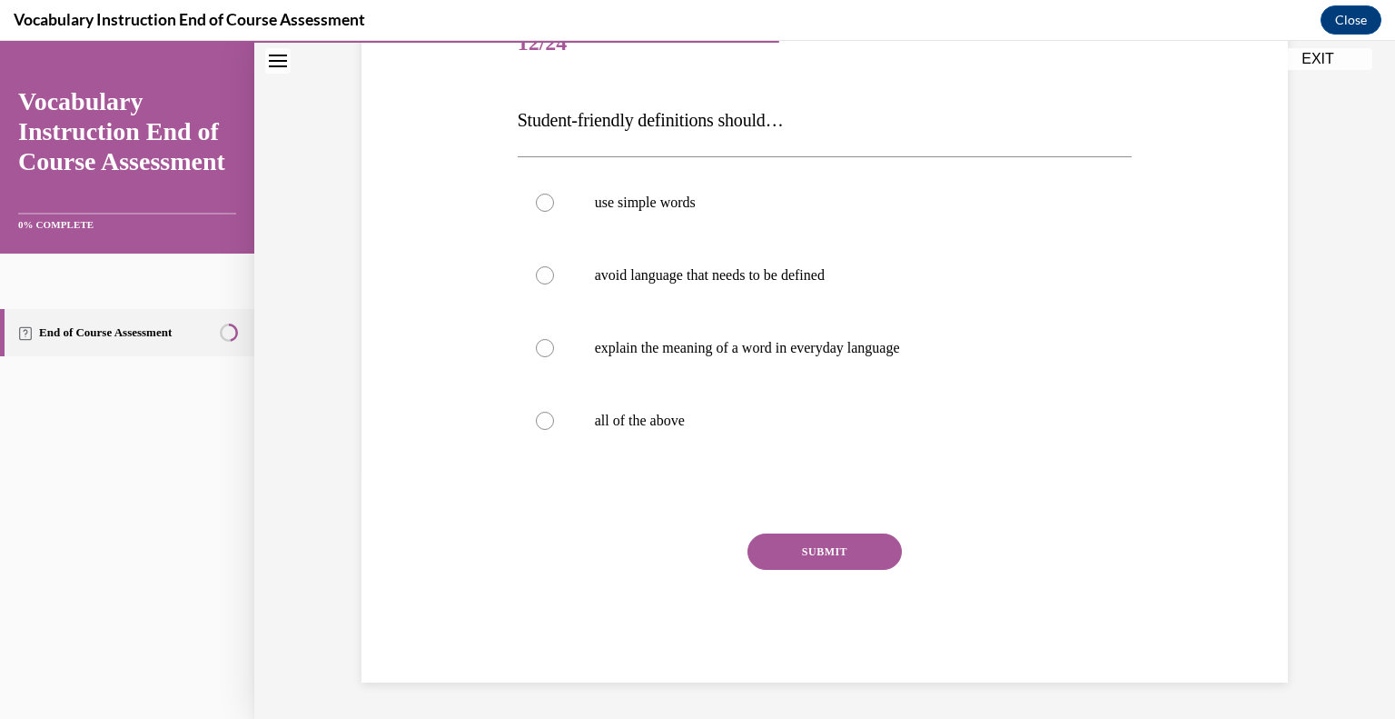
scroll to position [202, 0]
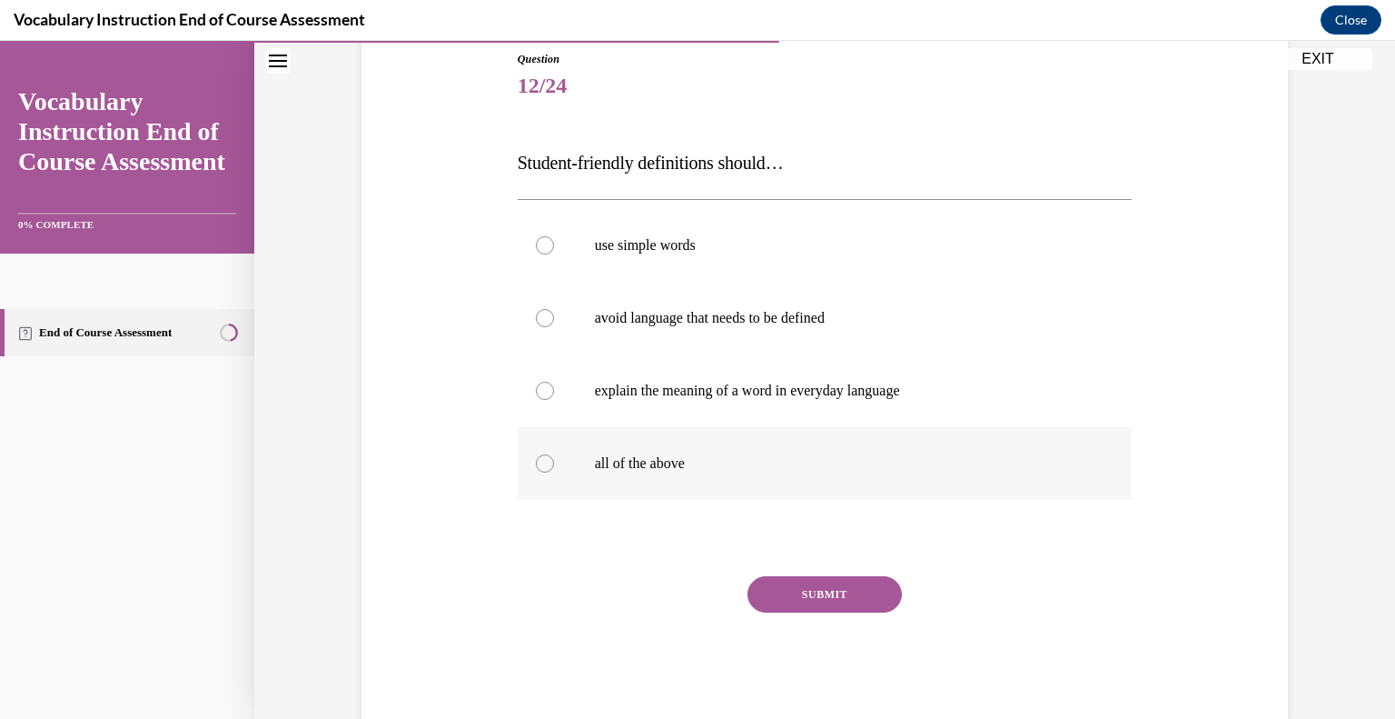
click at [562, 480] on label "all of the above" at bounding box center [825, 463] width 615 height 73
click at [554, 472] on input "all of the above" at bounding box center [545, 463] width 18 height 18
radio input "true"
click at [812, 608] on button "SUBMIT" at bounding box center [825, 594] width 154 height 36
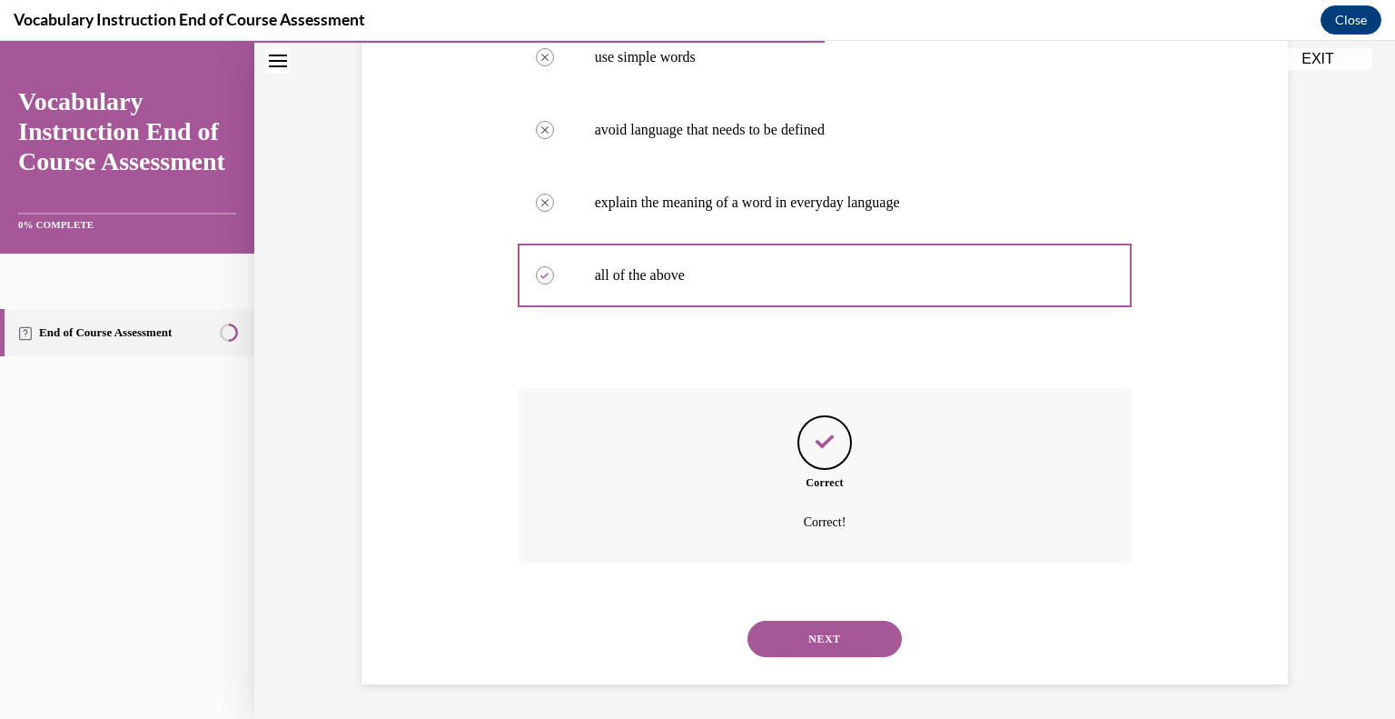
scroll to position [391, 0]
click at [807, 622] on button "NEXT" at bounding box center [825, 638] width 154 height 36
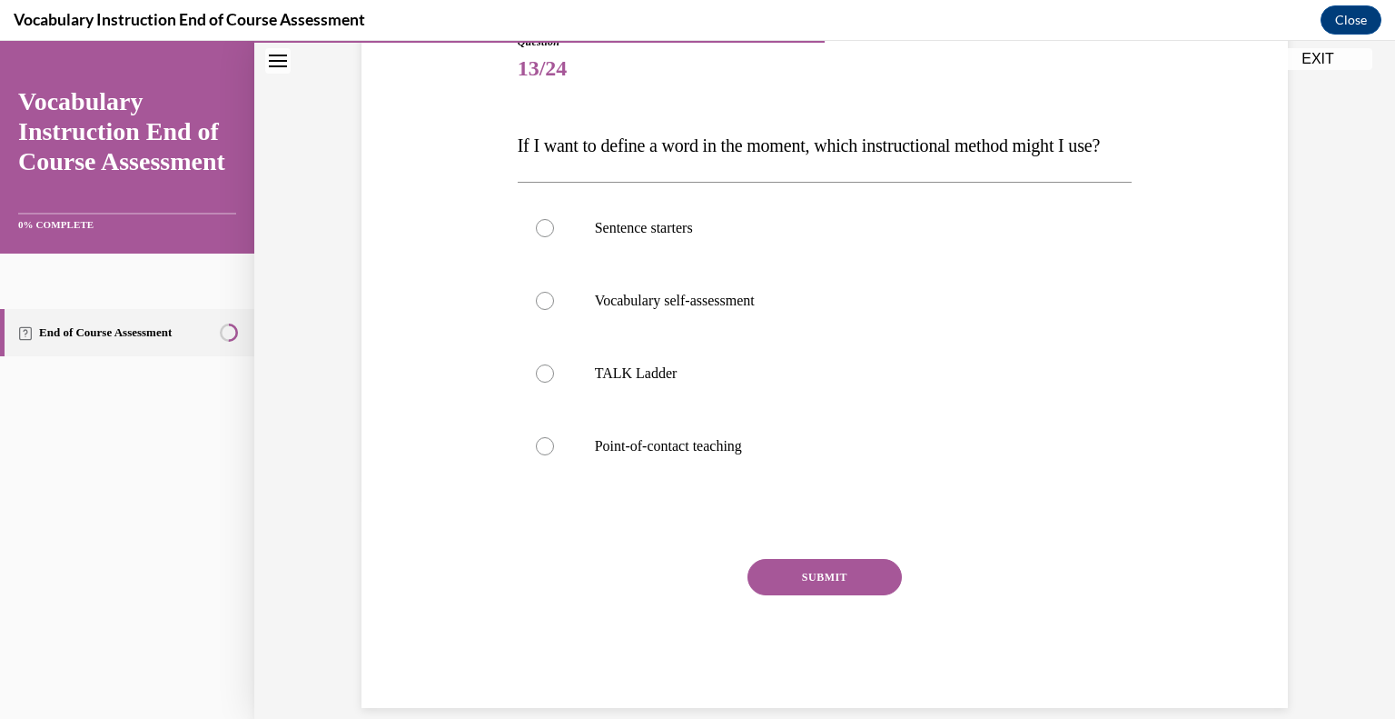
scroll to position [220, 0]
click at [541, 454] on div at bounding box center [545, 445] width 18 height 18
click at [541, 454] on input "Point-of-contact teaching" at bounding box center [545, 445] width 18 height 18
radio input "true"
click at [804, 594] on button "SUBMIT" at bounding box center [825, 576] width 154 height 36
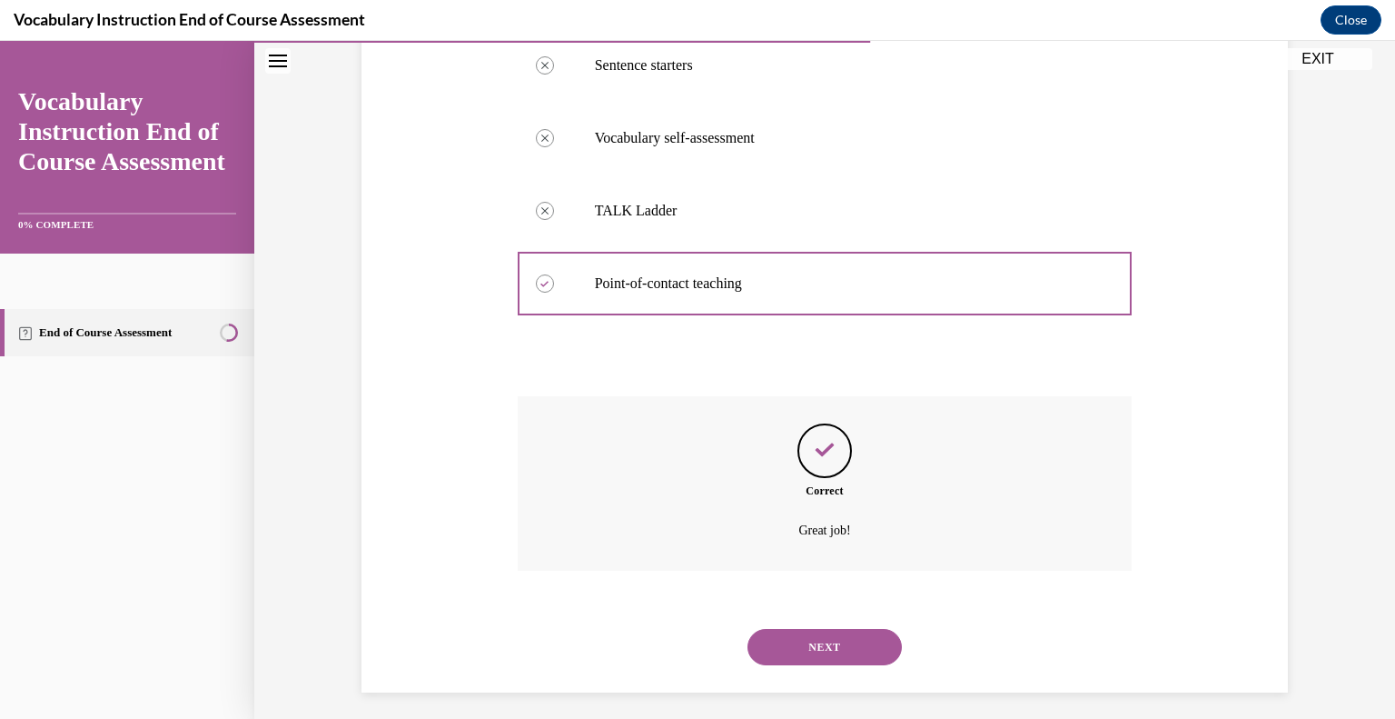
scroll to position [427, 0]
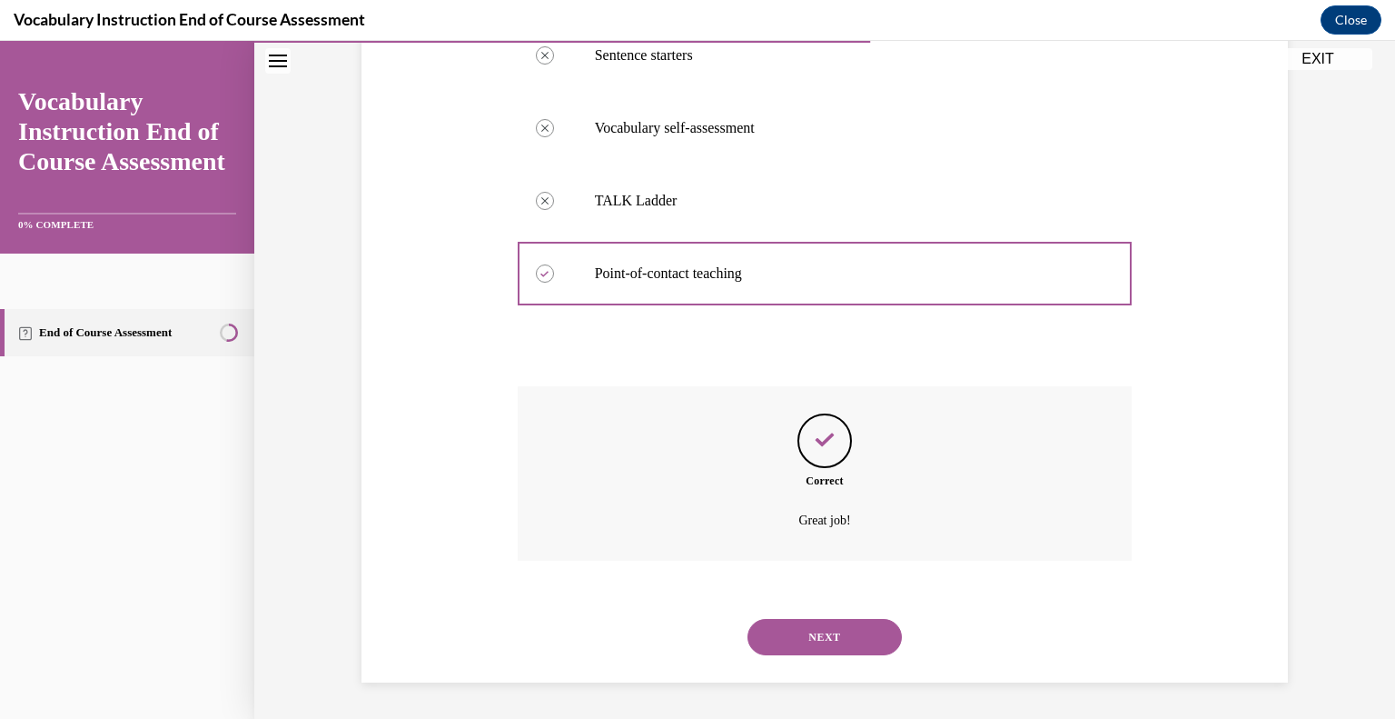
click at [778, 653] on button "NEXT" at bounding box center [825, 637] width 154 height 36
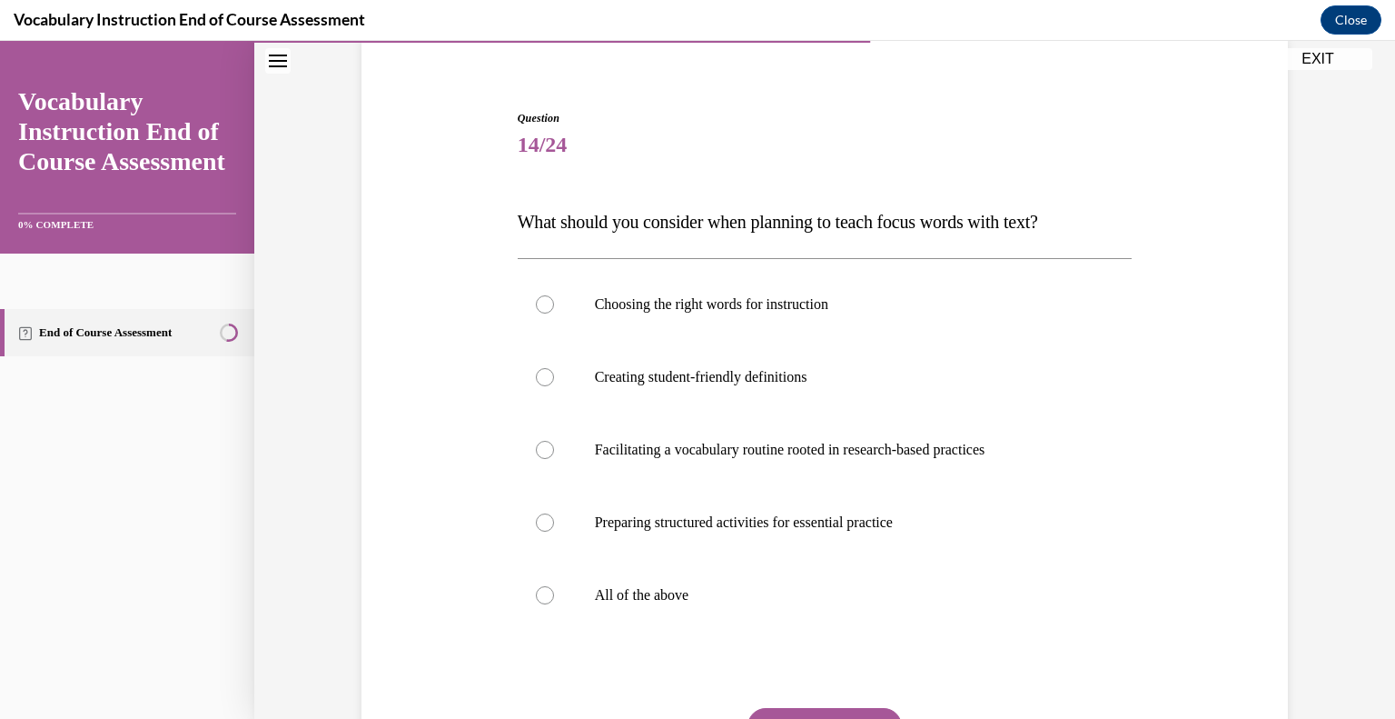
scroll to position [146, 0]
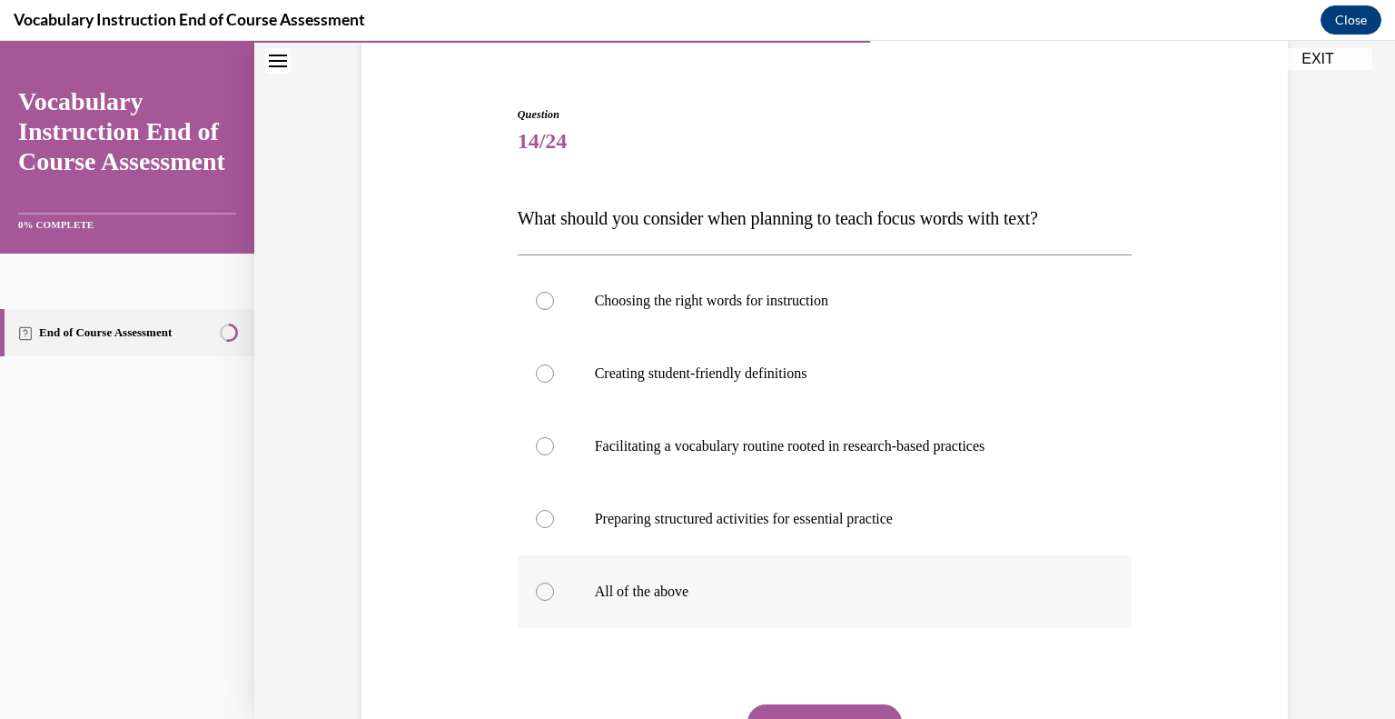
click at [551, 604] on label "All of the above" at bounding box center [825, 591] width 615 height 73
click at [551, 601] on input "All of the above" at bounding box center [545, 591] width 18 height 18
radio input "true"
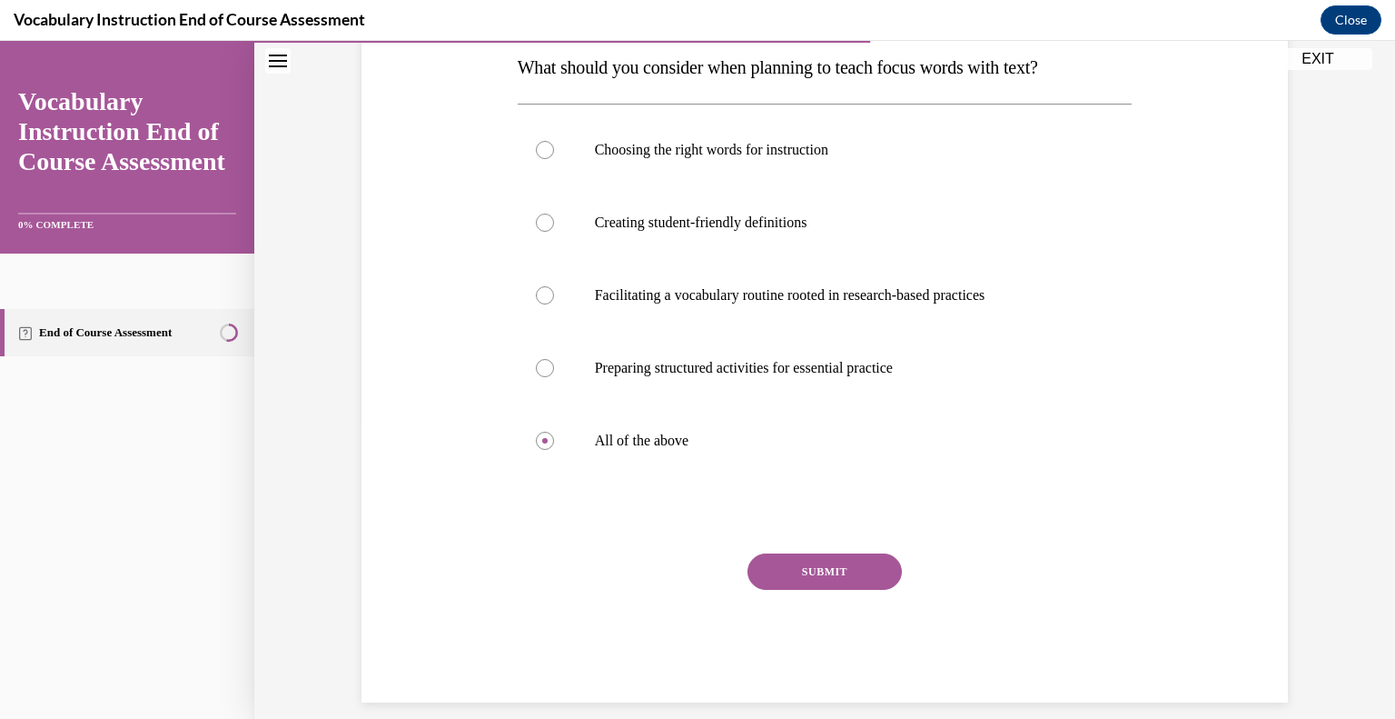
click at [802, 581] on button "SUBMIT" at bounding box center [825, 571] width 154 height 36
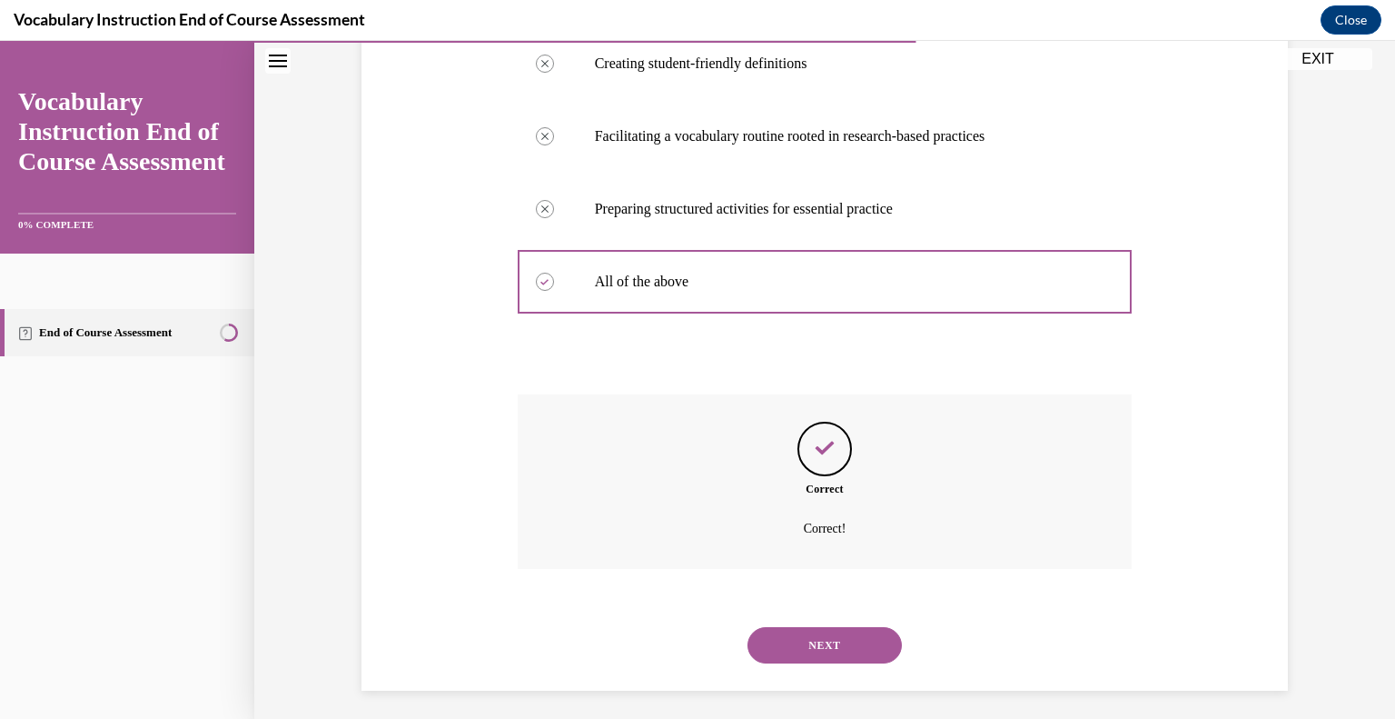
scroll to position [463, 0]
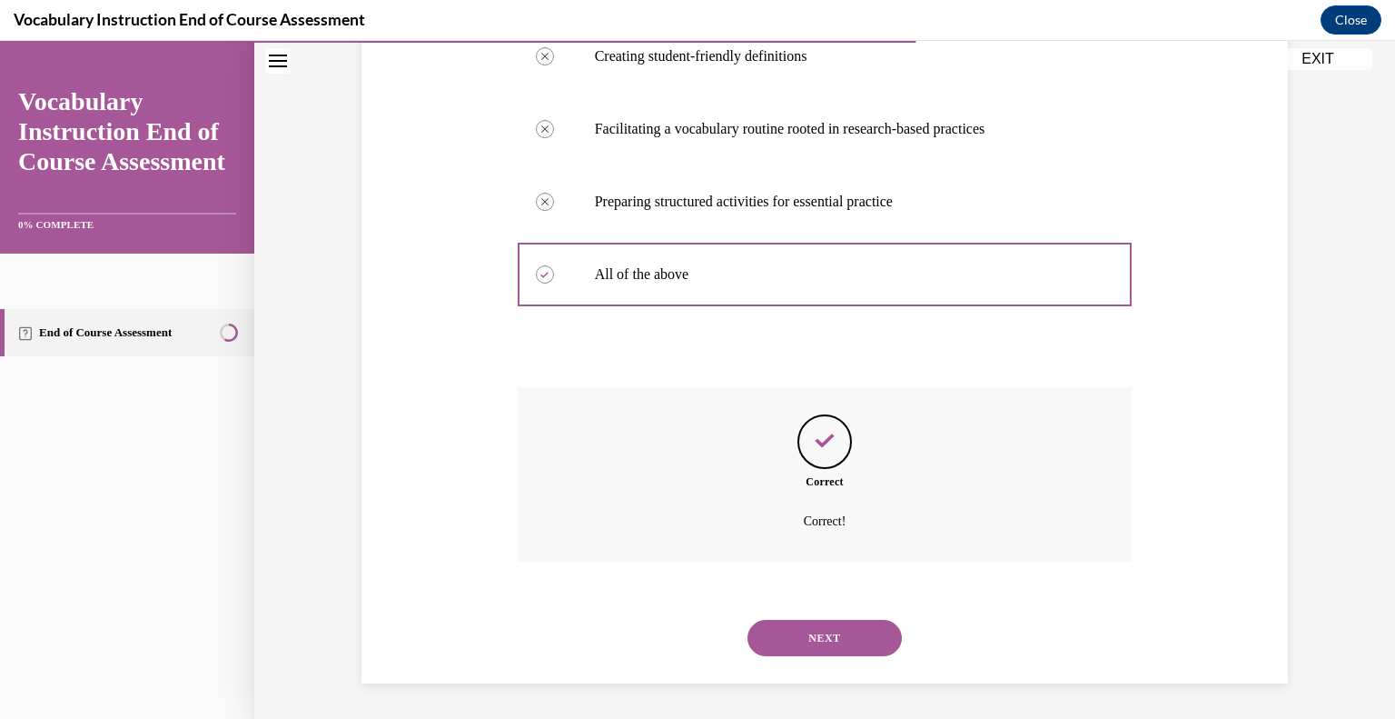
click at [771, 637] on button "NEXT" at bounding box center [825, 638] width 154 height 36
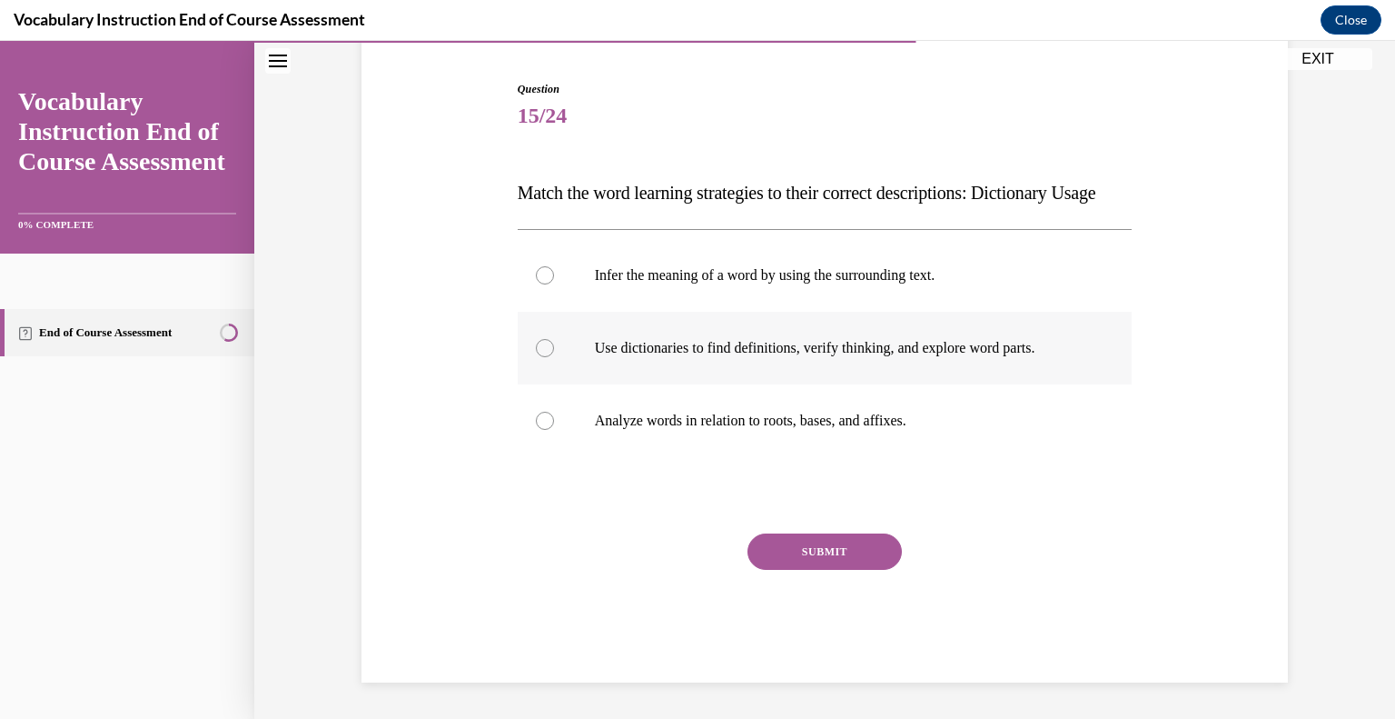
click at [535, 367] on label "Use dictionaries to find definitions, verify thinking, and explore word parts." at bounding box center [825, 348] width 615 height 73
click at [536, 357] on input "Use dictionaries to find definitions, verify thinking, and explore word parts." at bounding box center [545, 348] width 18 height 18
radio input "true"
click at [825, 562] on button "SUBMIT" at bounding box center [825, 551] width 154 height 36
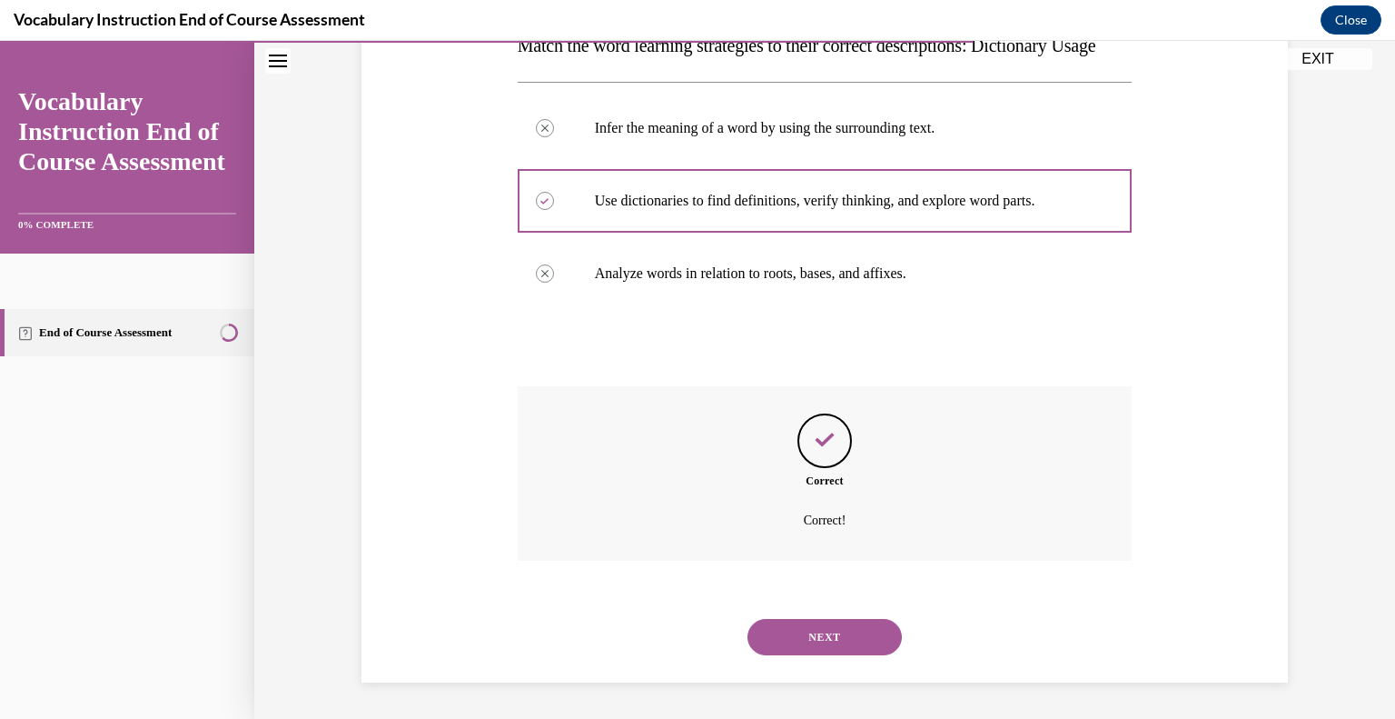
scroll to position [354, 0]
click at [811, 621] on button "NEXT" at bounding box center [825, 637] width 154 height 36
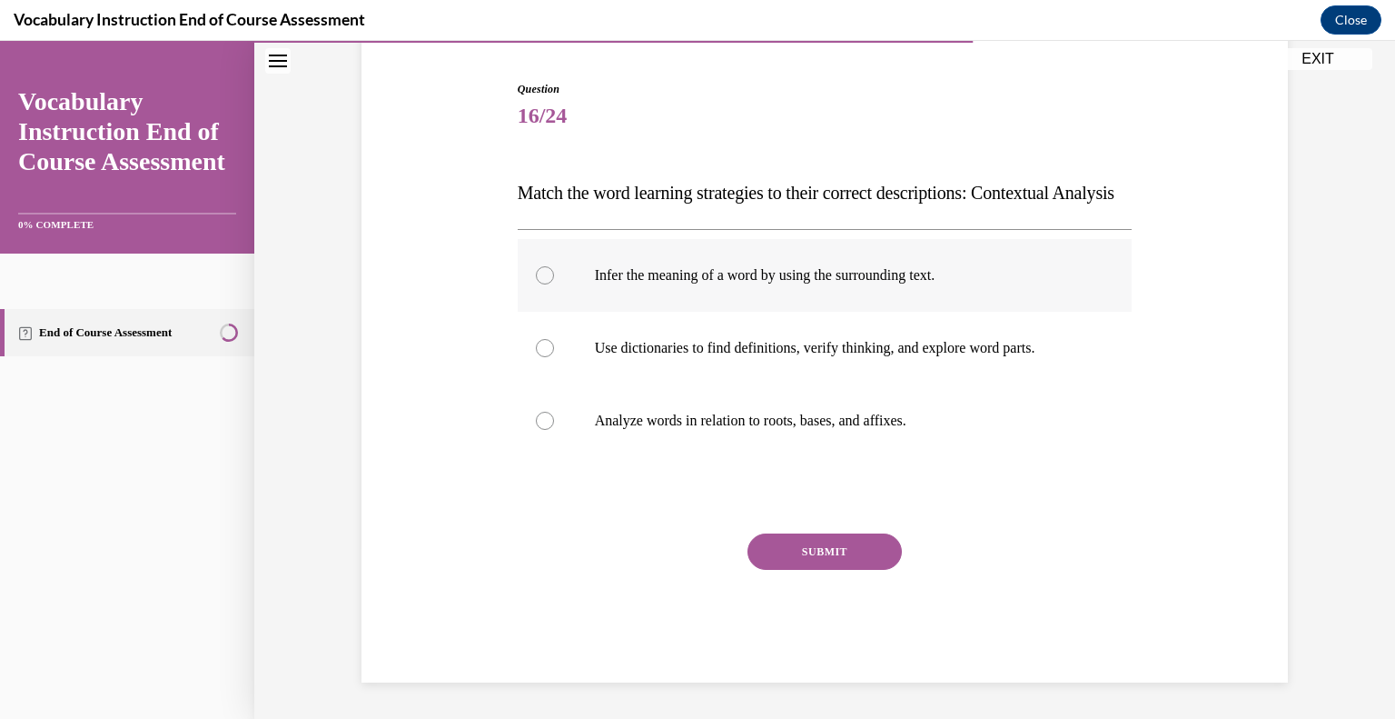
click at [518, 291] on label "Infer the meaning of a word by using the surrounding text." at bounding box center [825, 275] width 615 height 73
click at [536, 284] on input "Infer the meaning of a word by using the surrounding text." at bounding box center [545, 275] width 18 height 18
radio input "true"
click at [787, 553] on button "SUBMIT" at bounding box center [825, 551] width 154 height 36
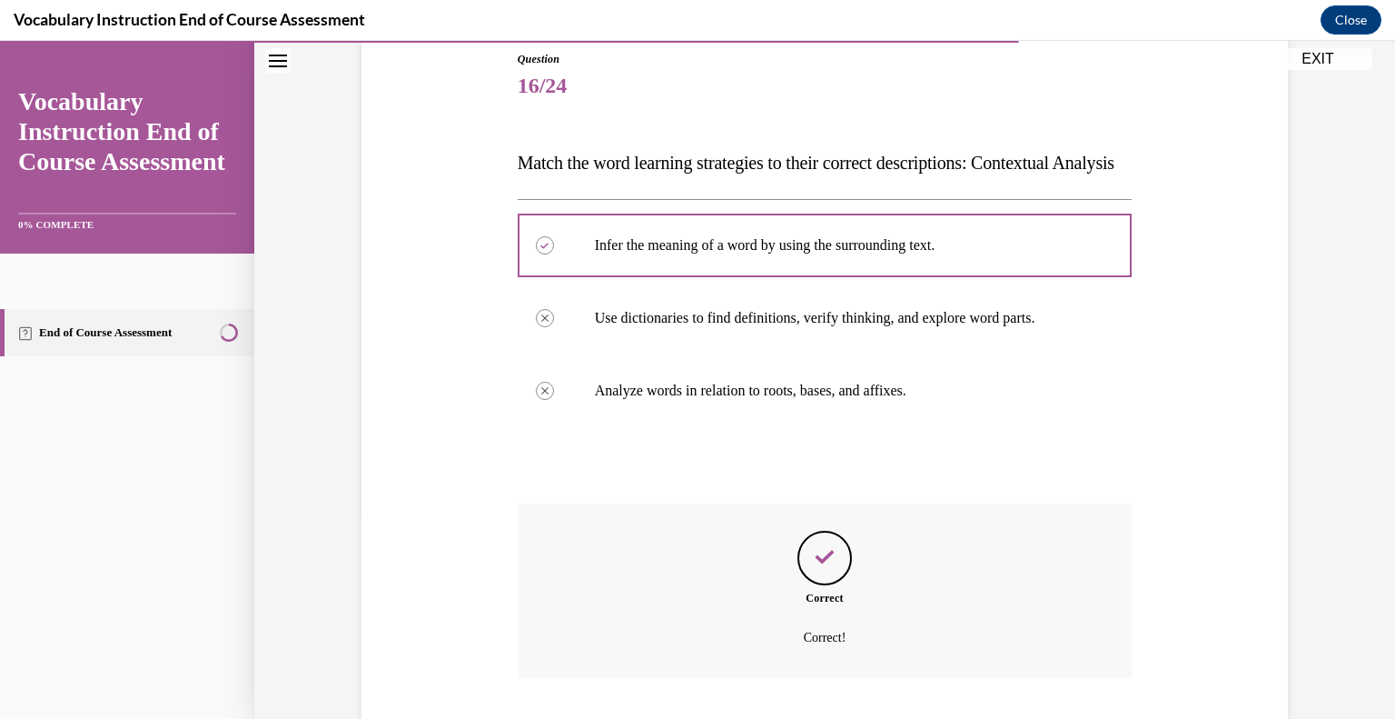
scroll to position [354, 0]
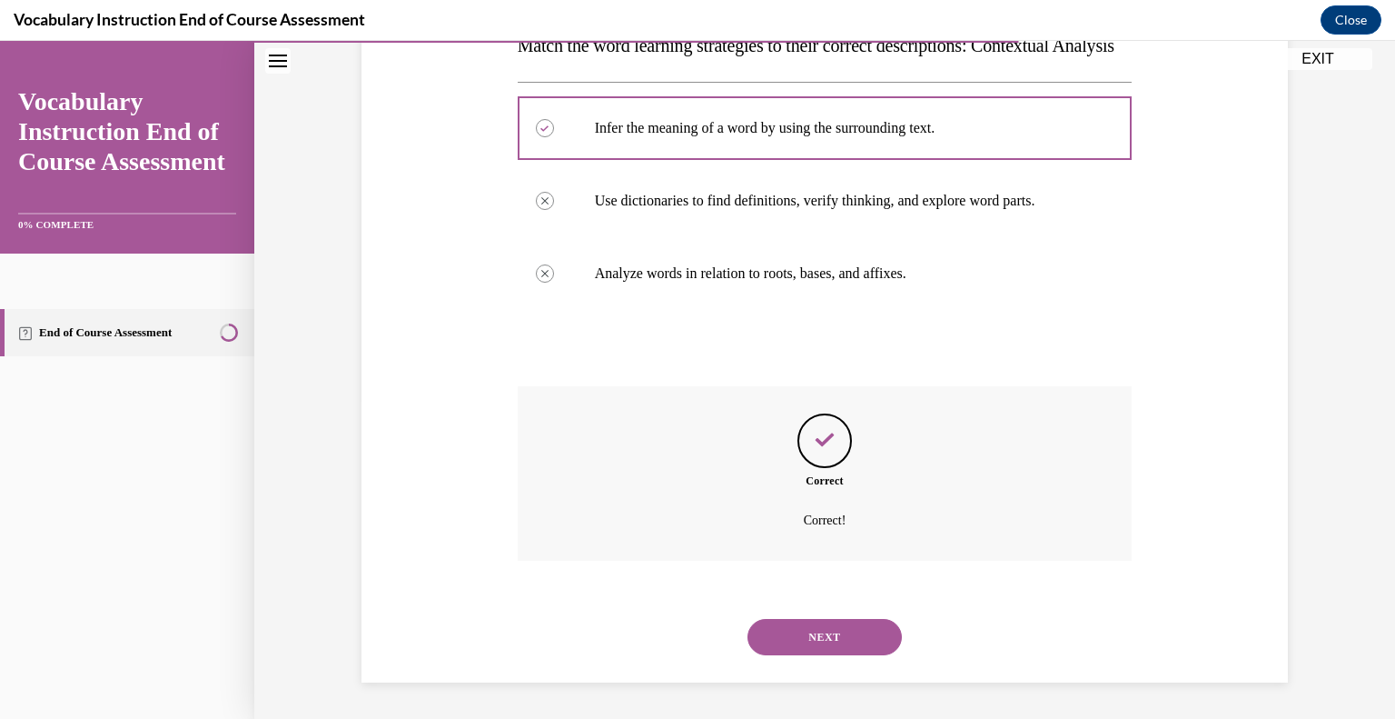
click at [791, 634] on button "NEXT" at bounding box center [825, 637] width 154 height 36
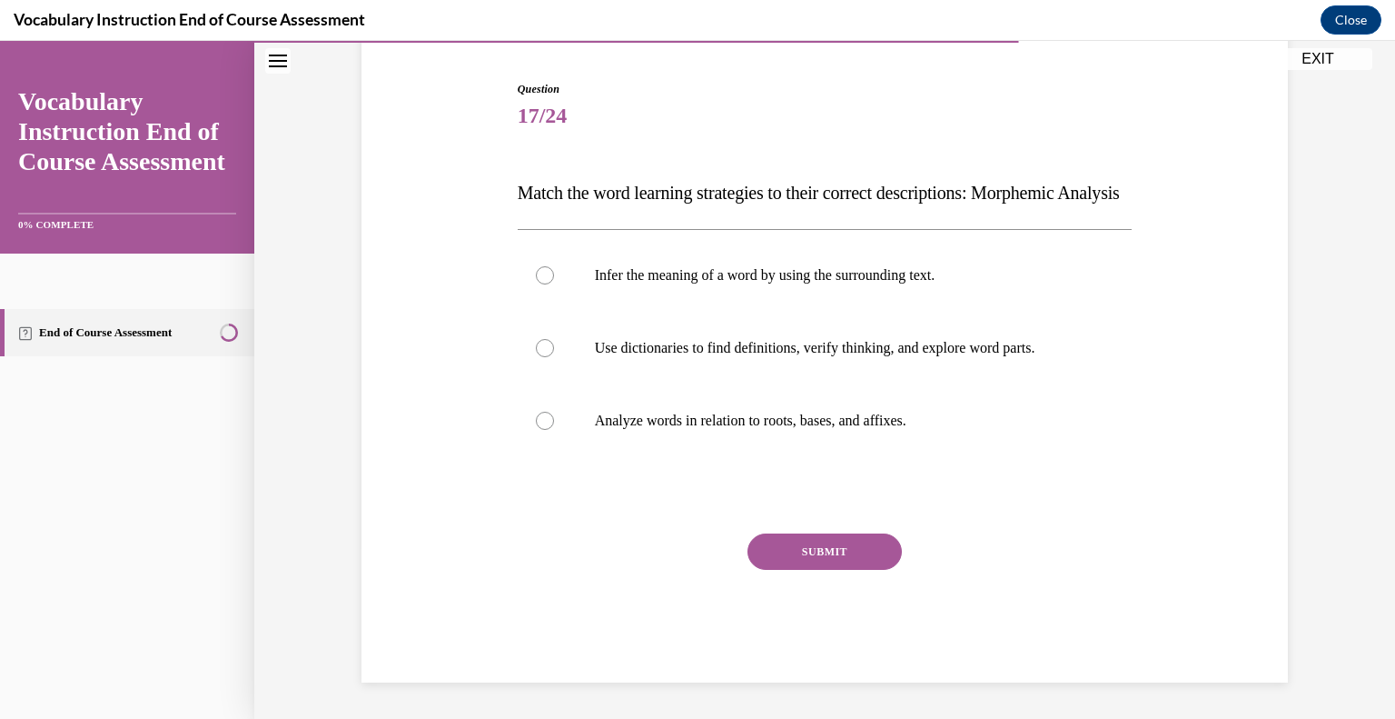
scroll to position [202, 0]
click at [533, 415] on label "Analyze words in relation to roots, bases, and affixes." at bounding box center [825, 420] width 615 height 73
click at [536, 415] on input "Analyze words in relation to roots, bases, and affixes." at bounding box center [545, 421] width 18 height 18
radio input "true"
click at [801, 567] on button "SUBMIT" at bounding box center [825, 551] width 154 height 36
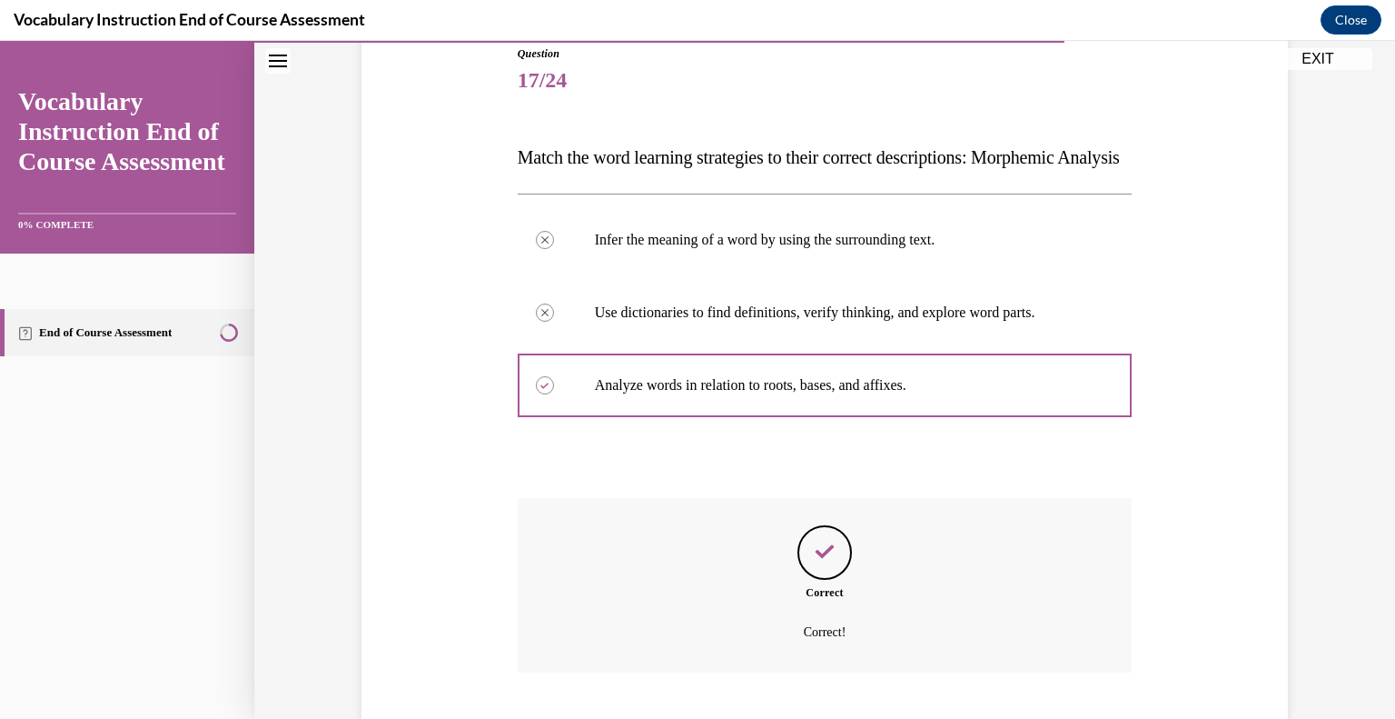
scroll to position [354, 0]
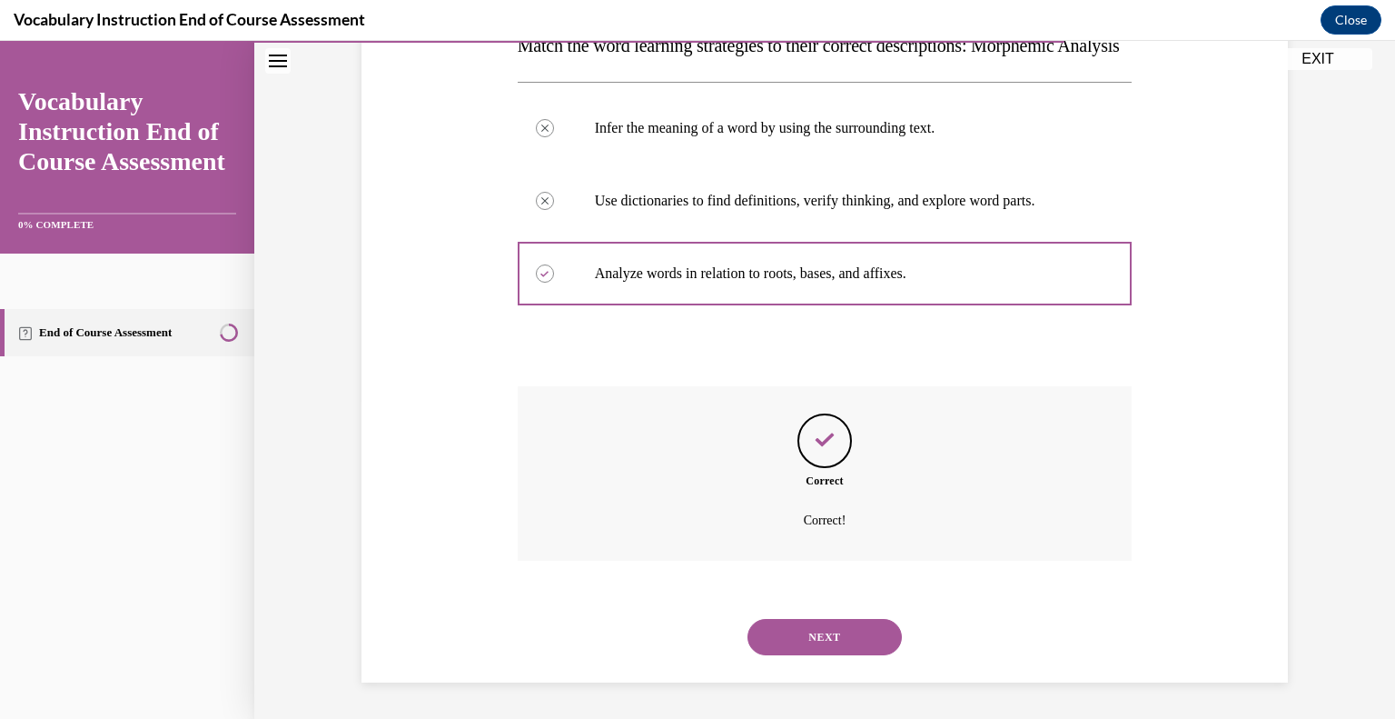
click at [808, 635] on button "NEXT" at bounding box center [825, 637] width 154 height 36
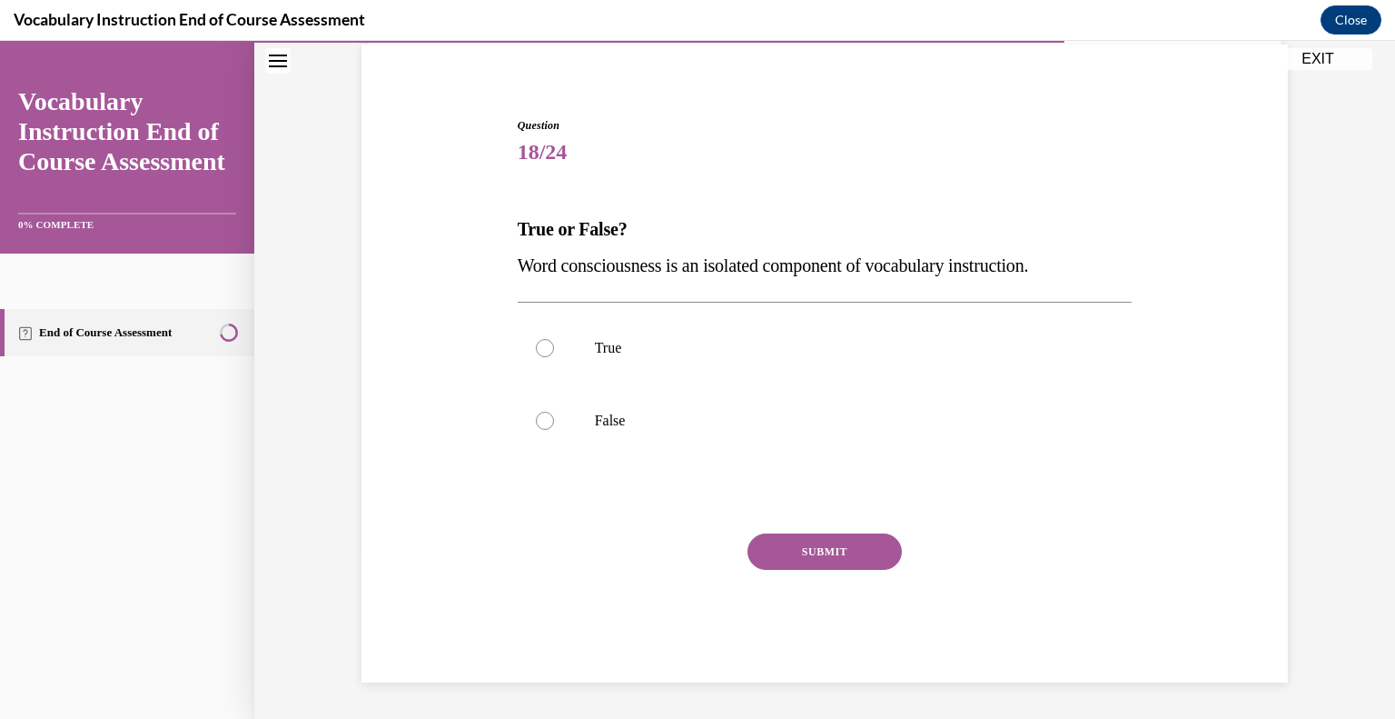
scroll to position [134, 0]
click at [524, 437] on label "False" at bounding box center [825, 421] width 615 height 73
click at [536, 431] on input "False" at bounding box center [545, 421] width 18 height 18
radio input "true"
click at [828, 556] on button "SUBMIT" at bounding box center [825, 552] width 154 height 36
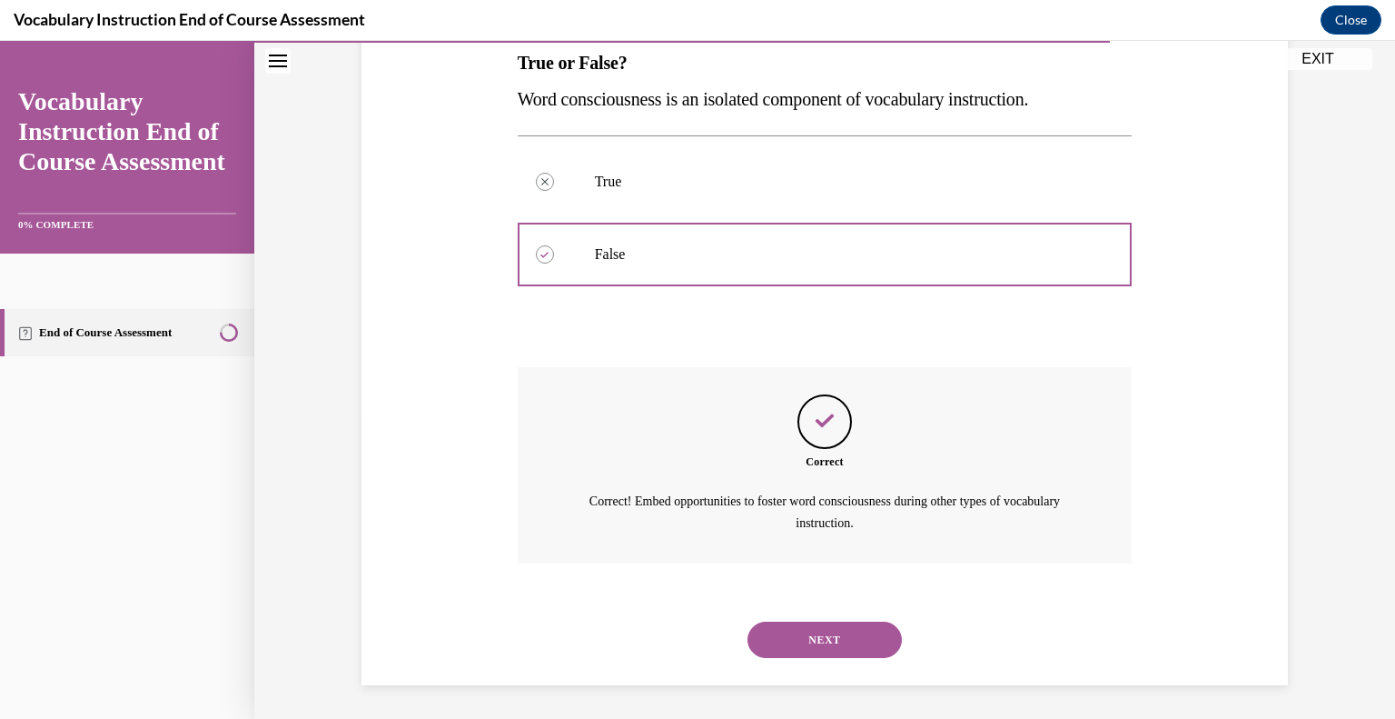
scroll to position [303, 0]
click at [770, 636] on button "NEXT" at bounding box center [825, 638] width 154 height 36
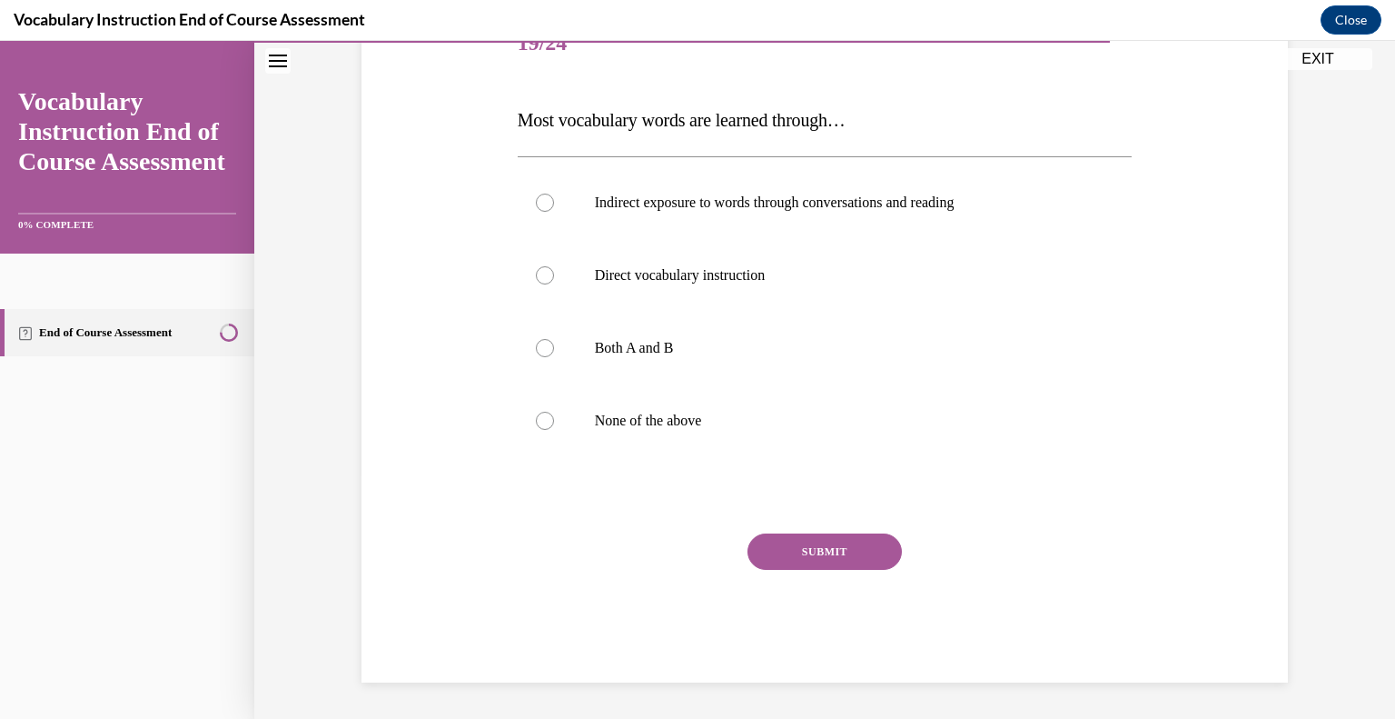
scroll to position [202, 0]
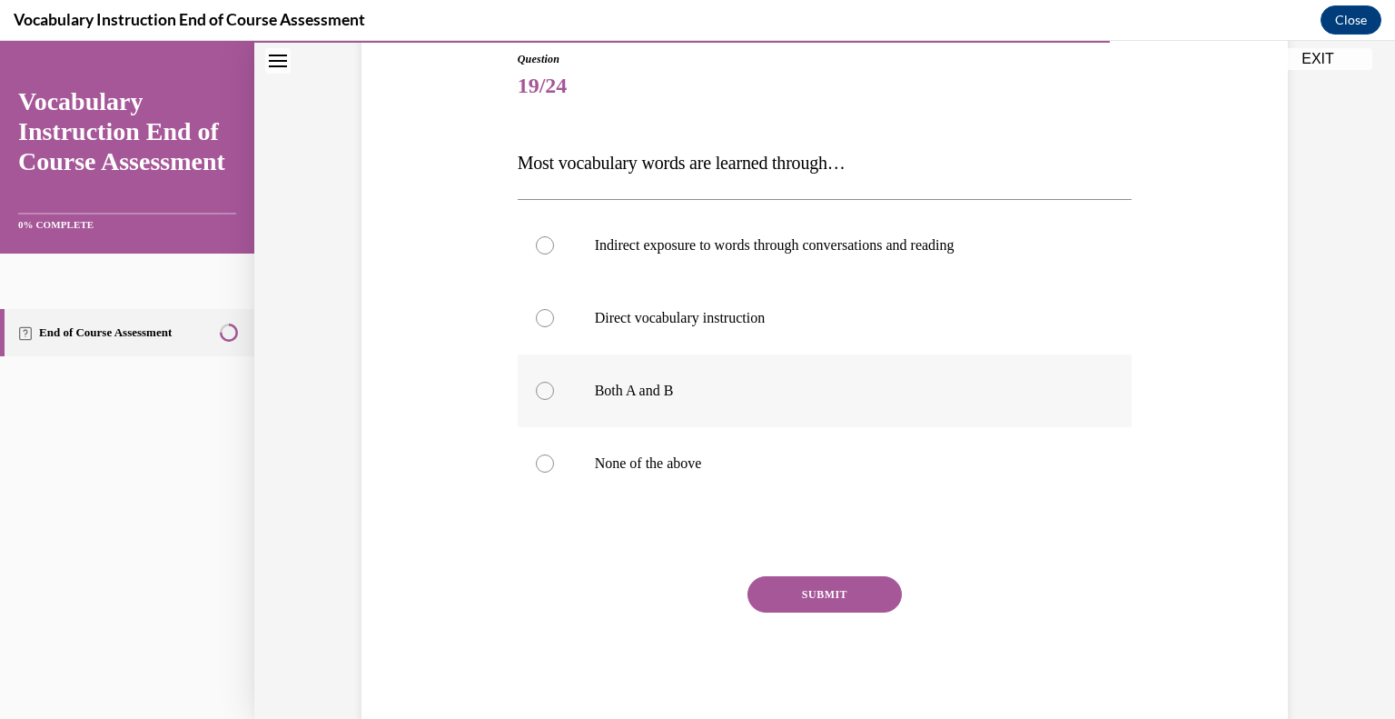
click at [526, 404] on label "Both A and B" at bounding box center [825, 390] width 615 height 73
click at [536, 400] on input "Both A and B" at bounding box center [545, 391] width 18 height 18
radio input "true"
click at [803, 576] on button "SUBMIT" at bounding box center [825, 594] width 154 height 36
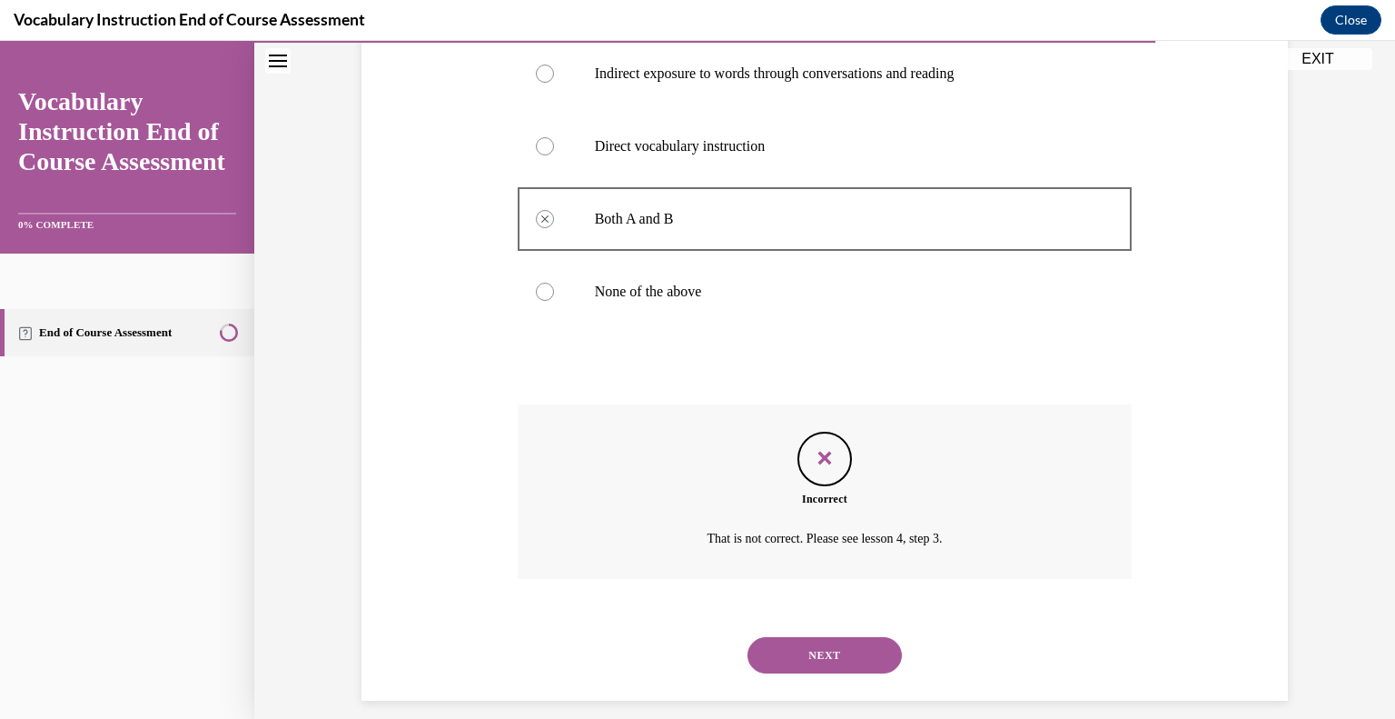
scroll to position [391, 0]
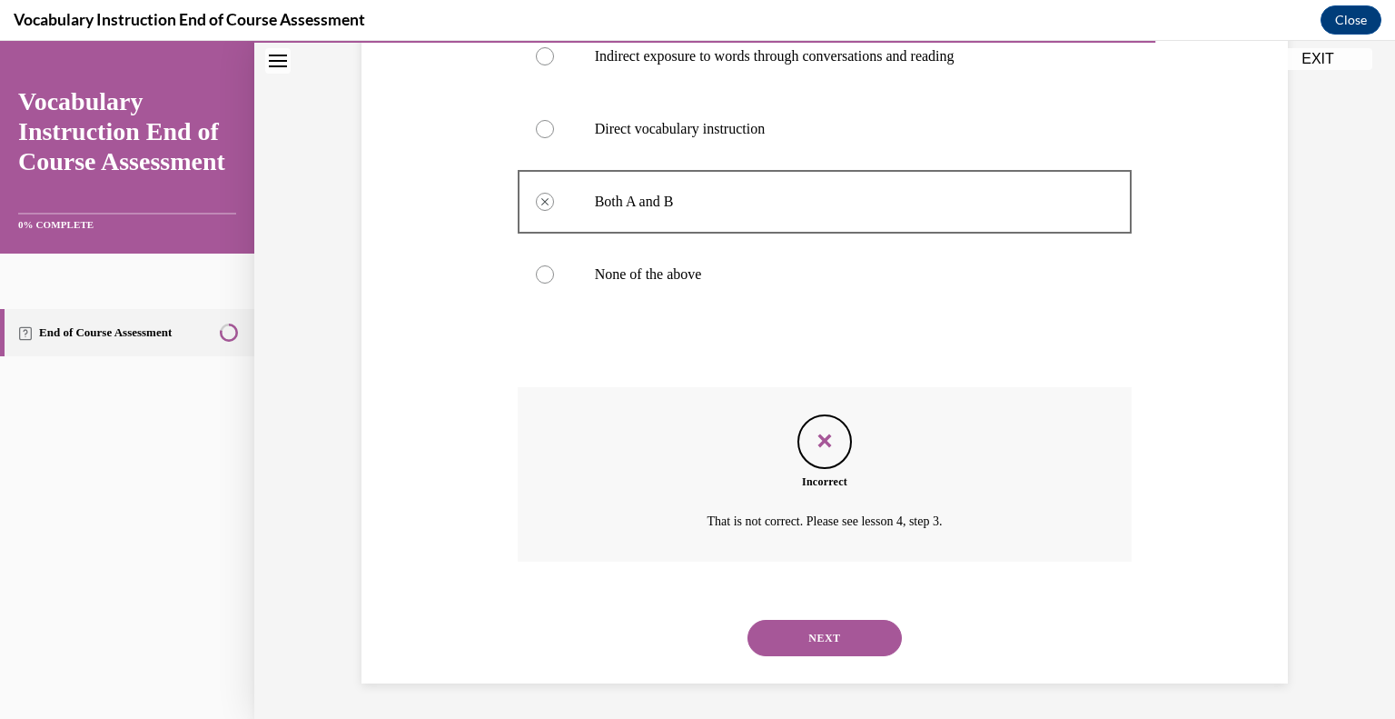
click at [806, 645] on button "NEXT" at bounding box center [825, 638] width 154 height 36
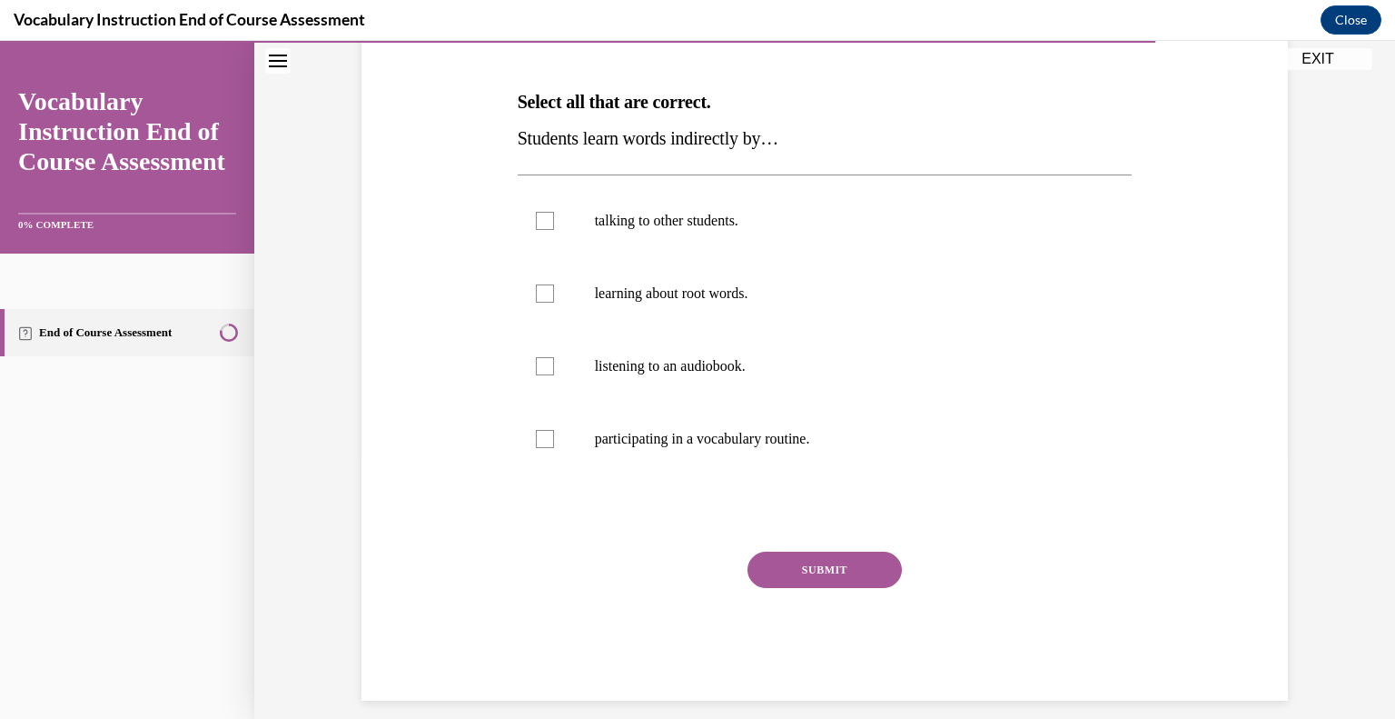
scroll to position [267, 0]
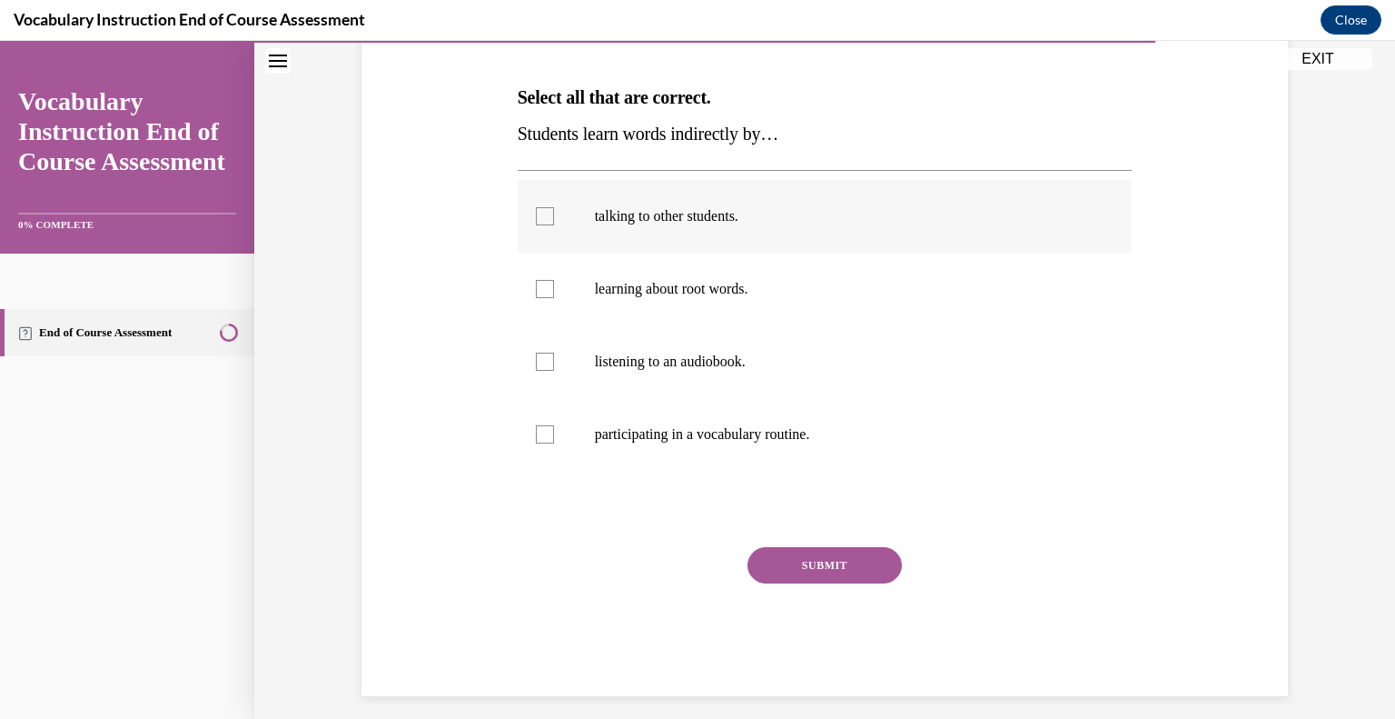
click at [521, 224] on label "talking to other students." at bounding box center [825, 216] width 615 height 73
click at [536, 224] on input "talking to other students." at bounding box center [545, 216] width 18 height 18
checkbox input "true"
click at [536, 354] on div at bounding box center [545, 362] width 18 height 18
click at [536, 354] on input "listening to an audiobook." at bounding box center [545, 362] width 18 height 18
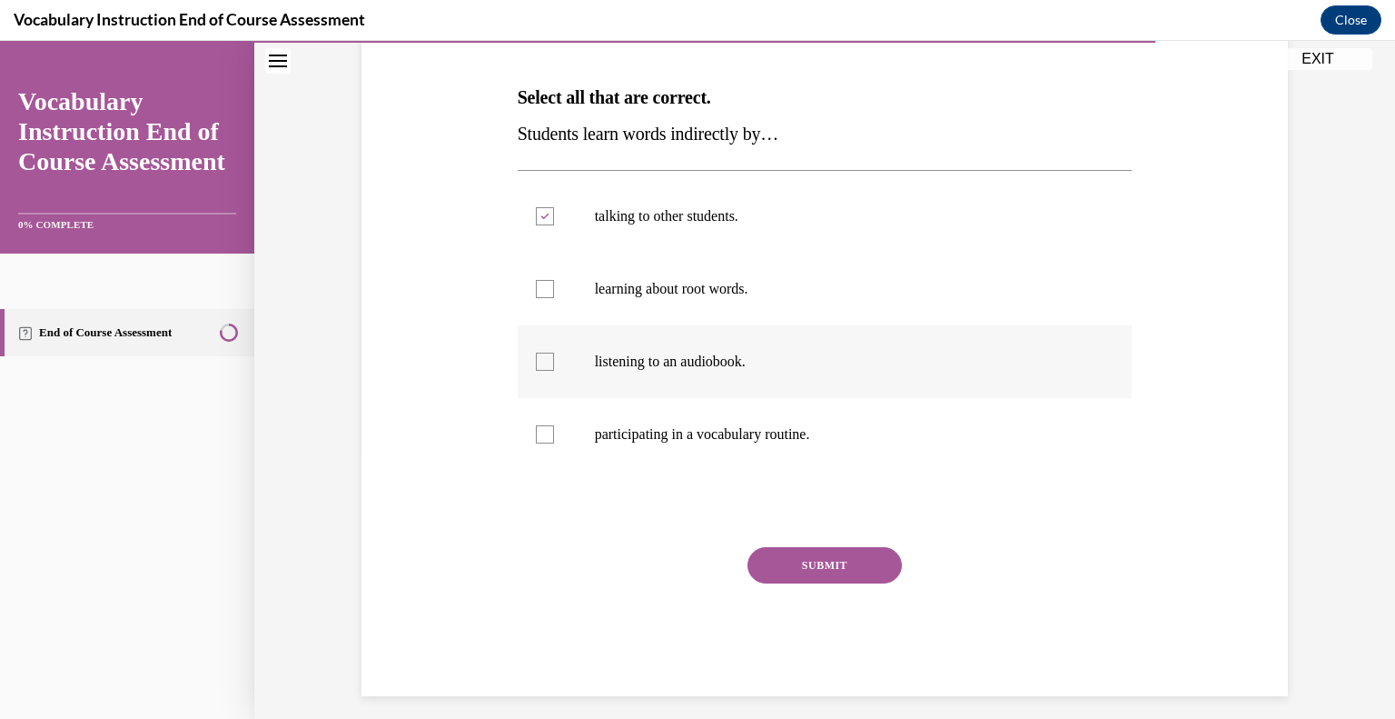
checkbox input "true"
click at [518, 440] on label "participating in a vocabulary routine." at bounding box center [825, 434] width 615 height 73
click at [536, 440] on input "participating in a vocabulary routine." at bounding box center [545, 434] width 18 height 18
checkbox input "true"
click at [814, 568] on button "SUBMIT" at bounding box center [825, 565] width 154 height 36
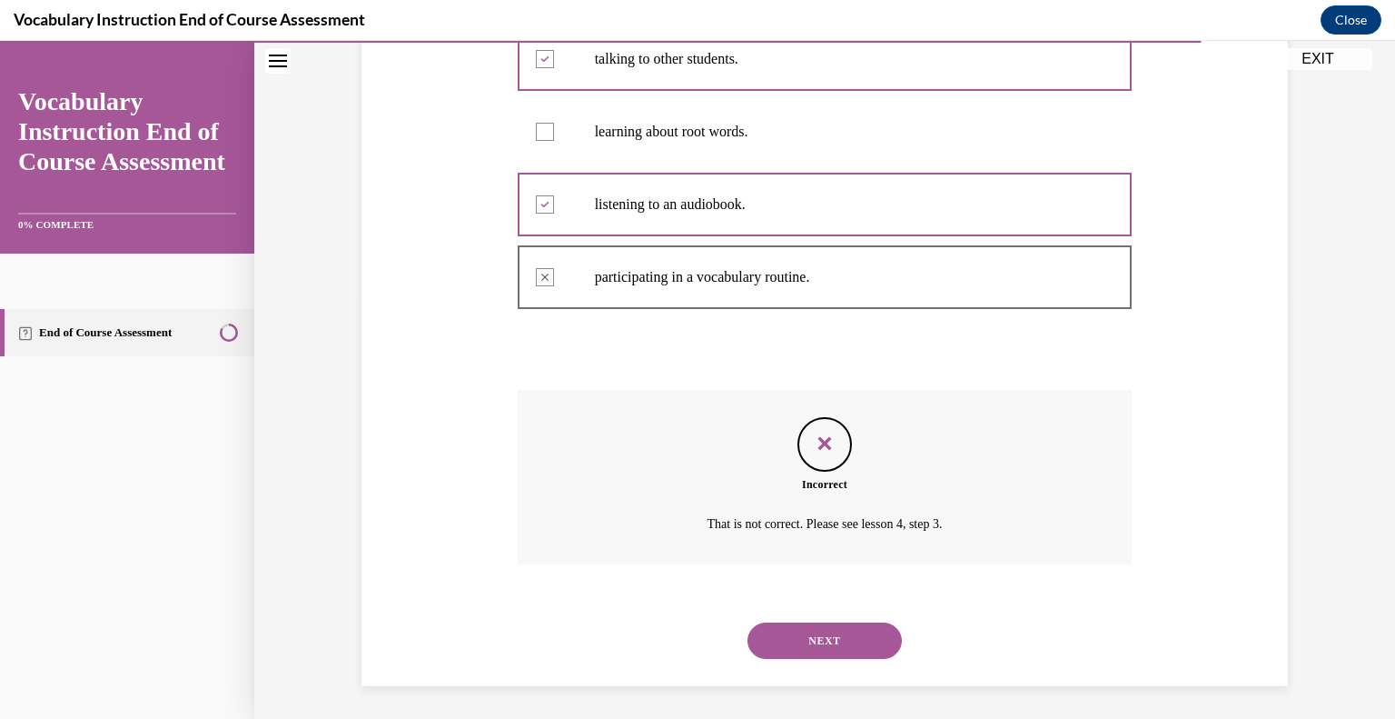
scroll to position [427, 0]
click at [811, 651] on button "NEXT" at bounding box center [825, 638] width 154 height 36
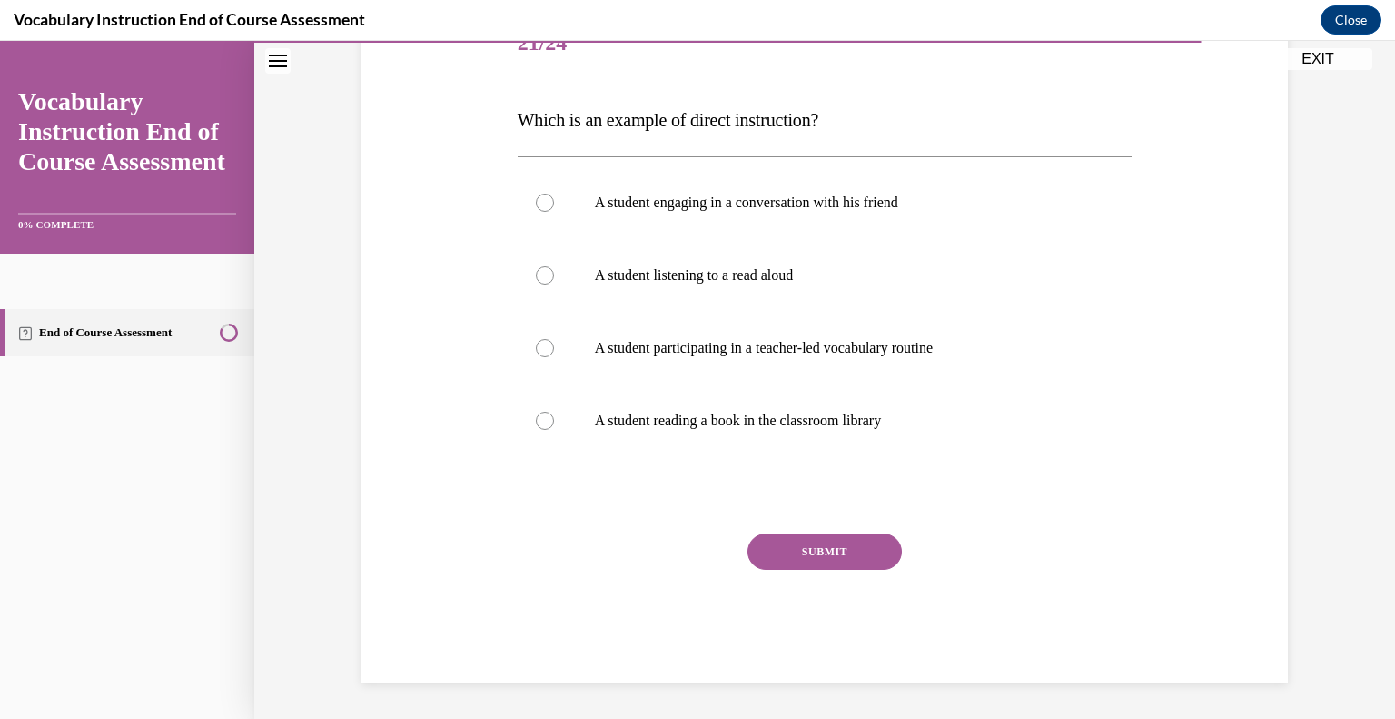
scroll to position [202, 0]
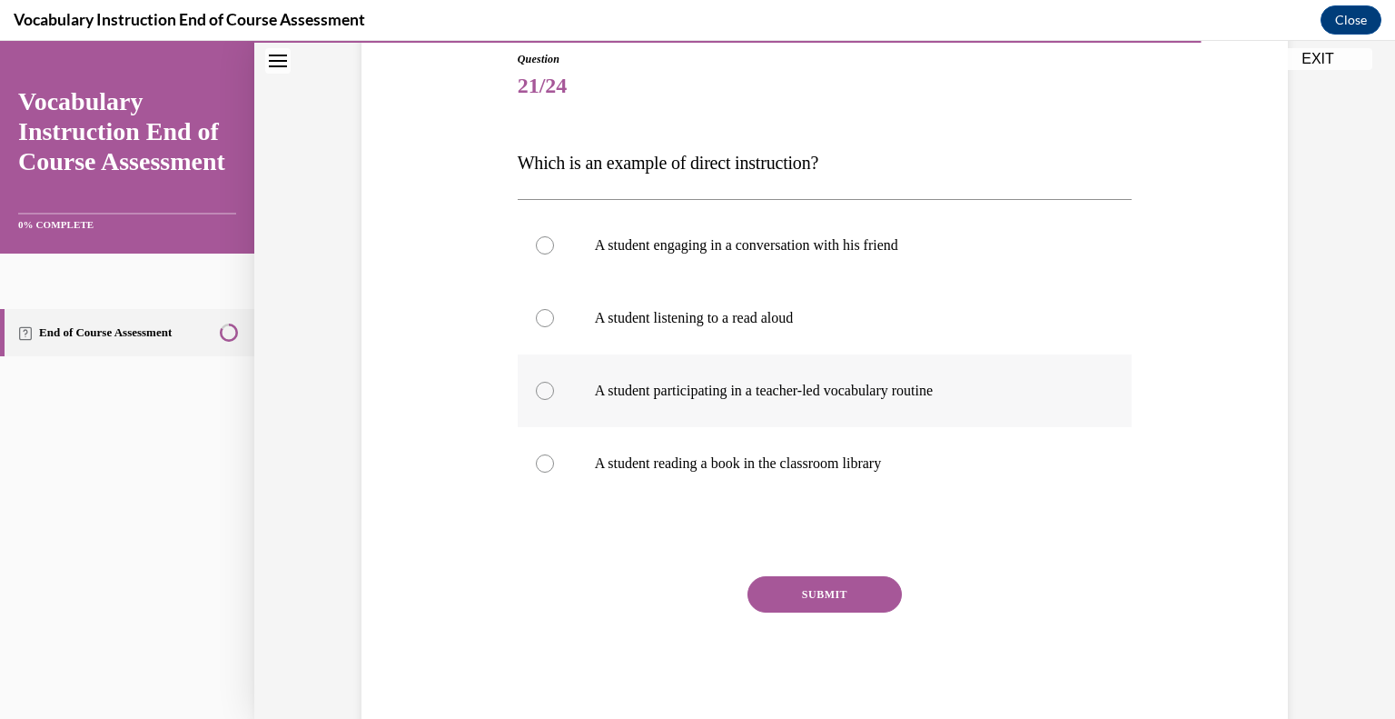
click at [551, 396] on label "A student participating in a teacher-led vocabulary routine" at bounding box center [825, 390] width 615 height 73
click at [551, 396] on input "A student participating in a teacher-led vocabulary routine" at bounding box center [545, 391] width 18 height 18
radio input "true"
click at [857, 597] on button "SUBMIT" at bounding box center [825, 594] width 154 height 36
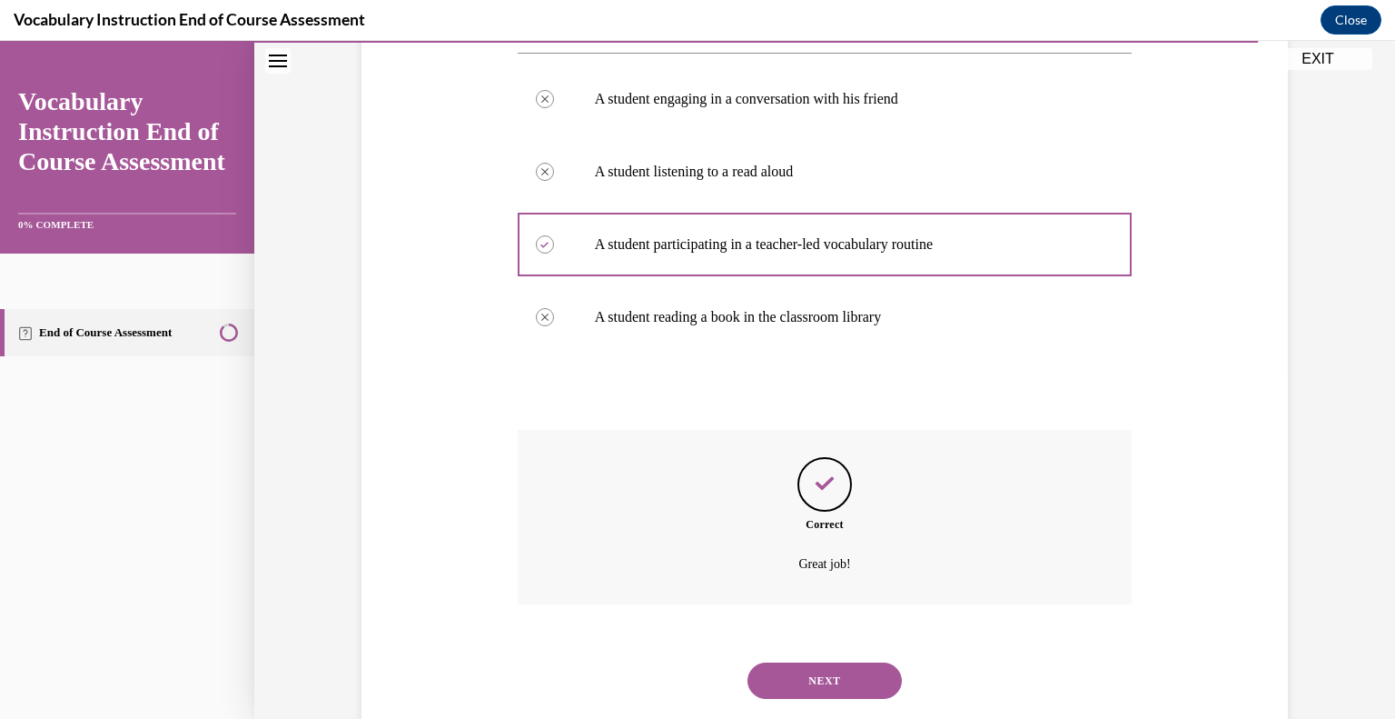
scroll to position [391, 0]
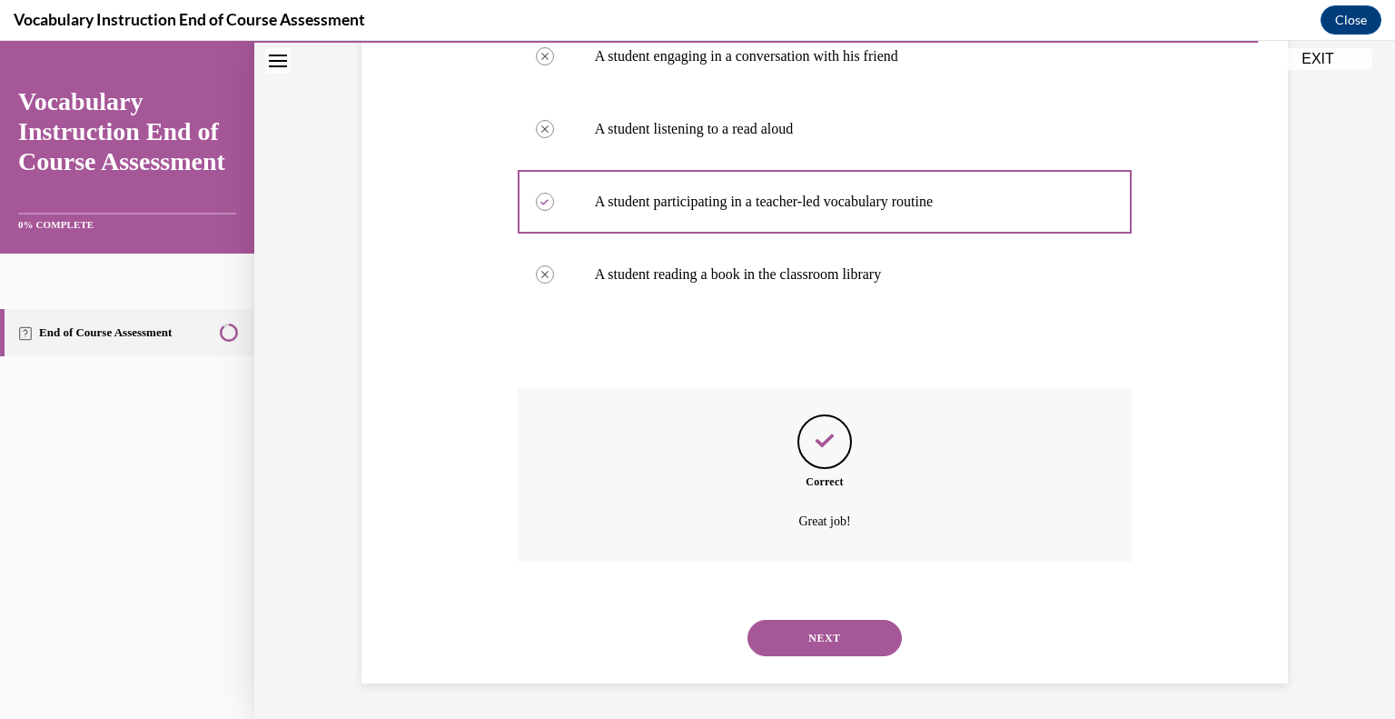
click at [829, 638] on button "NEXT" at bounding box center [825, 638] width 154 height 36
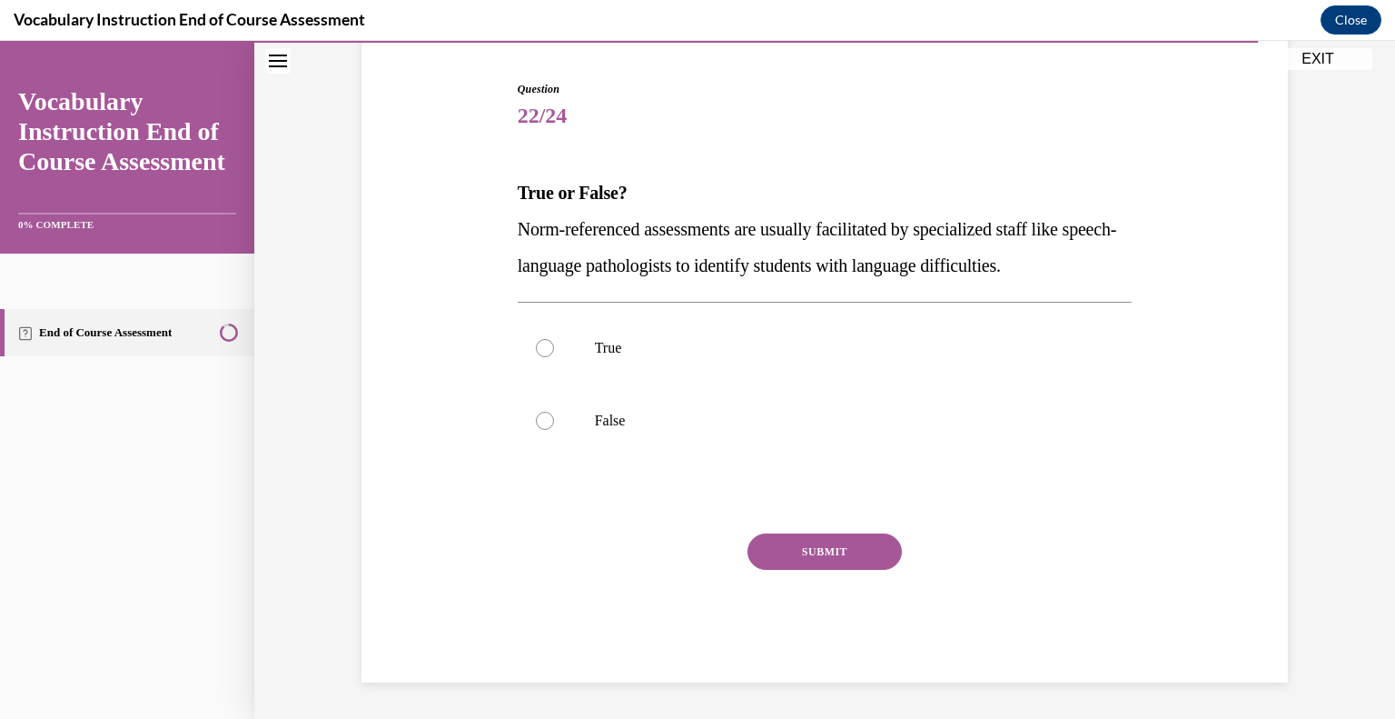
scroll to position [171, 0]
click at [531, 363] on label "True" at bounding box center [825, 349] width 615 height 73
click at [536, 358] on input "True" at bounding box center [545, 349] width 18 height 18
radio input "true"
click at [802, 551] on button "SUBMIT" at bounding box center [825, 552] width 154 height 36
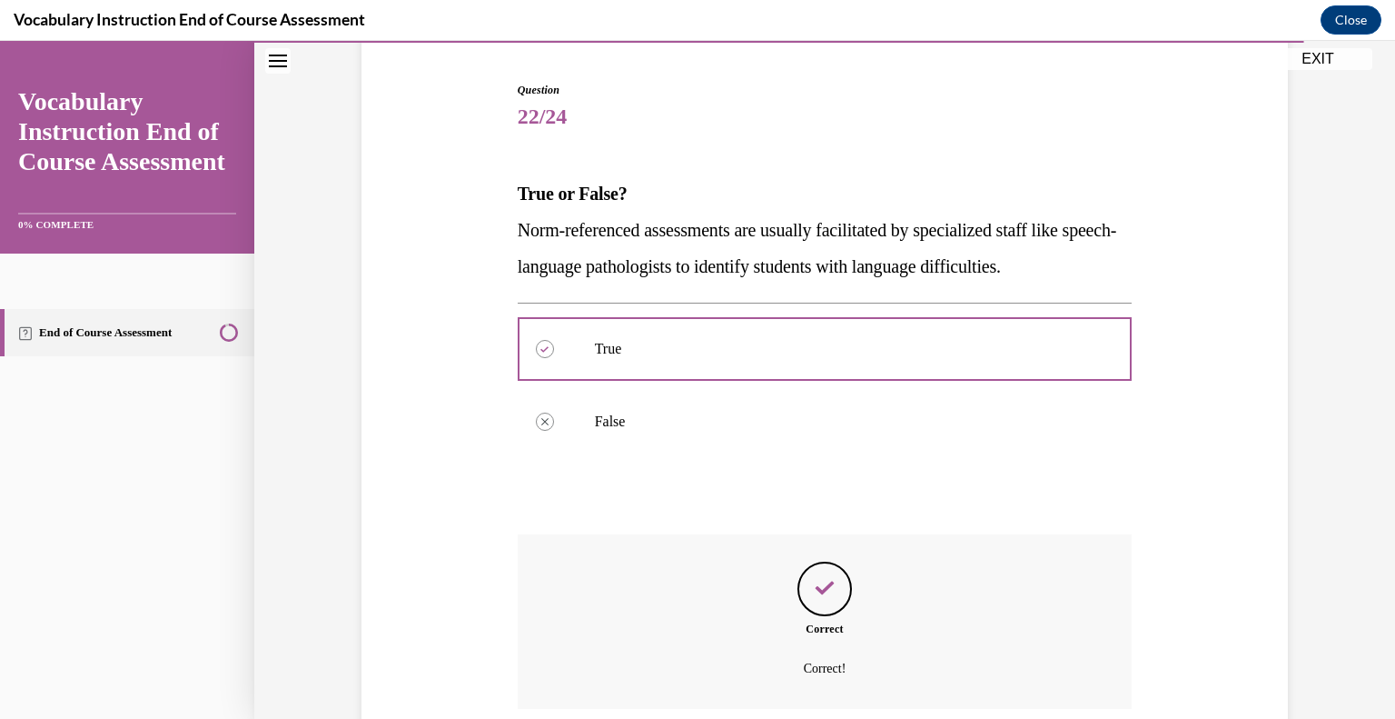
scroll to position [318, 0]
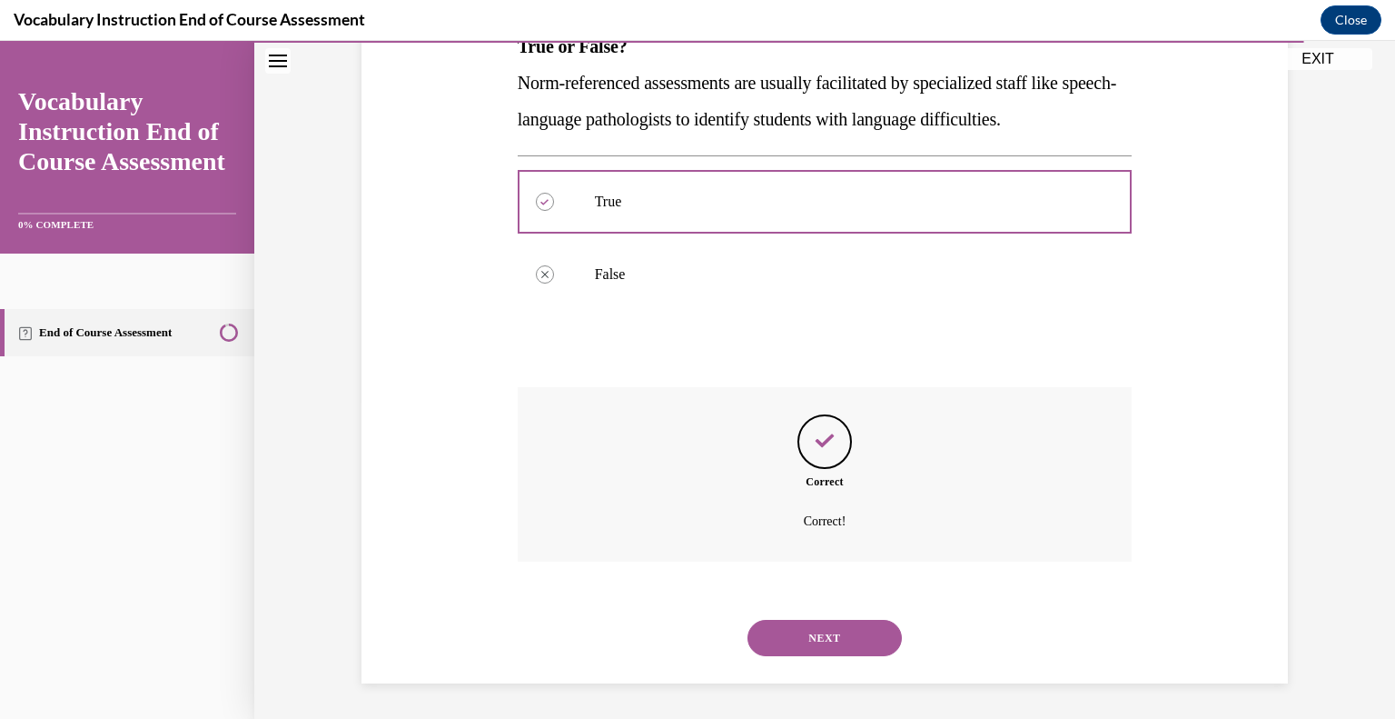
click at [824, 641] on button "NEXT" at bounding box center [825, 638] width 154 height 36
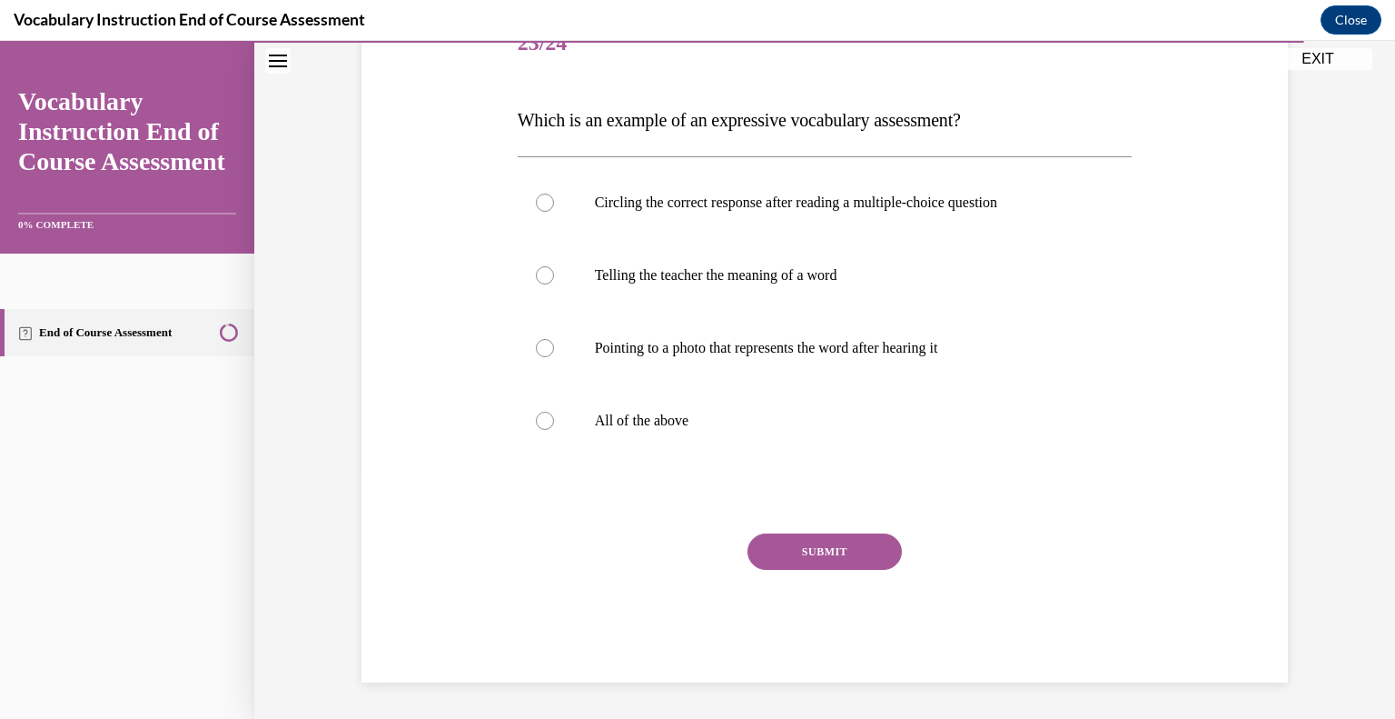
scroll to position [202, 0]
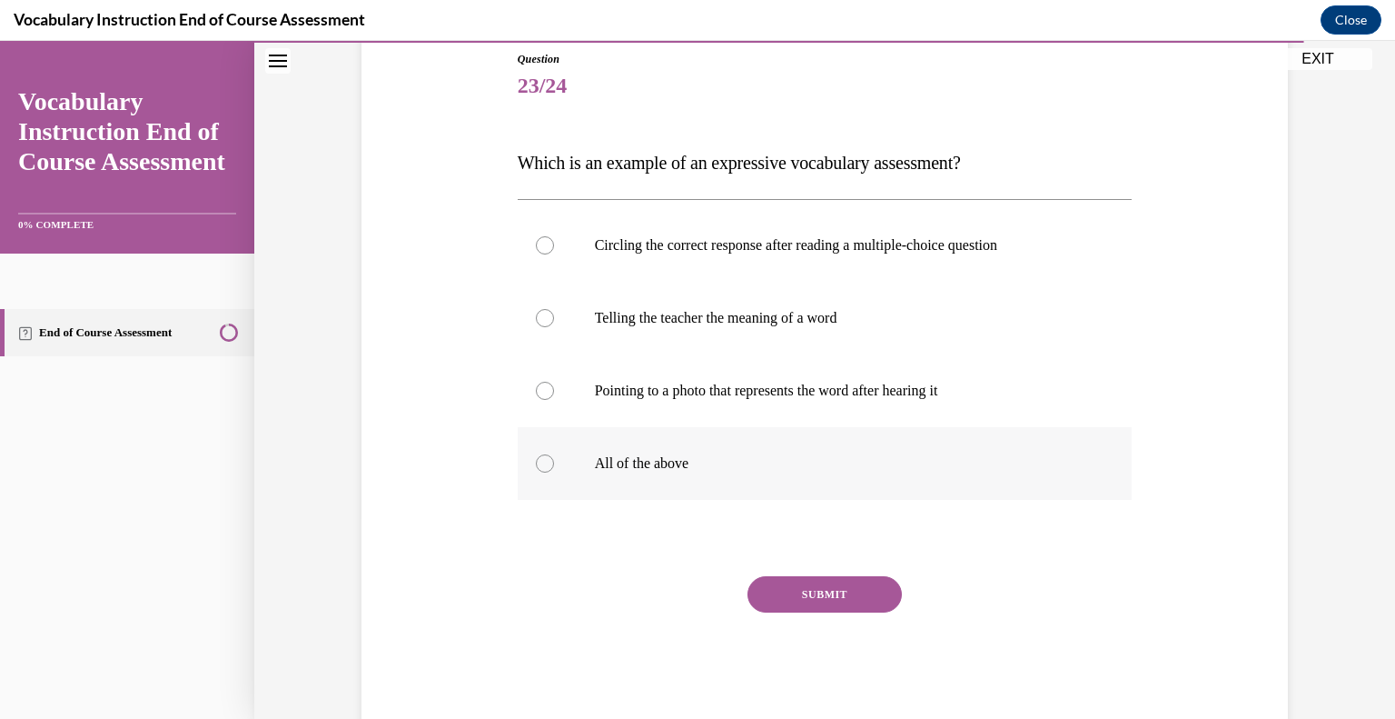
click at [551, 471] on label "All of the above" at bounding box center [825, 463] width 615 height 73
click at [551, 471] on input "All of the above" at bounding box center [545, 463] width 18 height 18
radio input "true"
click at [807, 580] on button "SUBMIT" at bounding box center [825, 594] width 154 height 36
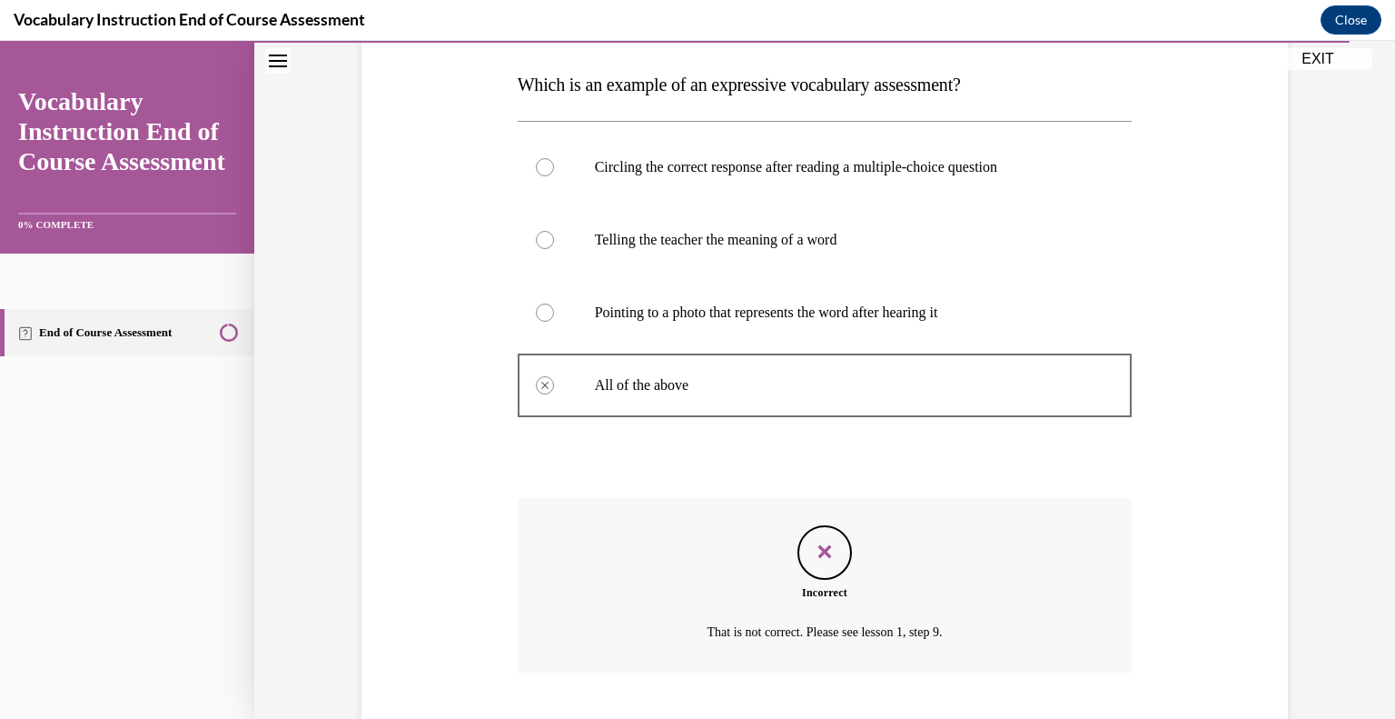
scroll to position [391, 0]
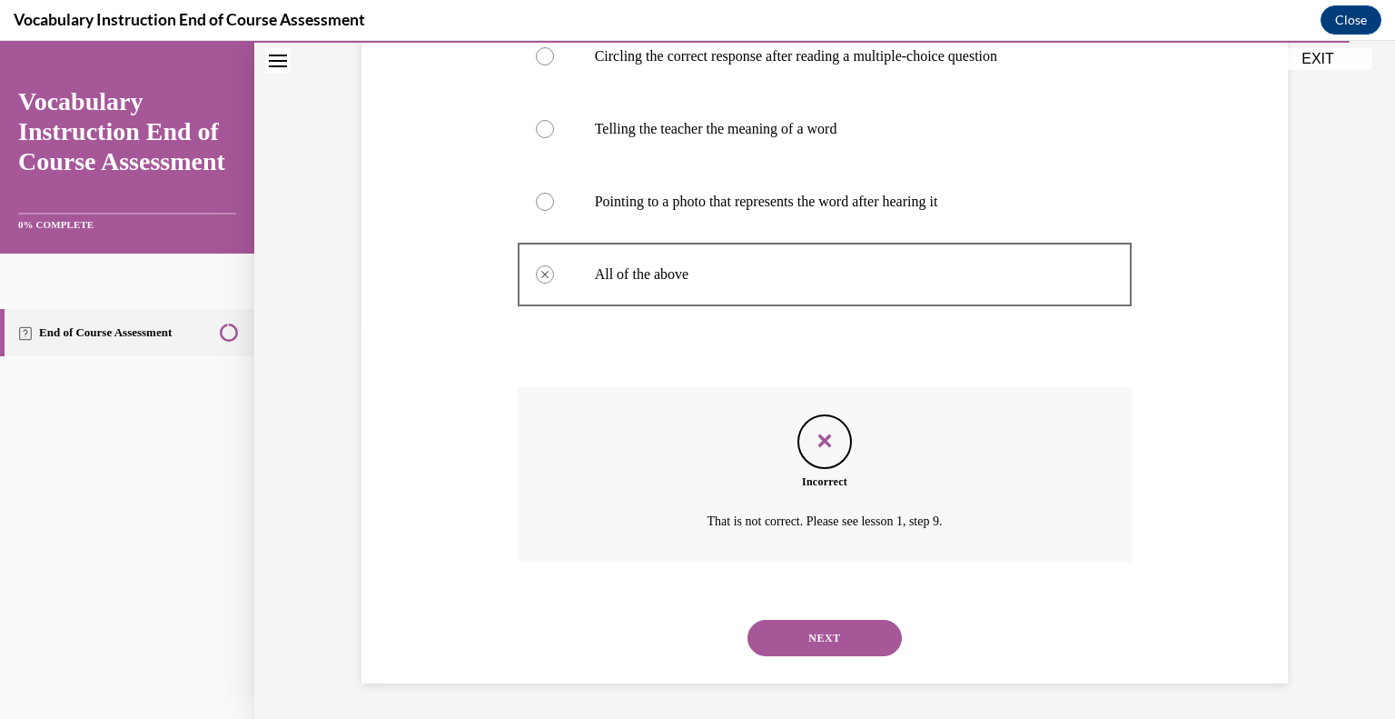
click at [816, 628] on button "NEXT" at bounding box center [825, 638] width 154 height 36
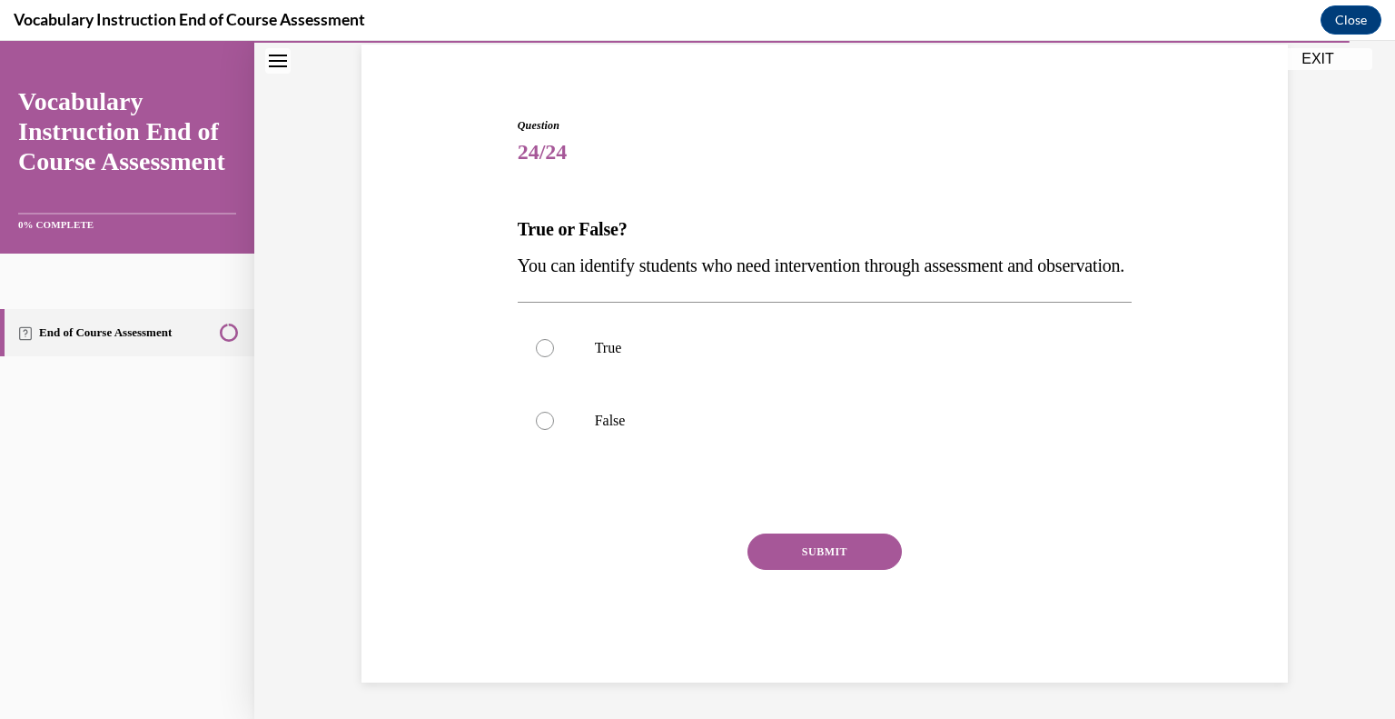
scroll to position [171, 0]
click at [545, 338] on label "True" at bounding box center [825, 348] width 615 height 73
click at [545, 339] on input "True" at bounding box center [545, 348] width 18 height 18
radio input "true"
click at [796, 541] on button "SUBMIT" at bounding box center [825, 551] width 154 height 36
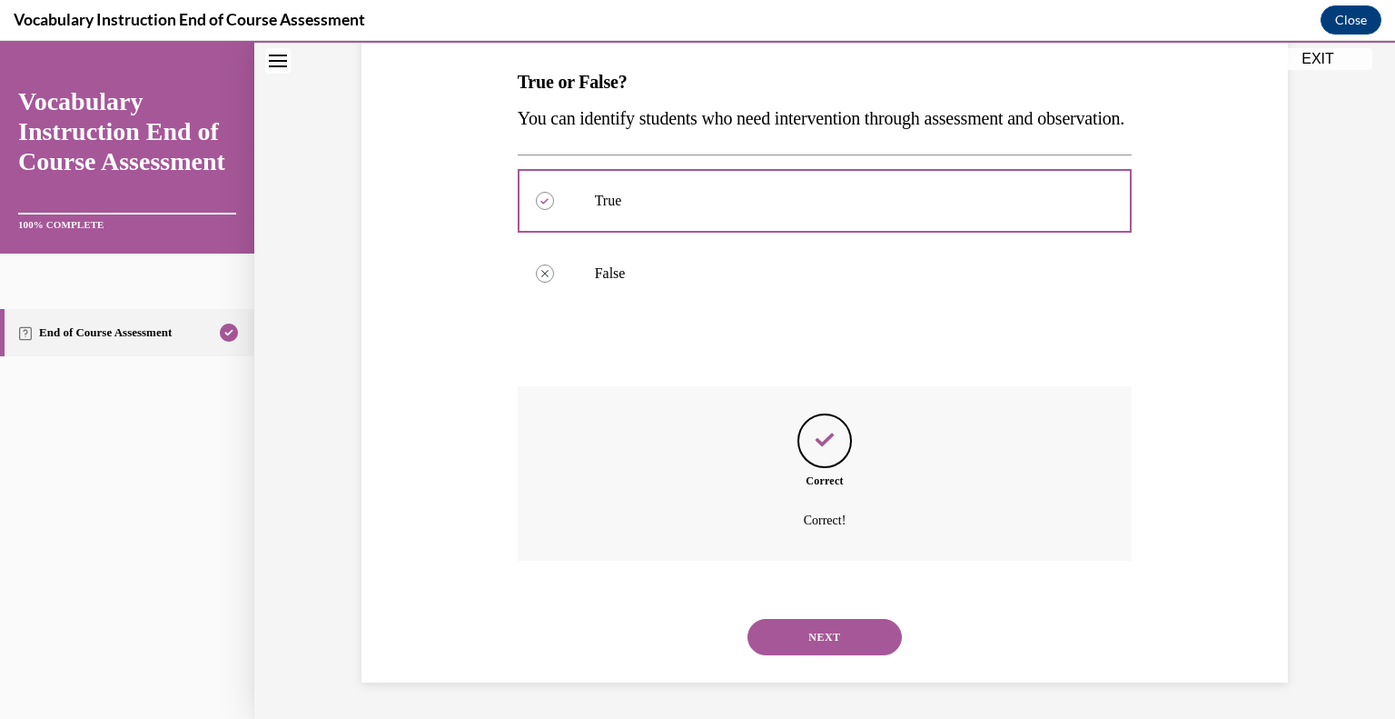
scroll to position [318, 0]
click at [794, 631] on button "NEXT" at bounding box center [825, 637] width 154 height 36
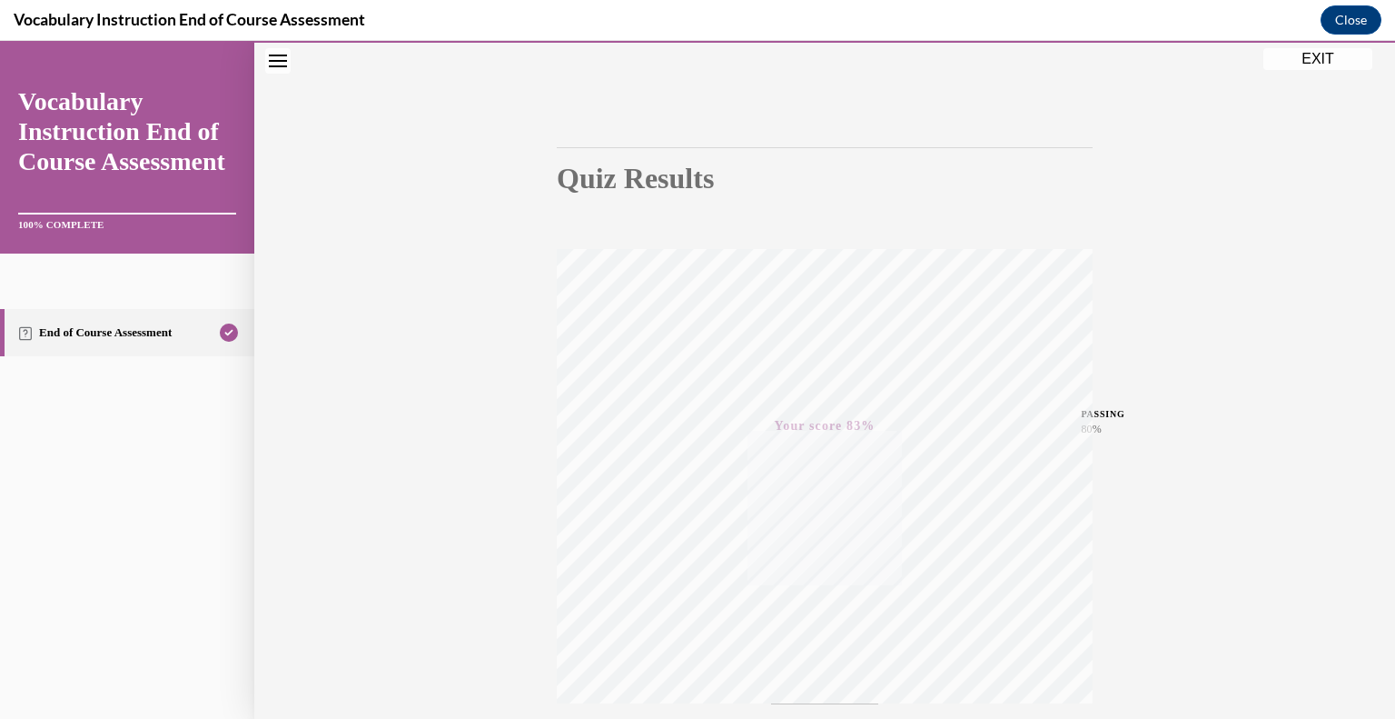
scroll to position [83, 0]
click at [1326, 59] on button "EXIT" at bounding box center [1318, 59] width 109 height 22
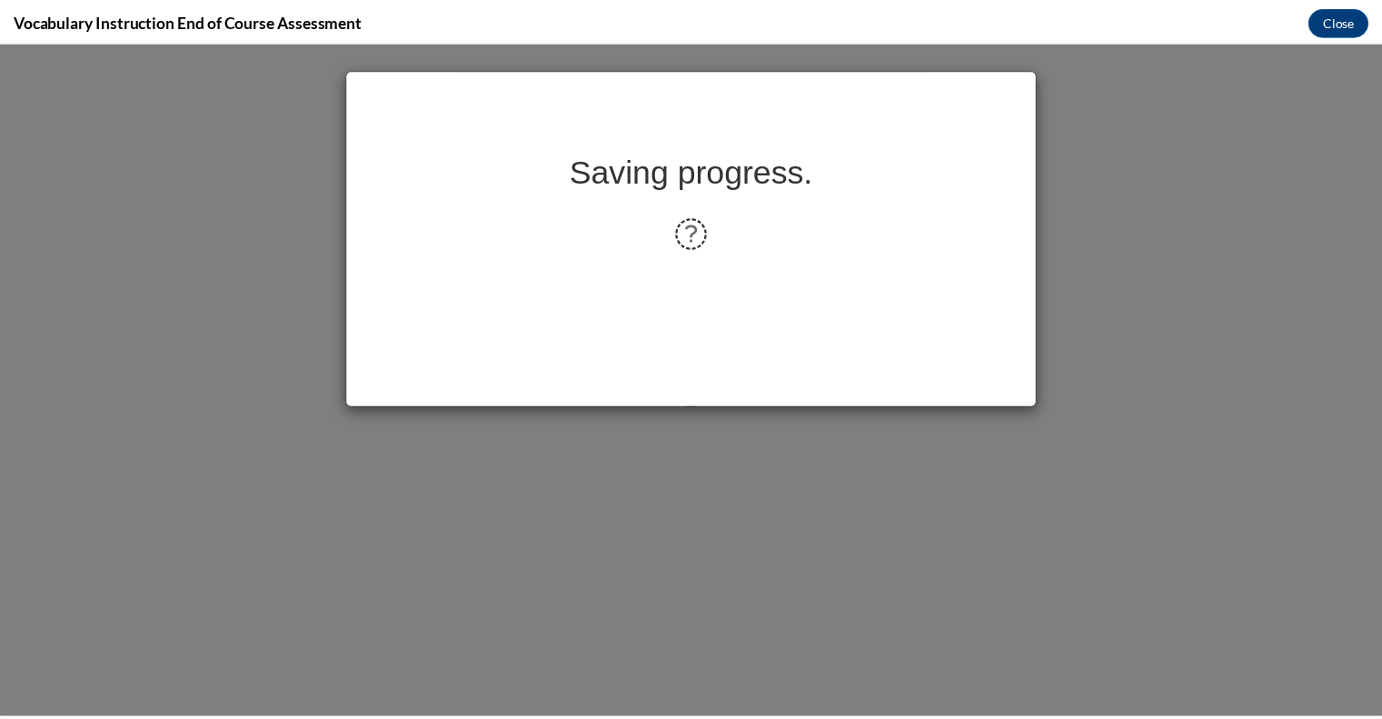
scroll to position [0, 0]
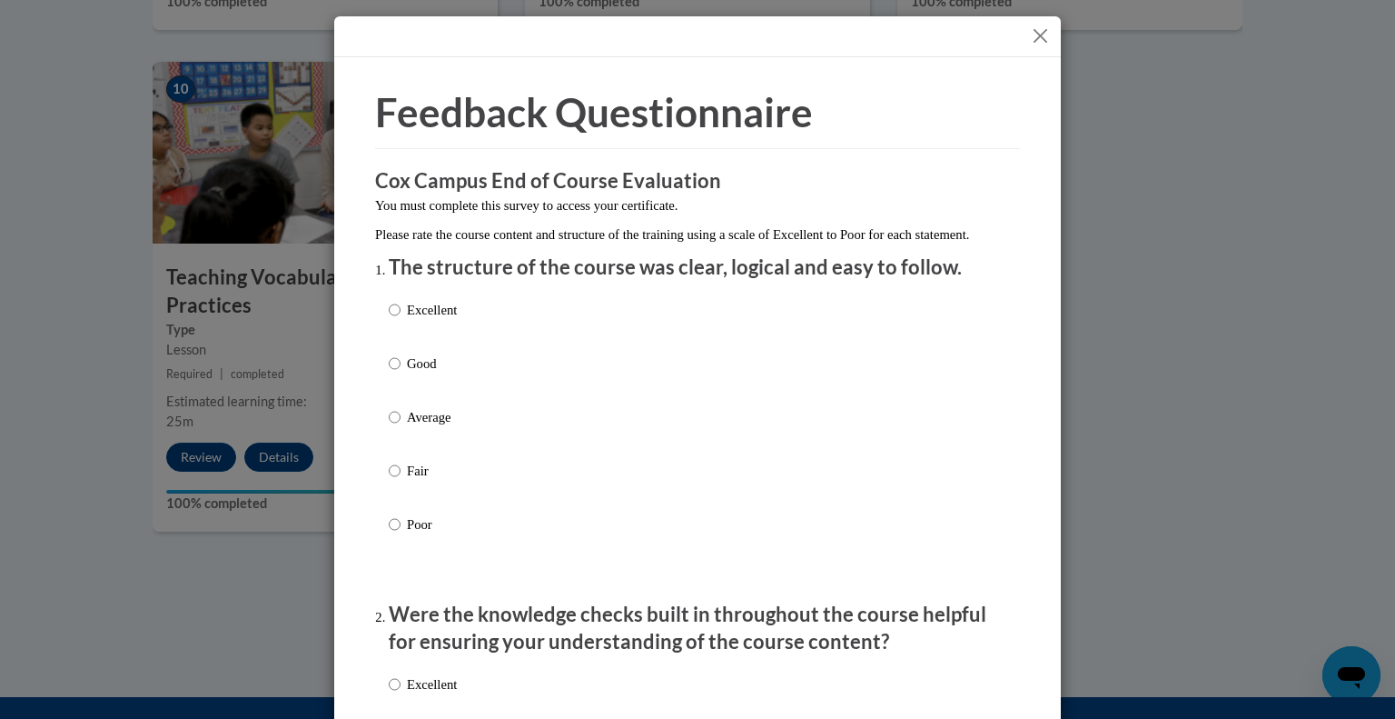
click at [1043, 27] on button "Close" at bounding box center [1040, 36] width 23 height 23
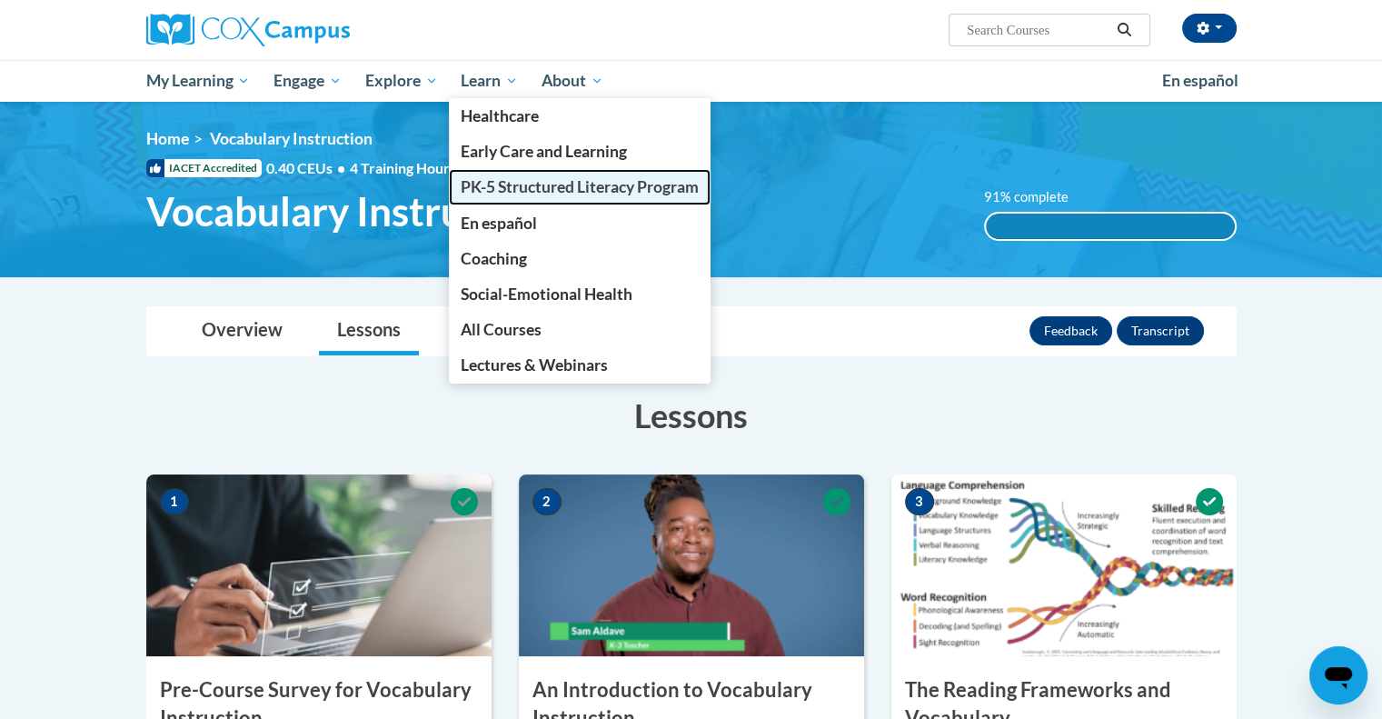
click at [485, 178] on span "PK-5 Structured Literacy Program" at bounding box center [580, 186] width 238 height 19
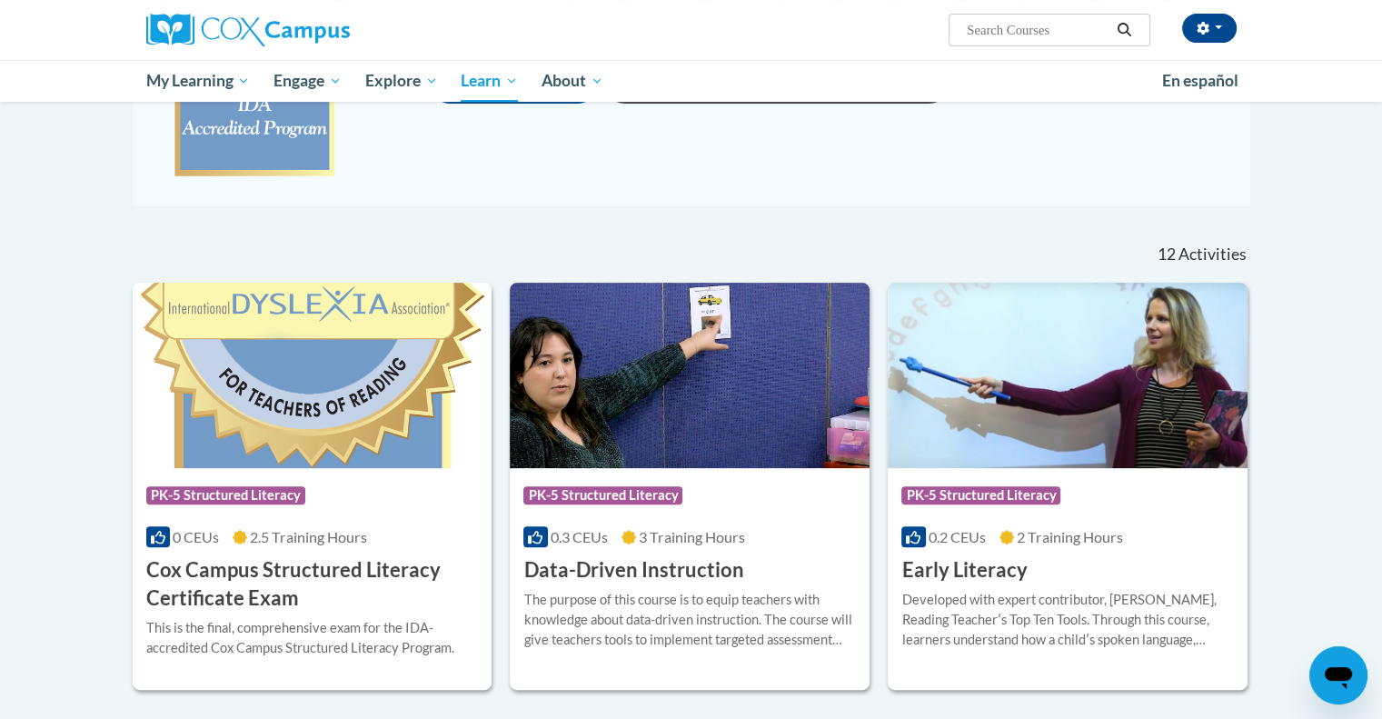
scroll to position [417, 0]
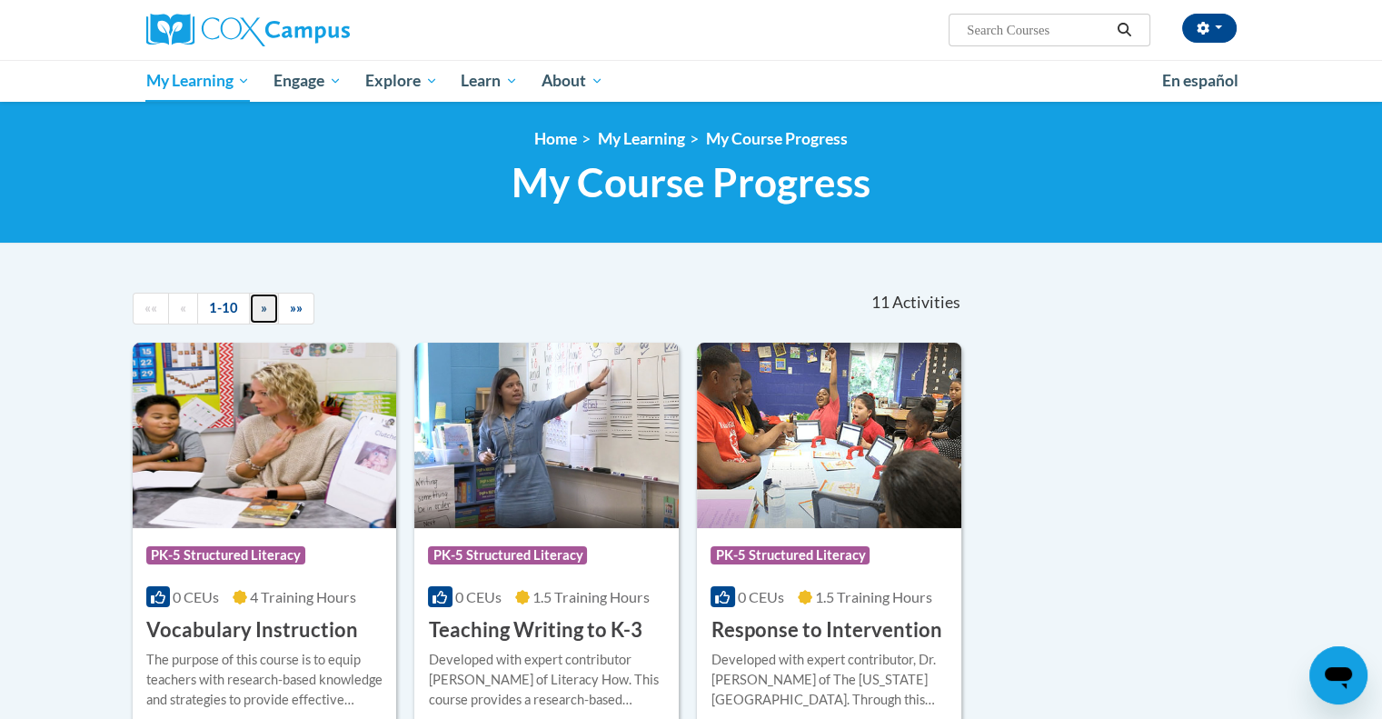
click at [269, 308] on link "»" at bounding box center [264, 309] width 30 height 32
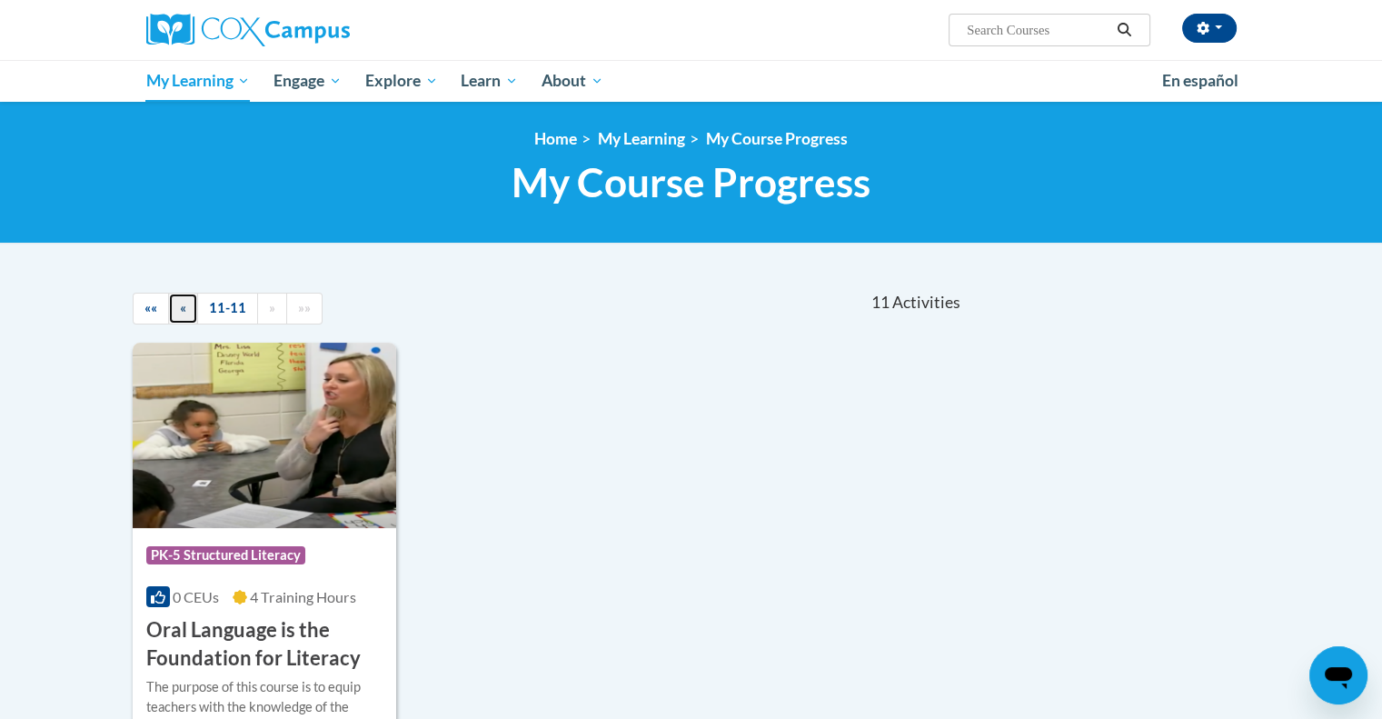
click at [174, 305] on link "«" at bounding box center [183, 309] width 30 height 32
